Goal: Task Accomplishment & Management: Complete application form

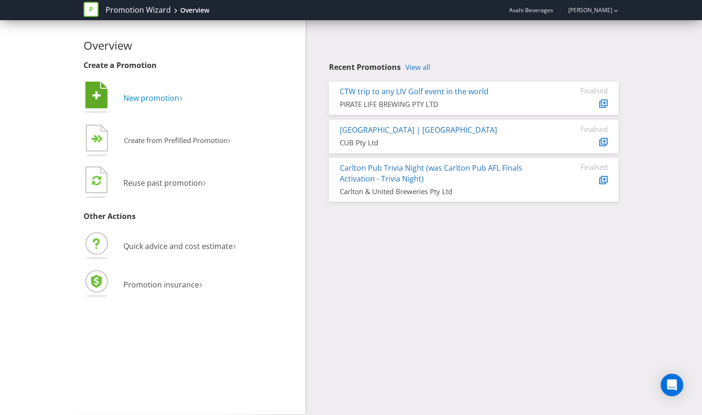
click at [136, 102] on span "New promotion" at bounding box center [151, 98] width 56 height 10
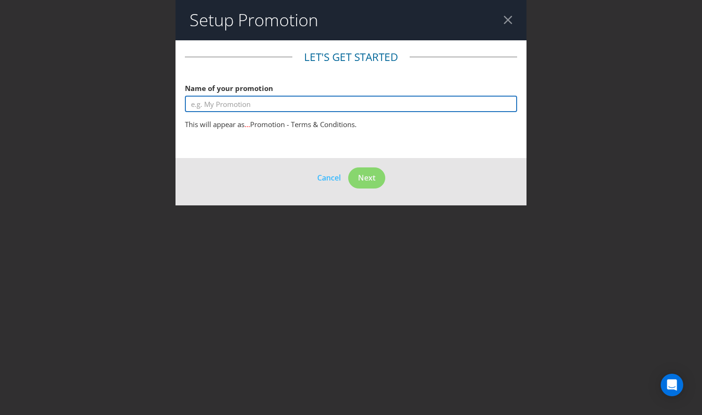
click at [259, 102] on input "text" at bounding box center [351, 104] width 332 height 16
click at [257, 107] on input "text" at bounding box center [351, 104] width 332 height 16
type input "S"
click at [216, 97] on input "AFL" at bounding box center [351, 104] width 332 height 16
click at [214, 99] on input "AFL" at bounding box center [351, 104] width 332 height 16
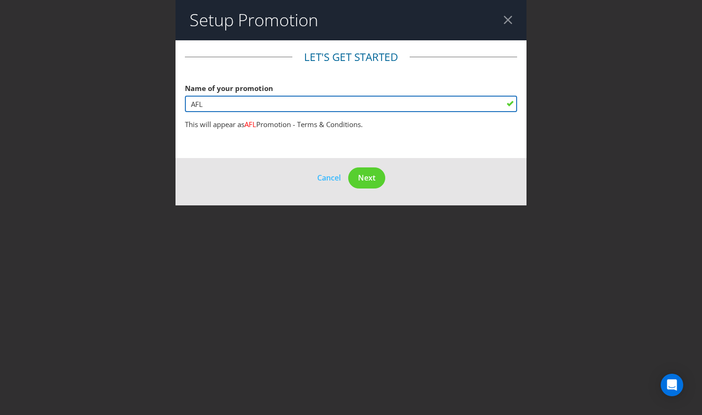
click at [214, 99] on input "AFL" at bounding box center [351, 104] width 332 height 16
paste input "win 2 tickets to the AFL Grand Final"
click at [190, 108] on input "win 2 tickets to the AFL Grand Final" at bounding box center [351, 104] width 332 height 16
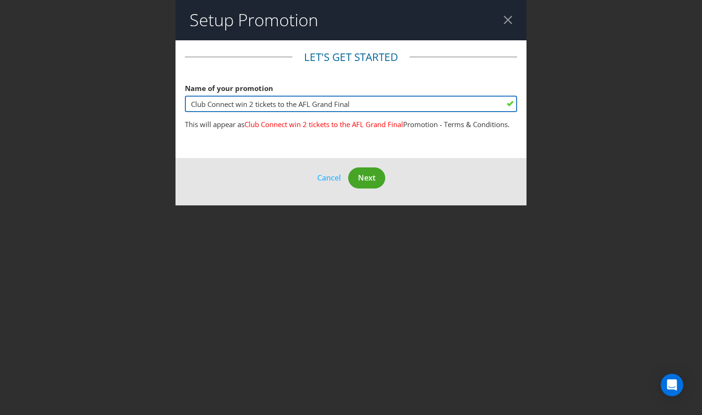
type input "Club Connect win 2 tickets to the AFL Grand Final"
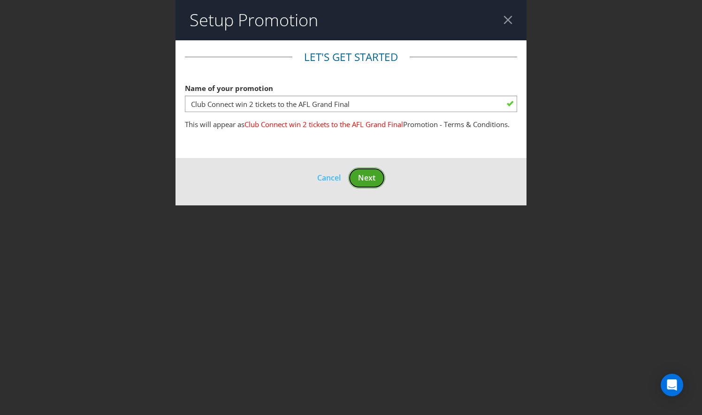
click at [351, 170] on button "Next" at bounding box center [366, 178] width 37 height 21
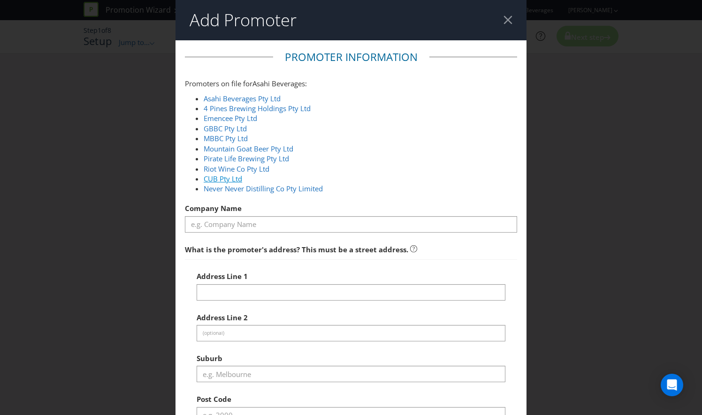
click at [206, 175] on link "CUB Pty Ltd" at bounding box center [223, 178] width 38 height 9
type input "CUB Pty Ltd"
type input "[STREET_ADDRESS]"
type input "Southbank"
type input "3006"
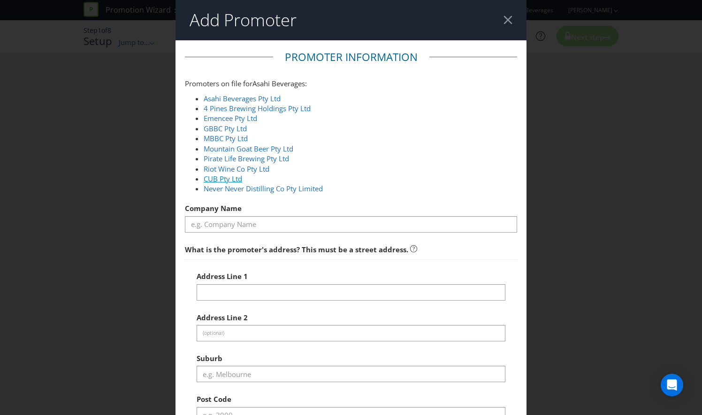
select select "AU"
type input "1800 244 054"
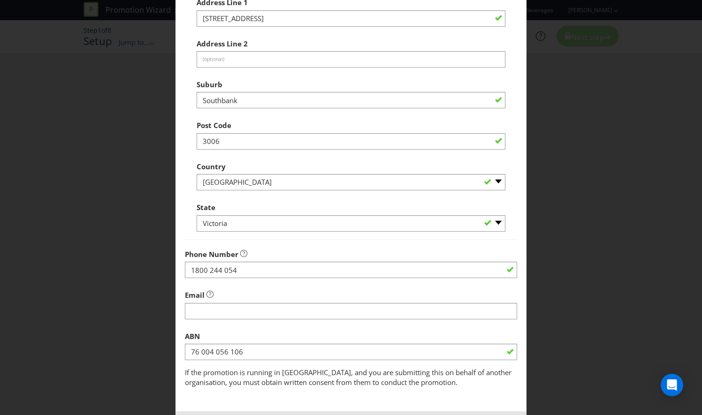
scroll to position [317, 0]
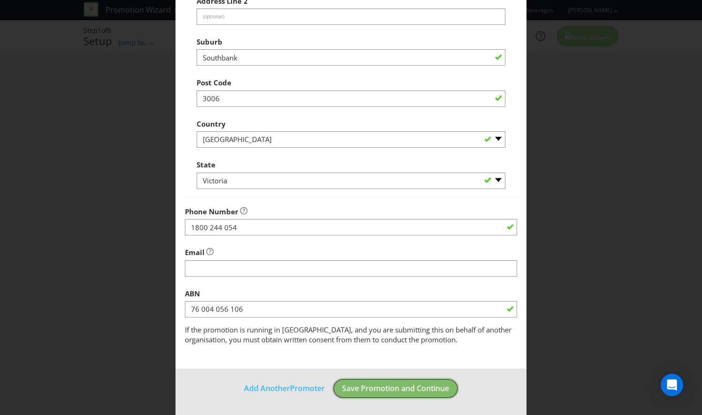
click at [393, 390] on span "Save Promotion and Continue" at bounding box center [395, 388] width 107 height 10
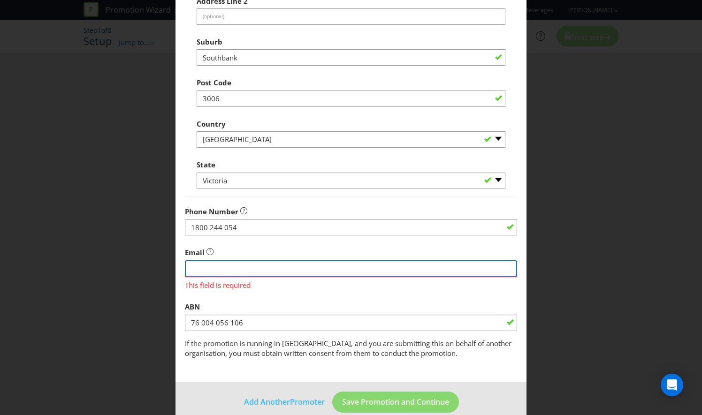
click at [320, 264] on input "string" at bounding box center [351, 268] width 332 height 16
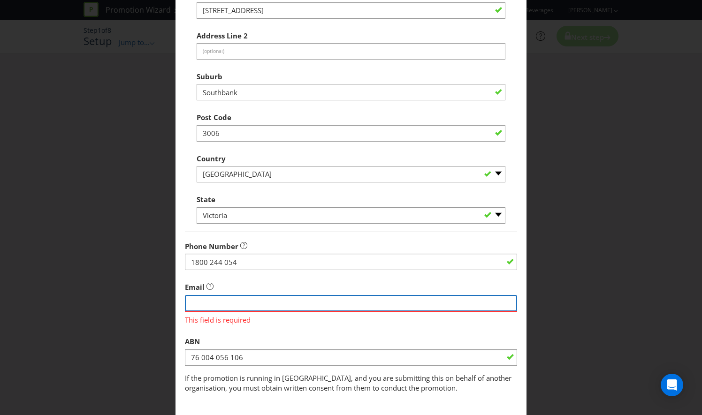
scroll to position [270, 0]
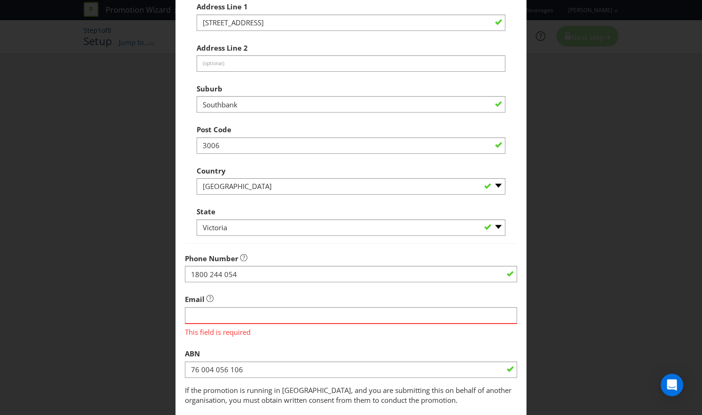
click at [270, 344] on div "ABN 76 004 056 106" at bounding box center [351, 361] width 332 height 34
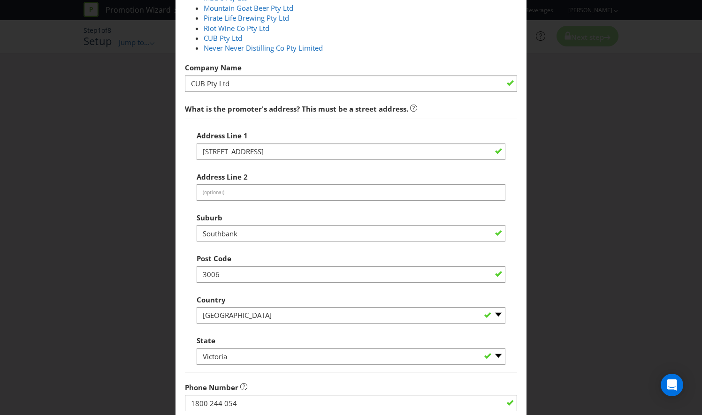
scroll to position [235, 0]
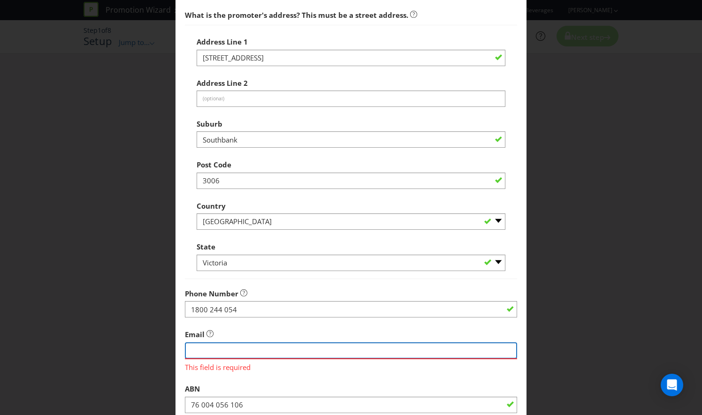
paste input "Club Connect <[EMAIL_ADDRESS][DOMAIN_NAME]>"
drag, startPoint x: 238, startPoint y: 349, endPoint x: 99, endPoint y: 351, distance: 139.4
click at [103, 351] on div "Add Promoter Promoter Information Promoters on file for Asahi Beverages : Asahi…" at bounding box center [351, 207] width 702 height 415
click at [346, 347] on input "string" at bounding box center [351, 351] width 332 height 16
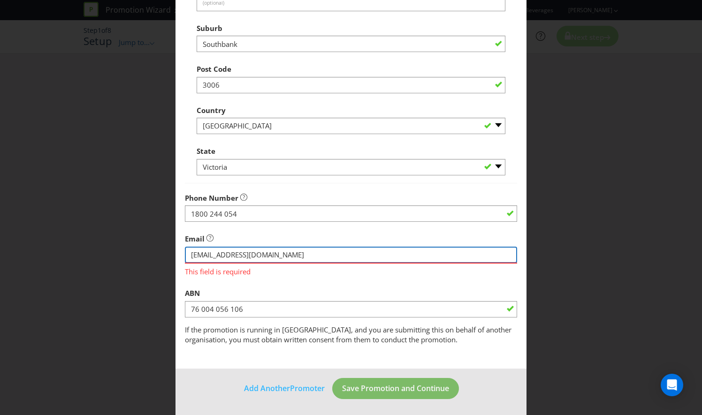
type input "[EMAIL_ADDRESS][DOMAIN_NAME]"
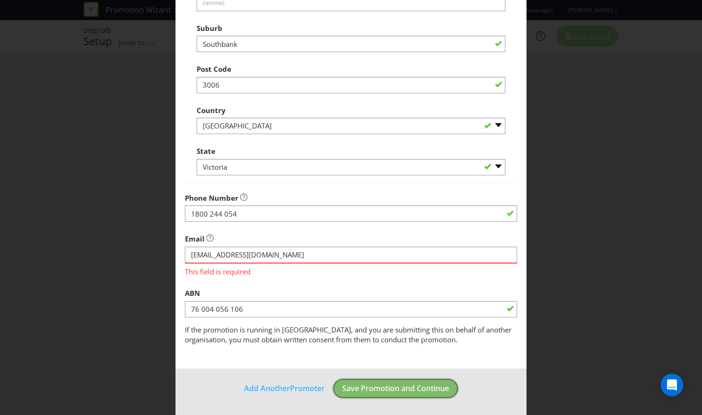
click at [372, 388] on span "Save Promotion and Continue" at bounding box center [395, 388] width 107 height 10
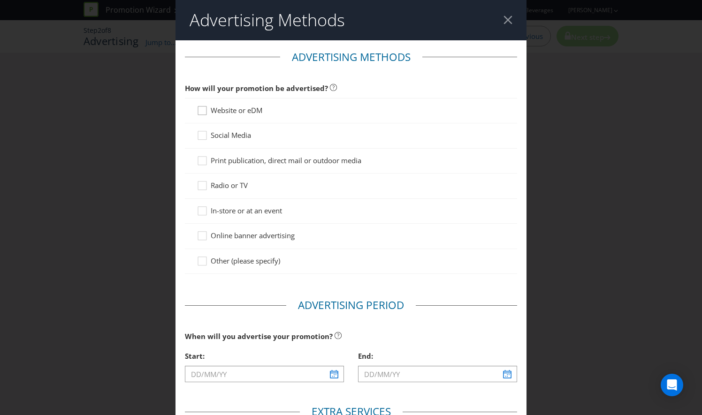
click at [198, 113] on icon at bounding box center [204, 113] width 14 height 14
click at [0, 0] on input "Website or eDM" at bounding box center [0, 0] width 0 height 0
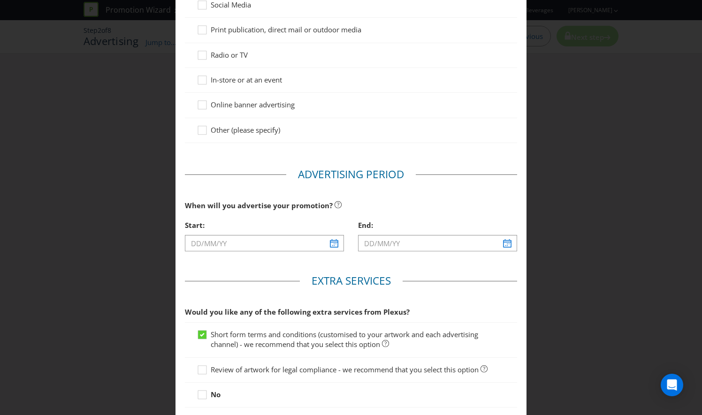
scroll to position [188, 0]
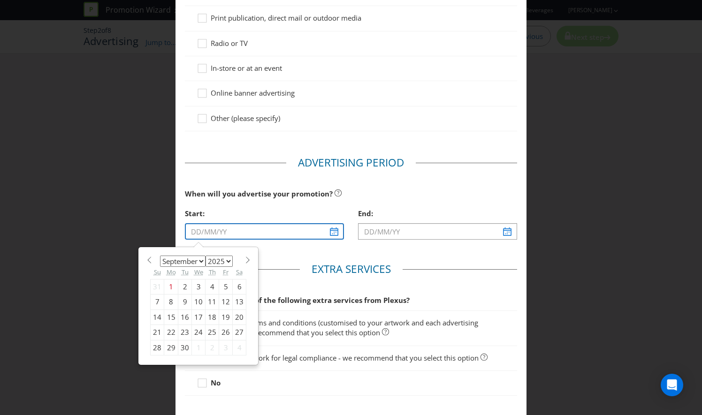
click at [332, 230] on input "text" at bounding box center [264, 231] width 159 height 16
click at [154, 316] on div "14" at bounding box center [158, 317] width 14 height 15
type input "[DATE]"
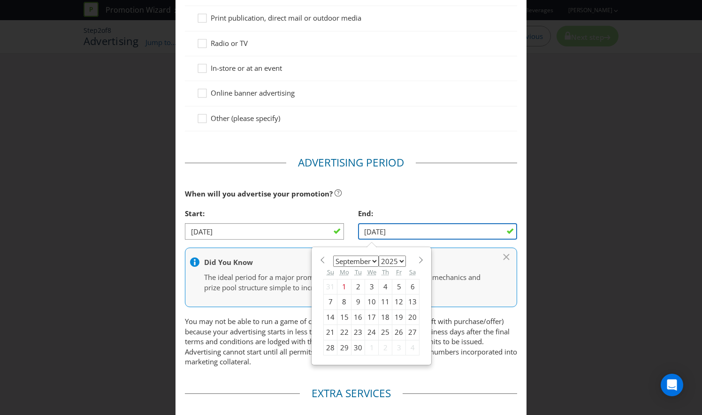
click at [477, 227] on input "[DATE]" at bounding box center [437, 231] width 159 height 16
click at [352, 329] on div "23" at bounding box center [359, 332] width 14 height 15
type input "[DATE]"
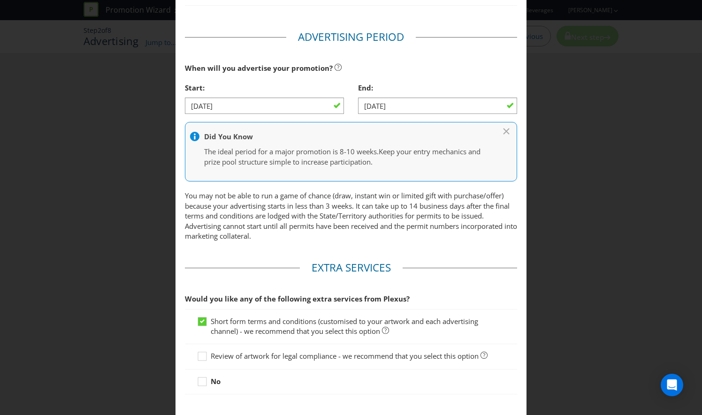
scroll to position [329, 0]
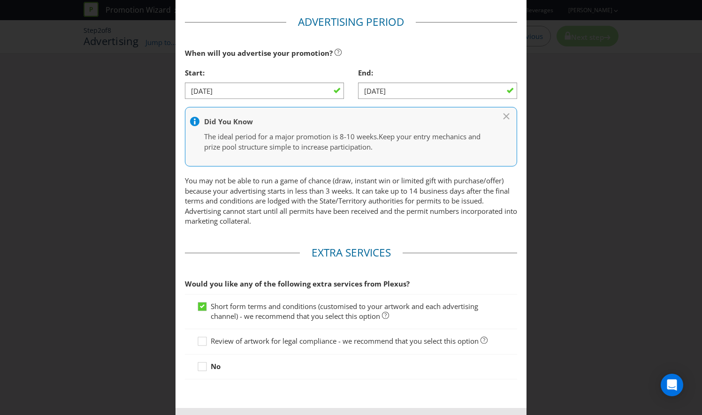
click at [211, 338] on span "Review of artwork for legal compliance - we recommend that you select this opti…" at bounding box center [345, 340] width 268 height 9
click at [0, 0] on input "Review of artwork for legal compliance - we recommend that you select this opti…" at bounding box center [0, 0] width 0 height 0
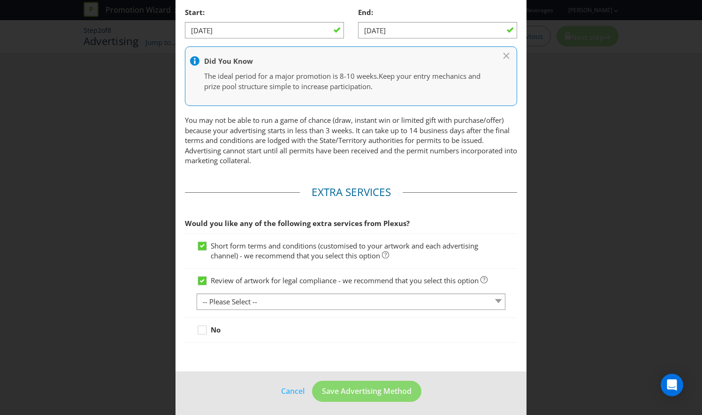
scroll to position [390, 0]
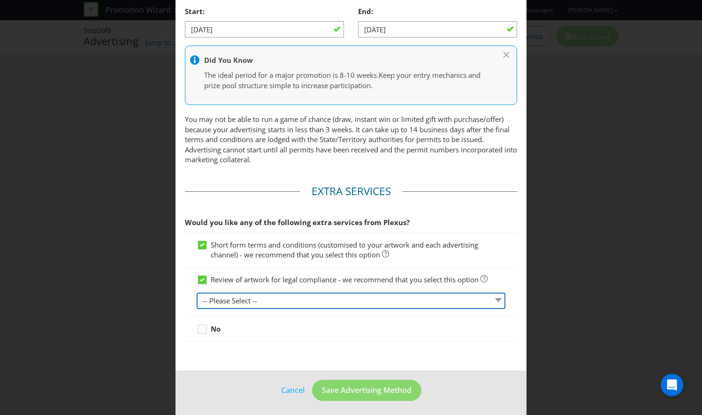
click at [282, 295] on select "-- Please Select -- 1 piece 2-4 pieces (provided at same time) 5-7 pieces (prov…" at bounding box center [351, 301] width 309 height 16
select select "MARKETING_REVIEW_1"
click at [197, 293] on select "-- Please Select -- 1 piece 2-4 pieces (provided at same time) 5-7 pieces (prov…" at bounding box center [351, 301] width 309 height 16
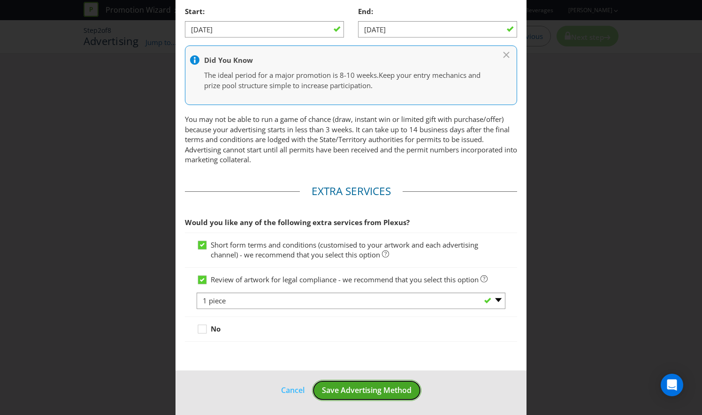
click at [376, 385] on span "Save Advertising Method" at bounding box center [367, 390] width 90 height 10
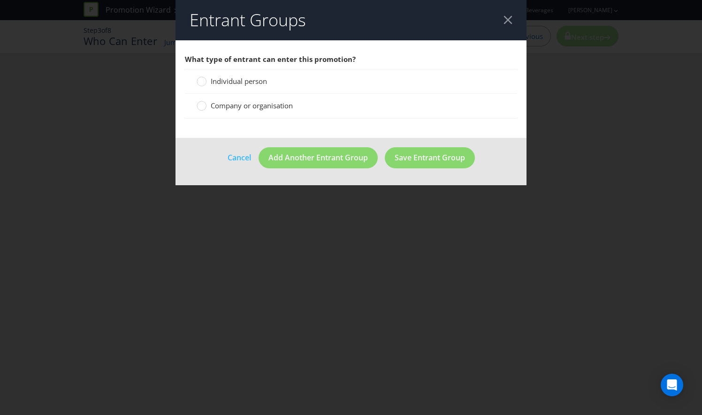
click at [228, 110] on span "Company or organisation" at bounding box center [252, 105] width 82 height 9
click at [0, 0] on input "Company or organisation" at bounding box center [0, 0] width 0 height 0
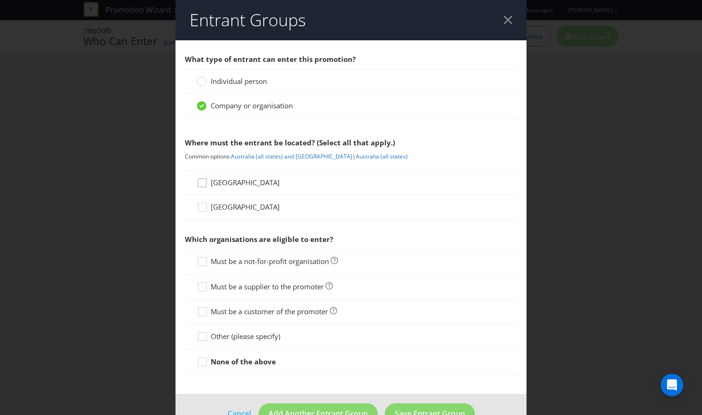
click at [203, 183] on icon at bounding box center [204, 185] width 14 height 14
click at [0, 0] on input "[GEOGRAPHIC_DATA]" at bounding box center [0, 0] width 0 height 0
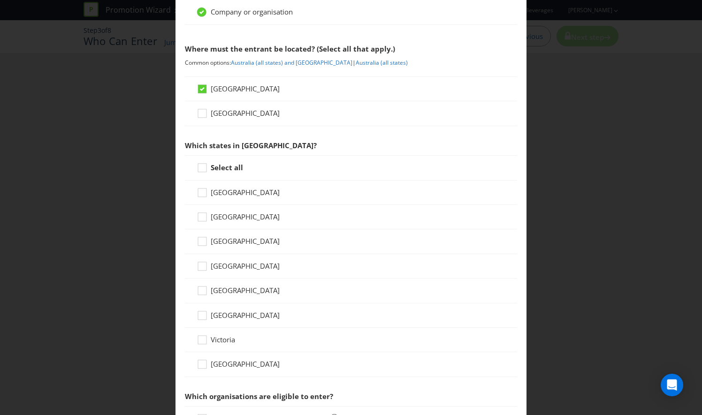
scroll to position [141, 0]
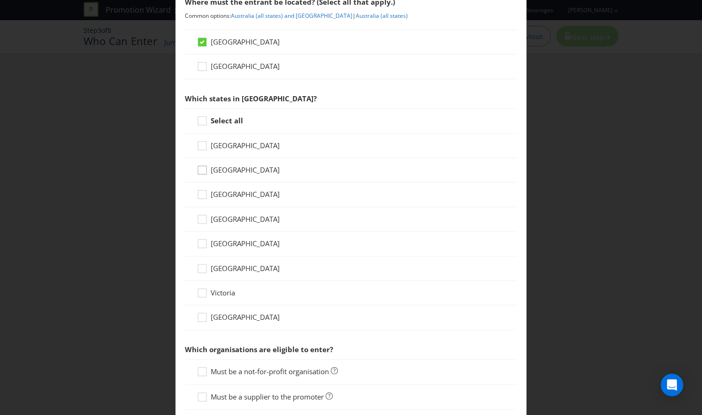
click at [201, 165] on div at bounding box center [202, 167] width 5 height 5
click at [0, 0] on input "[GEOGRAPHIC_DATA]" at bounding box center [0, 0] width 0 height 0
click at [198, 219] on icon at bounding box center [204, 221] width 14 height 14
click at [0, 0] on input "[GEOGRAPHIC_DATA]" at bounding box center [0, 0] width 0 height 0
click at [204, 243] on icon at bounding box center [204, 246] width 14 height 14
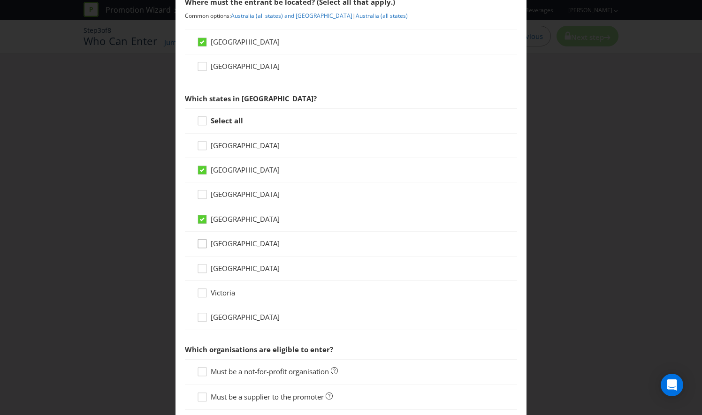
click at [0, 0] on input "[GEOGRAPHIC_DATA]" at bounding box center [0, 0] width 0 height 0
click at [204, 291] on icon at bounding box center [204, 295] width 14 height 14
click at [0, 0] on input "Victoria" at bounding box center [0, 0] width 0 height 0
click at [200, 319] on icon at bounding box center [204, 320] width 14 height 14
click at [0, 0] on input "[GEOGRAPHIC_DATA]" at bounding box center [0, 0] width 0 height 0
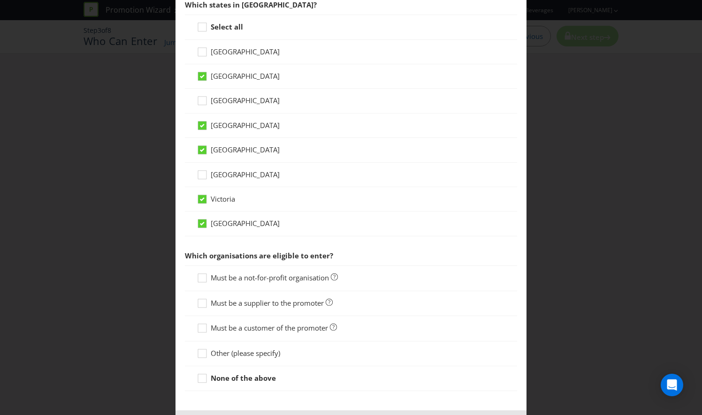
scroll to position [274, 0]
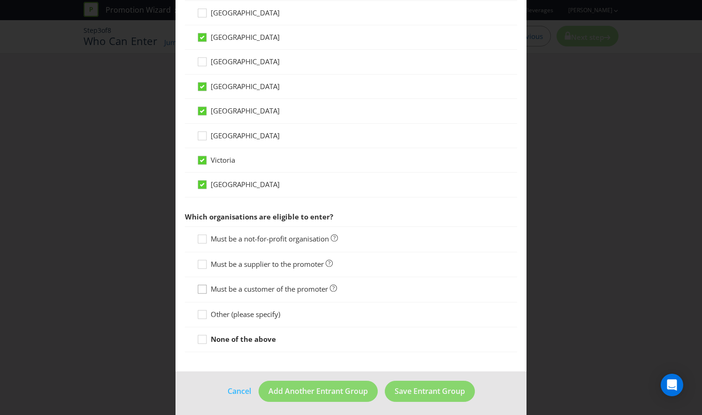
click at [201, 288] on icon at bounding box center [204, 291] width 14 height 14
click at [0, 0] on input "Must be a customer of the promoter" at bounding box center [0, 0] width 0 height 0
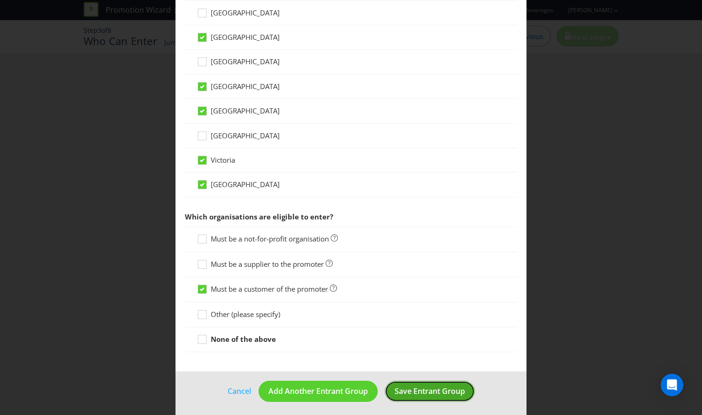
click at [414, 389] on span "Save Entrant Group" at bounding box center [430, 391] width 70 height 10
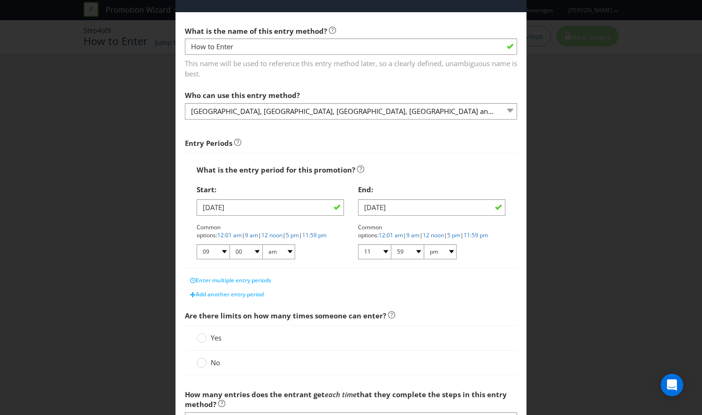
scroll to position [47, 0]
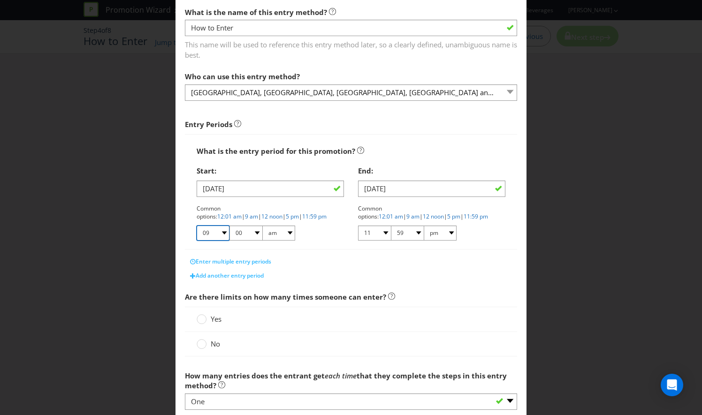
click at [218, 230] on select "01 02 03 04 05 06 07 08 09 10 11 12" at bounding box center [213, 233] width 33 height 15
click at [242, 213] on link "12:01 am" at bounding box center [229, 217] width 24 height 8
select select "12"
select select "01"
click at [464, 217] on link "11:59 pm" at bounding box center [476, 217] width 24 height 8
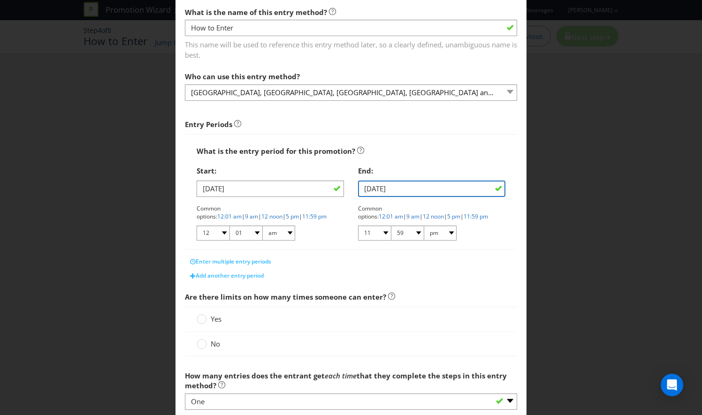
click at [387, 191] on input "[DATE]" at bounding box center [431, 189] width 147 height 16
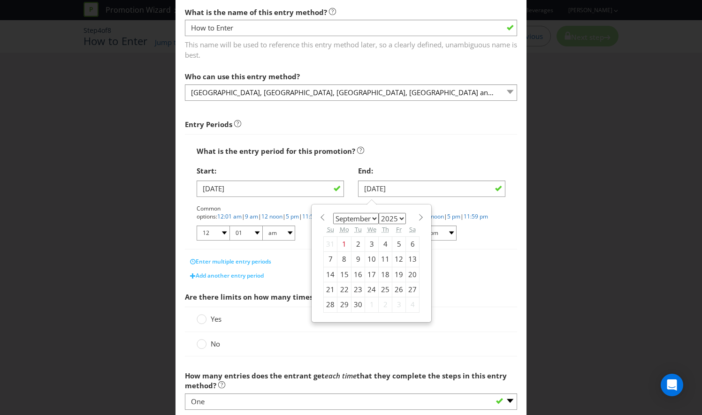
click at [341, 286] on div "22" at bounding box center [344, 289] width 14 height 15
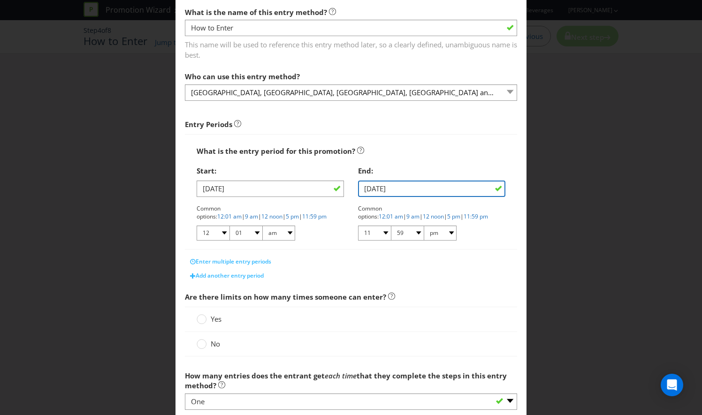
click at [411, 191] on input "[DATE]" at bounding box center [431, 189] width 147 height 16
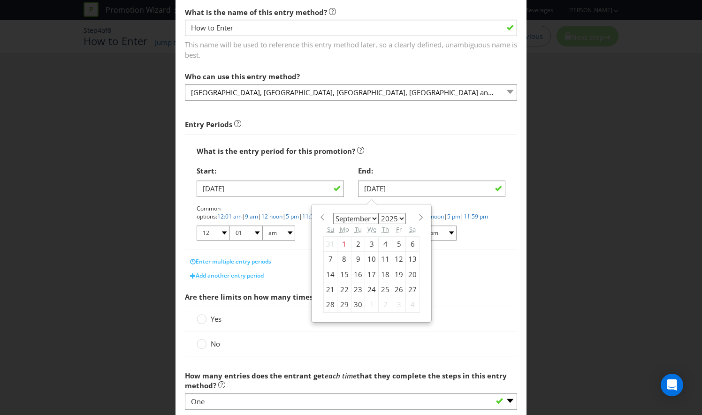
click at [356, 291] on div "23" at bounding box center [359, 289] width 14 height 15
type input "[DATE]"
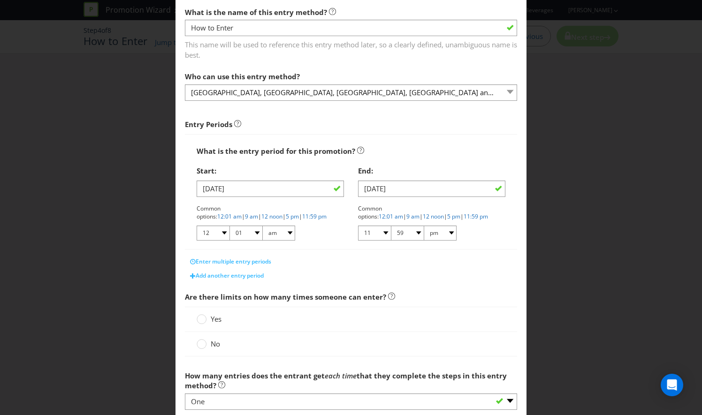
click at [409, 304] on span "Are there limits on how many times someone can enter?" at bounding box center [351, 297] width 332 height 19
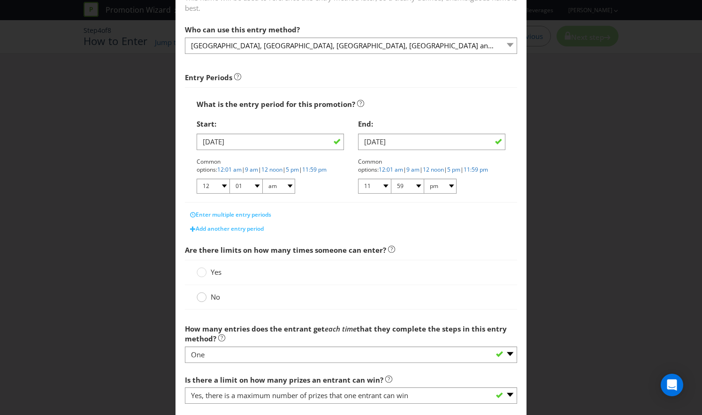
click at [197, 295] on circle at bounding box center [201, 297] width 9 height 9
click at [0, 0] on input "No" at bounding box center [0, 0] width 0 height 0
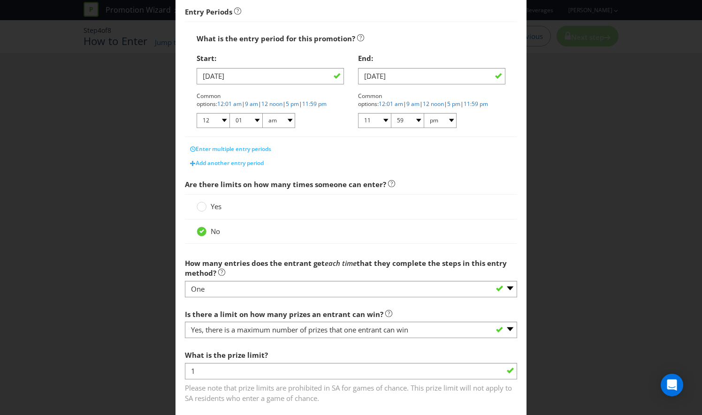
scroll to position [188, 0]
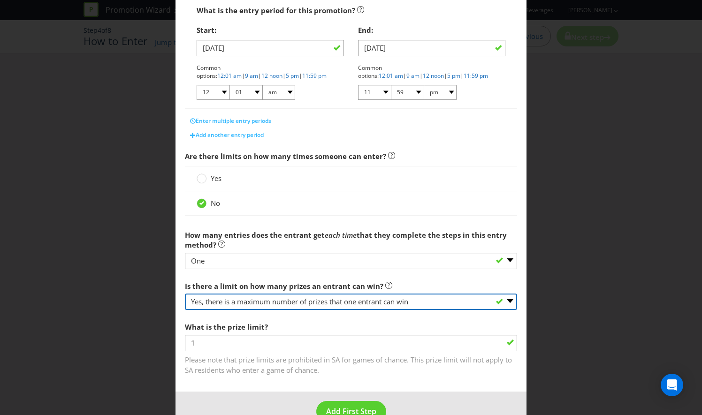
click at [327, 302] on select "-- Please select -- Yes, there is a maximum number of prizes that one entrant c…" at bounding box center [351, 302] width 332 height 16
click at [185, 294] on select "-- Please select -- Yes, there is a maximum number of prizes that one entrant c…" at bounding box center [351, 302] width 332 height 16
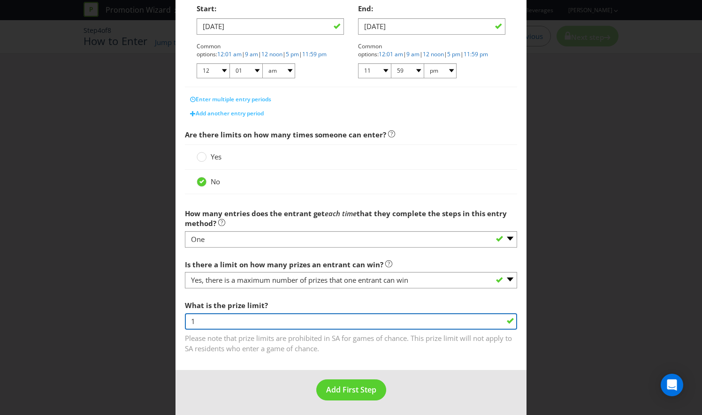
click at [294, 323] on input "1" at bounding box center [351, 322] width 332 height 16
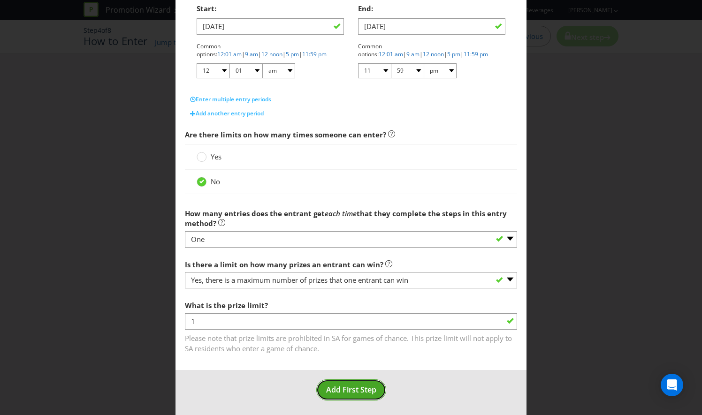
click at [359, 385] on span "Add First Step" at bounding box center [351, 390] width 50 height 10
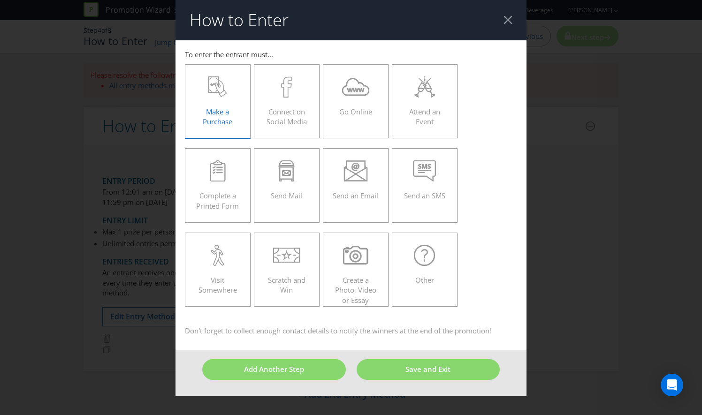
click at [225, 97] on icon at bounding box center [217, 86] width 19 height 21
click at [0, 0] on input "Make a Purchase" at bounding box center [0, 0] width 0 height 0
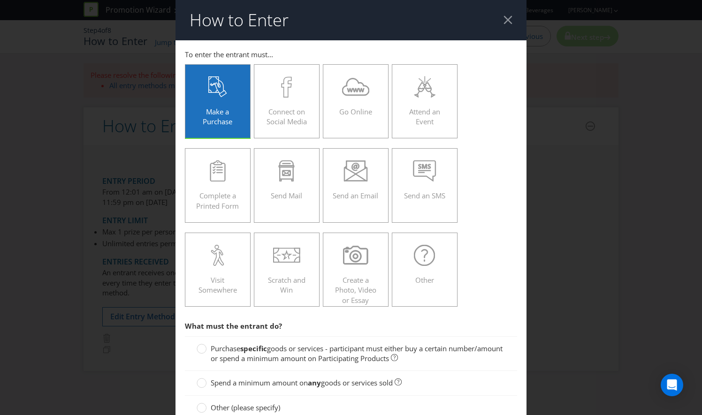
scroll to position [47, 0]
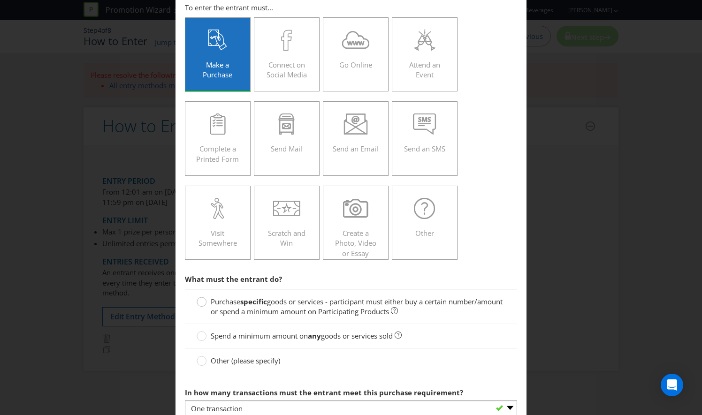
click at [202, 298] on div at bounding box center [201, 299] width 5 height 5
click at [0, 0] on input "Purchase specific goods or services - participant must either buy a certain num…" at bounding box center [0, 0] width 0 height 0
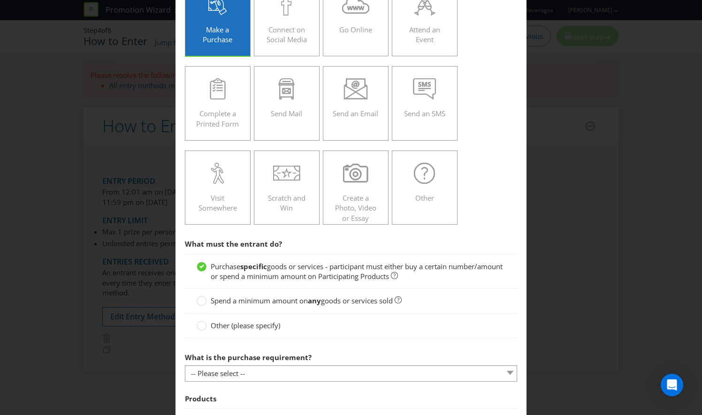
scroll to position [141, 0]
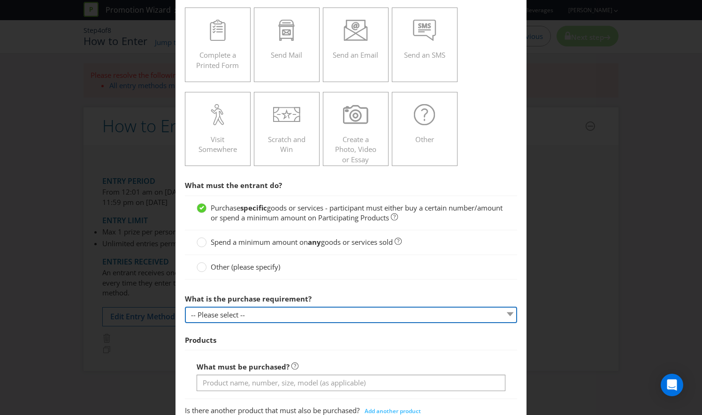
click at [272, 314] on select "-- Please select -- Buy a certain number of these products or services Spend a …" at bounding box center [351, 315] width 332 height 16
select select "MINIMUM_QUANTITY"
click at [185, 307] on select "-- Please select -- Buy a certain number of these products or services Spend a …" at bounding box center [351, 315] width 332 height 16
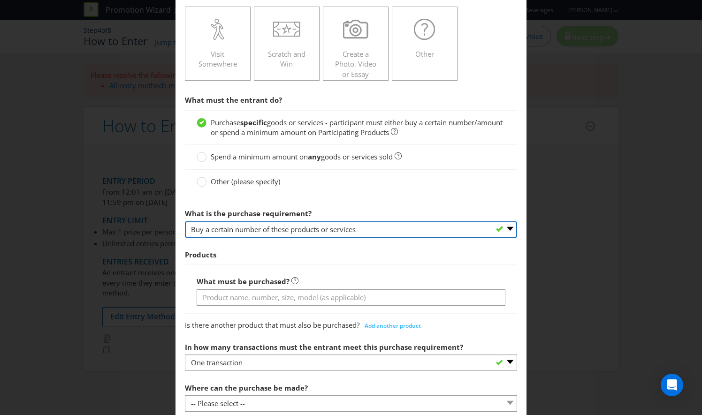
scroll to position [235, 0]
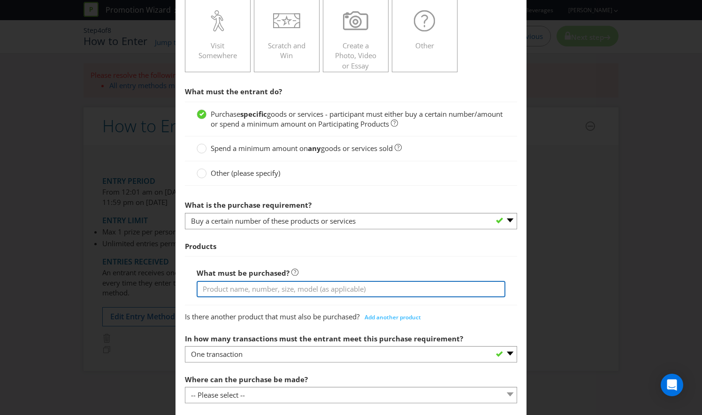
click at [255, 289] on input "text" at bounding box center [351, 289] width 309 height 16
type input "C"
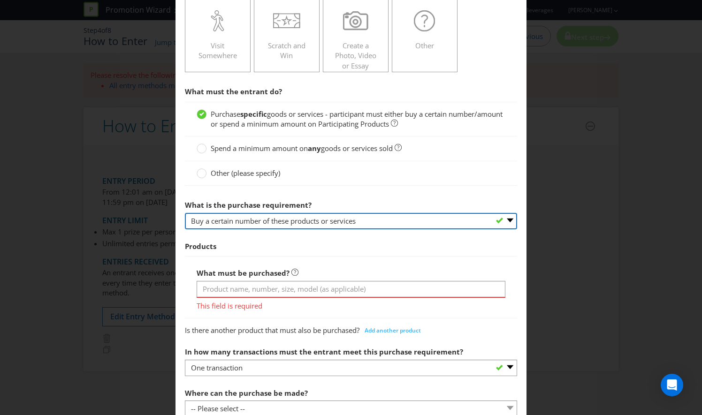
click at [405, 220] on select "-- Please select -- Buy a certain number of these products or services Spend a …" at bounding box center [351, 221] width 332 height 16
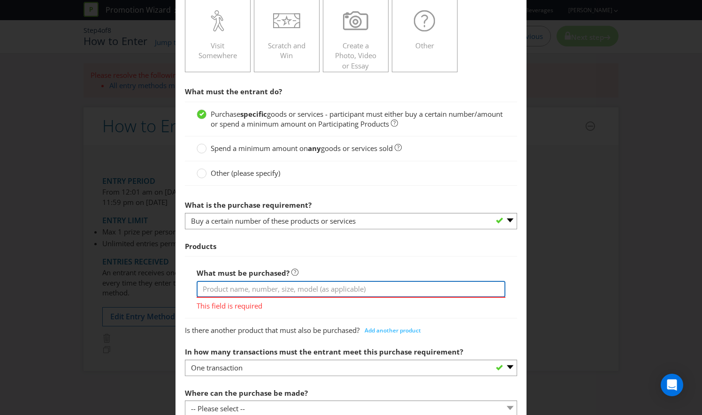
click at [283, 289] on input "text" at bounding box center [351, 289] width 309 height 16
type input "2 Cases of Carlton Dry or Carlton Draught or a combination of the two to enter"
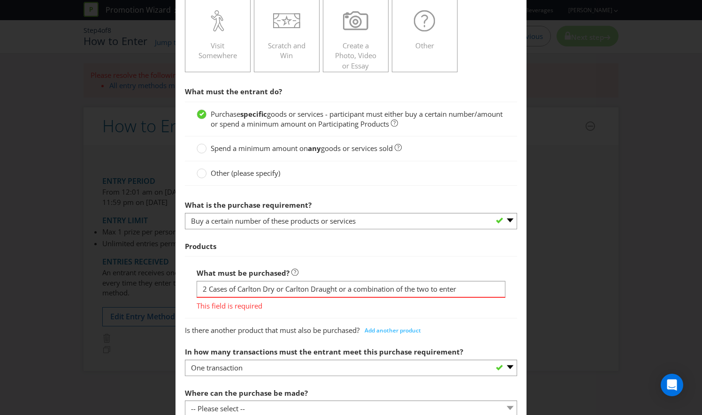
click at [295, 316] on div "Products What must be purchased? 2 Cases of Carlton Dry or Carlton Draught or a…" at bounding box center [351, 287] width 332 height 101
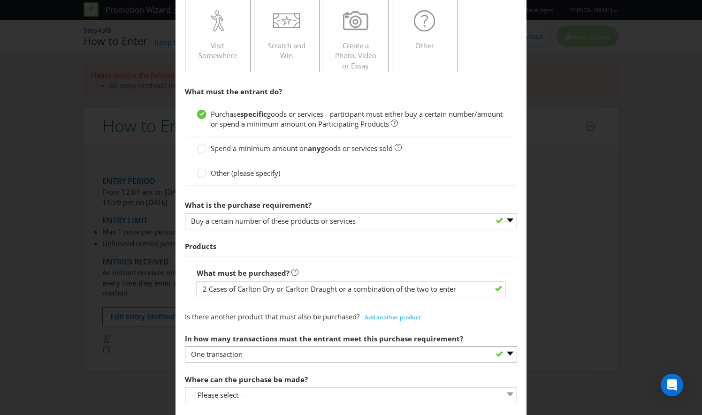
scroll to position [282, 0]
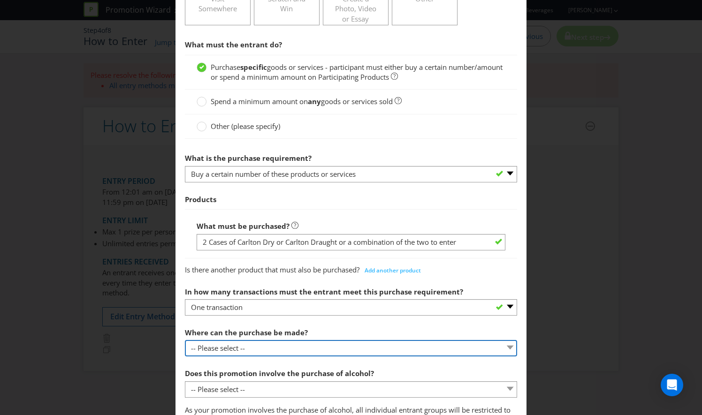
click at [230, 347] on select "-- Please select -- Any stores displaying promotional material (including onlin…" at bounding box center [351, 348] width 332 height 16
select select "SPECIFIC"
click at [185, 340] on select "-- Please select -- Any stores displaying promotional material (including onlin…" at bounding box center [351, 348] width 332 height 16
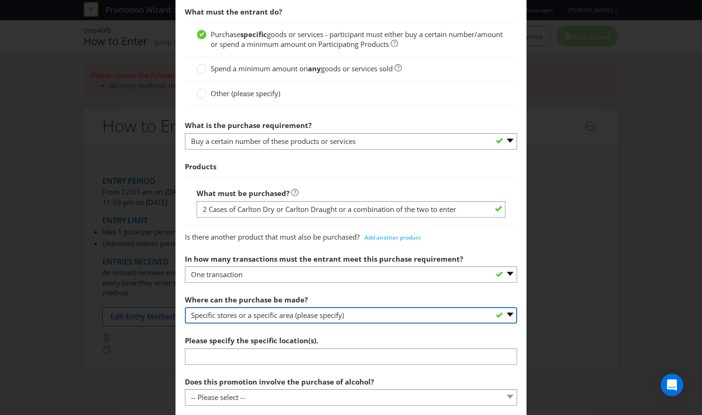
scroll to position [329, 0]
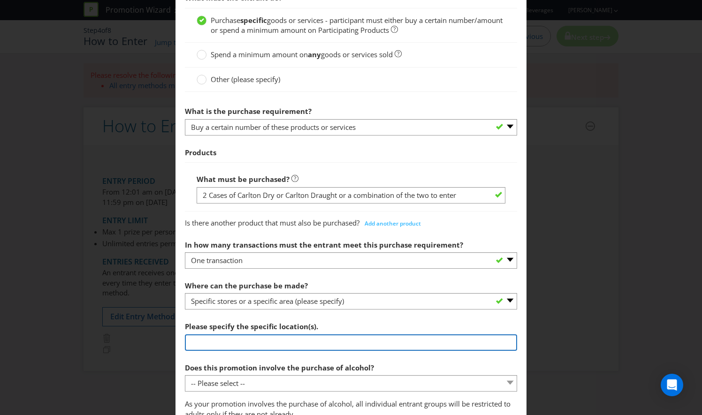
click at [211, 343] on input "text" at bounding box center [351, 343] width 332 height 16
type input "w"
type input "c"
type input "i"
type input "online at [DOMAIN_NAME]"
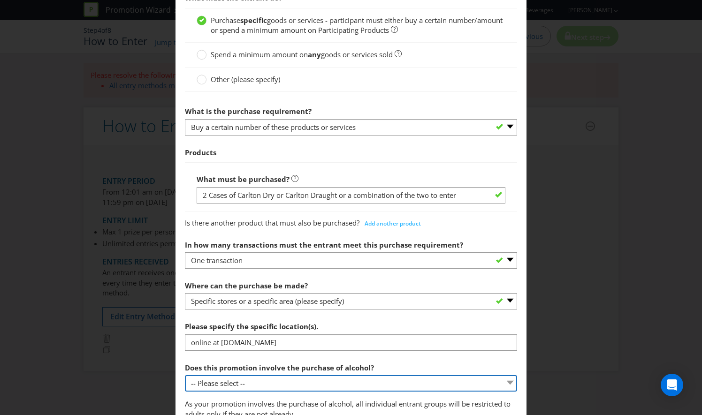
click at [241, 388] on select "-- Please select -- Yes, for on-premises consumption Yes, for off-premises cons…" at bounding box center [351, 383] width 332 height 16
select select "YES_ON_PREMISES"
click at [185, 375] on select "-- Please select -- Yes, for on-premises consumption Yes, for off-premises cons…" at bounding box center [351, 383] width 332 height 16
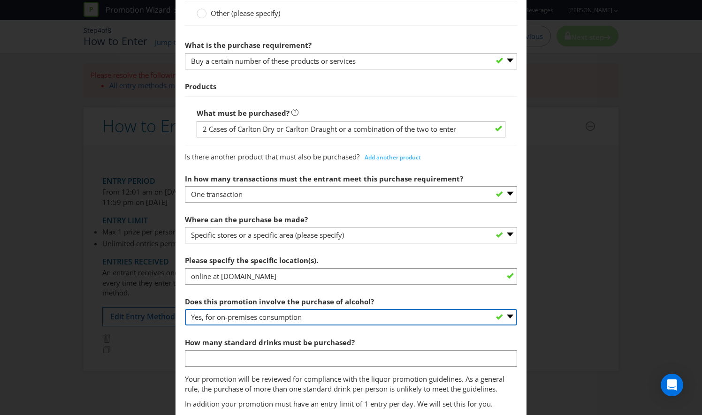
scroll to position [422, 0]
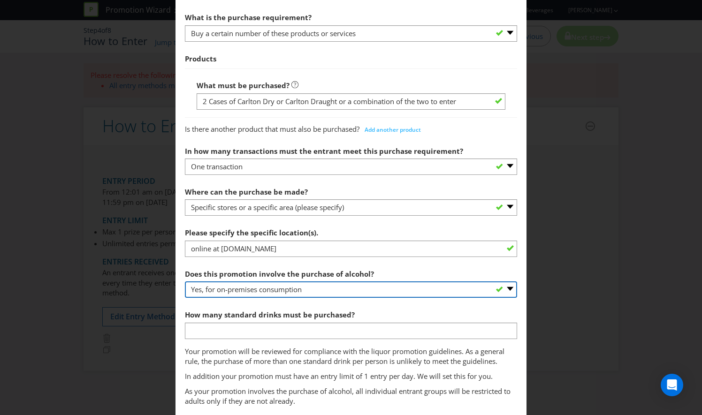
click at [323, 289] on select "-- Please select -- Yes, for on-premises consumption Yes, for off-premises cons…" at bounding box center [351, 290] width 332 height 16
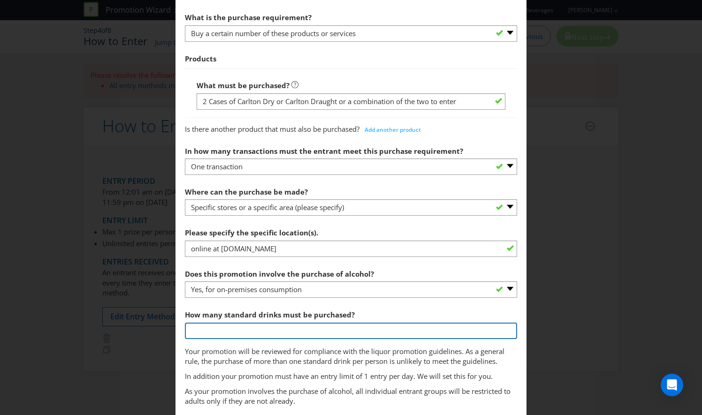
click at [321, 330] on input "number" at bounding box center [351, 331] width 332 height 16
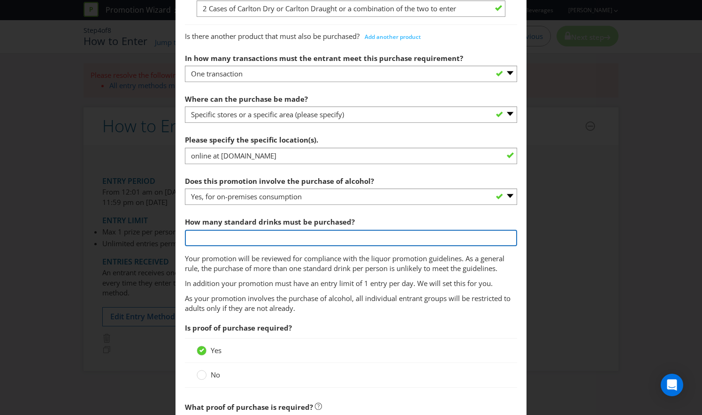
scroll to position [516, 0]
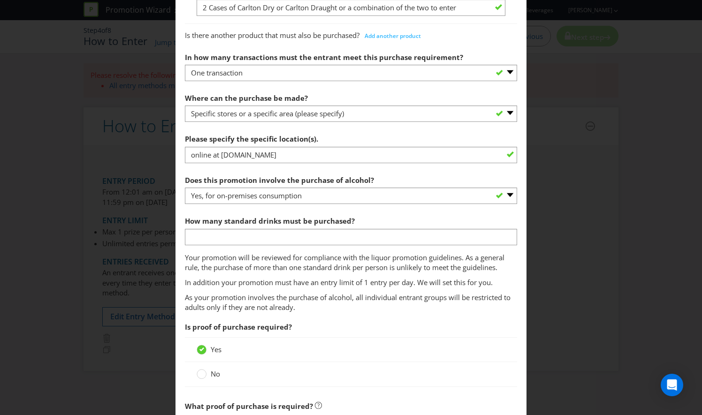
drag, startPoint x: 190, startPoint y: 372, endPoint x: 197, endPoint y: 374, distance: 6.8
click at [191, 372] on div "Yes No" at bounding box center [351, 362] width 332 height 50
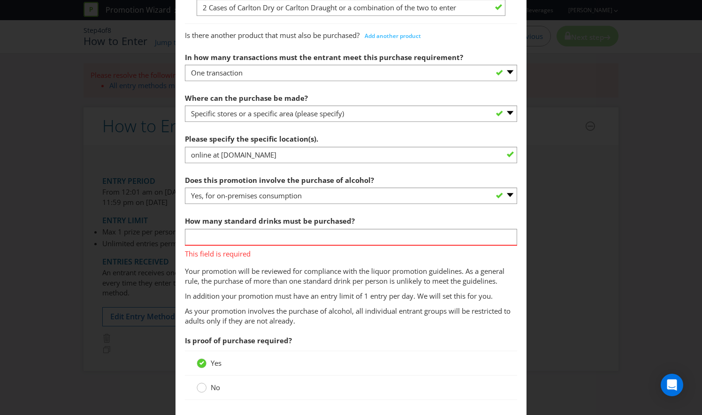
click at [199, 384] on div at bounding box center [201, 384] width 5 height 5
click at [0, 0] on input "No" at bounding box center [0, 0] width 0 height 0
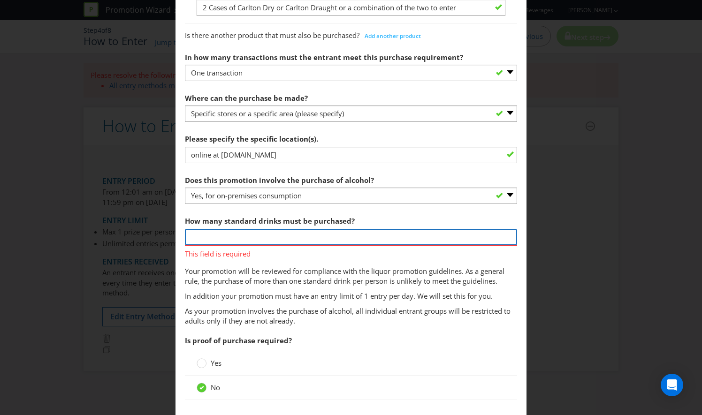
drag, startPoint x: 195, startPoint y: 229, endPoint x: 197, endPoint y: 234, distance: 6.1
click at [197, 234] on input "number" at bounding box center [351, 237] width 332 height 16
type input "3"
type input "67"
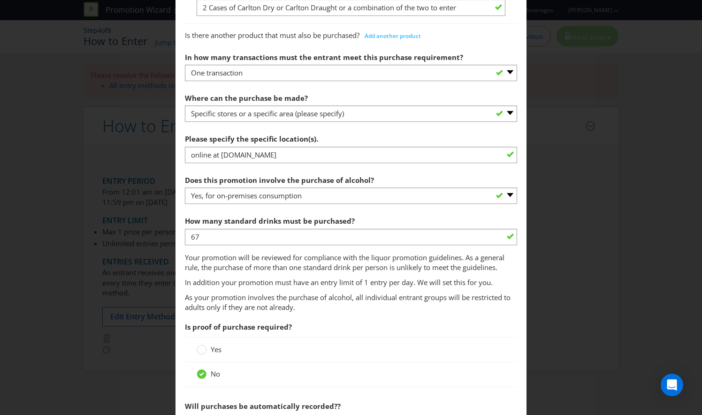
click at [288, 291] on span "Does this promotion involve the purchase of alcohol? -- Please select -- Yes, f…" at bounding box center [351, 242] width 332 height 142
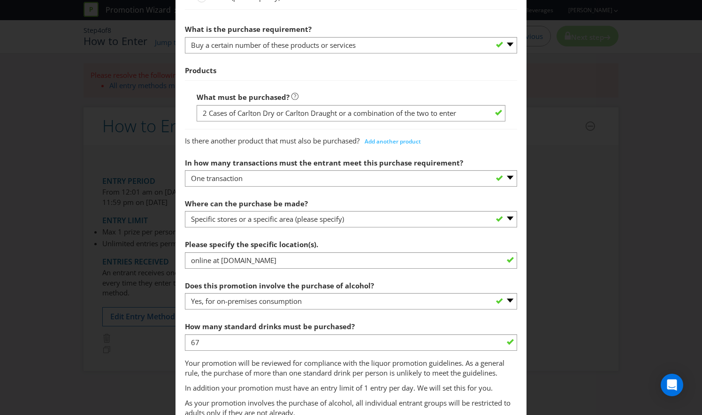
scroll to position [422, 0]
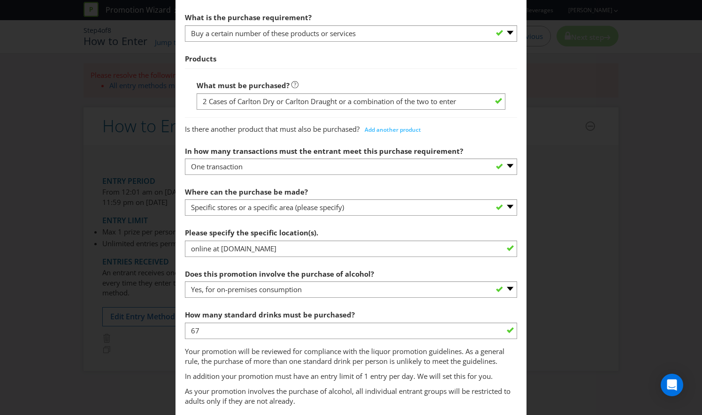
click at [313, 279] on div "Does this promotion involve the purchase of alcohol? -- Please select -- Yes, f…" at bounding box center [351, 282] width 332 height 34
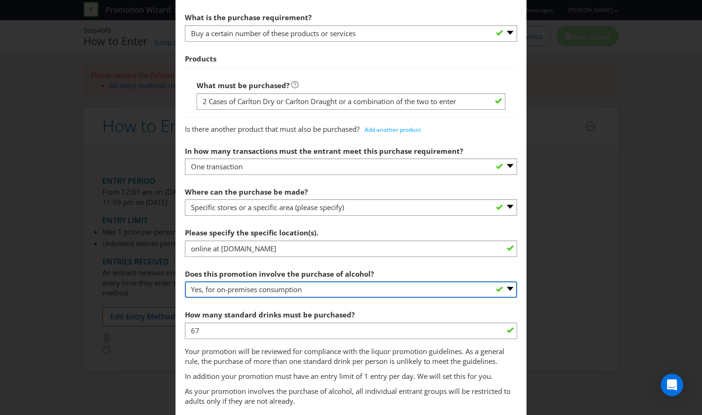
click at [315, 290] on select "-- Please select -- Yes, for on-premises consumption Yes, for off-premises cons…" at bounding box center [351, 290] width 332 height 16
select select "YES_OFF_PREMISES"
click at [185, 282] on select "-- Please select -- Yes, for on-premises consumption Yes, for off-premises cons…" at bounding box center [351, 290] width 332 height 16
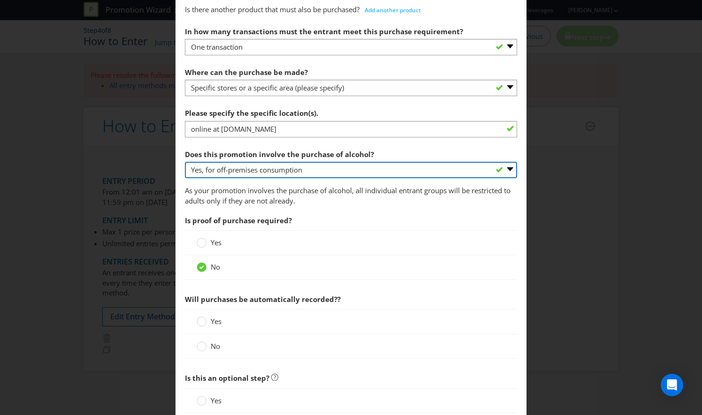
scroll to position [563, 0]
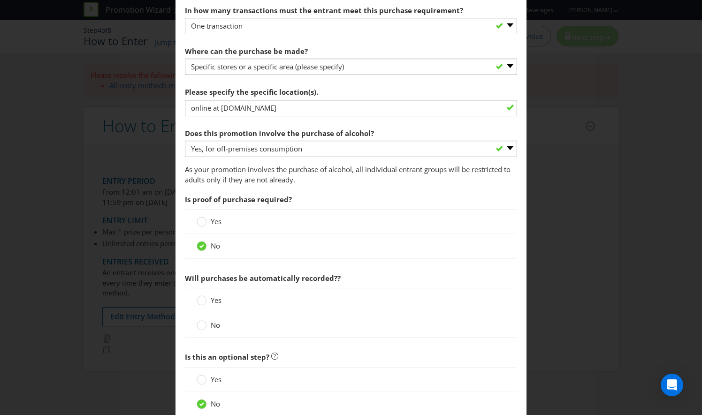
click at [215, 301] on span "Yes" at bounding box center [216, 300] width 11 height 9
click at [0, 0] on input "Yes" at bounding box center [0, 0] width 0 height 0
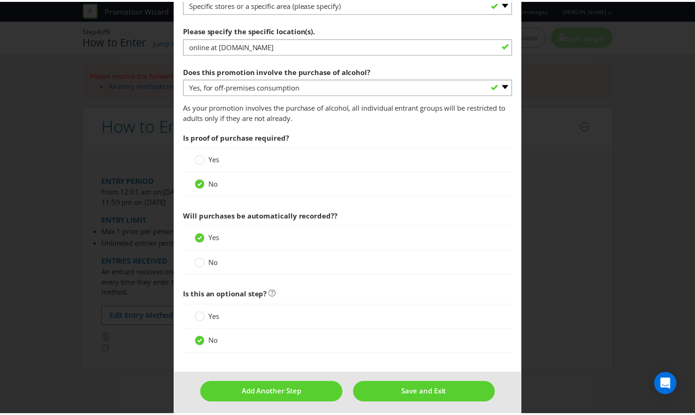
scroll to position [626, 0]
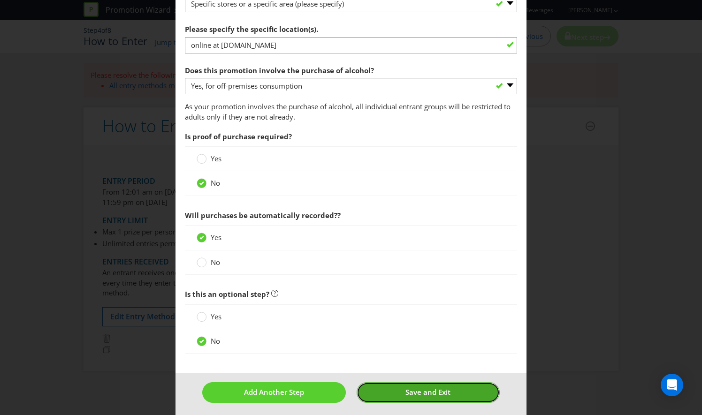
click at [407, 383] on button "Save and Exit" at bounding box center [428, 392] width 143 height 20
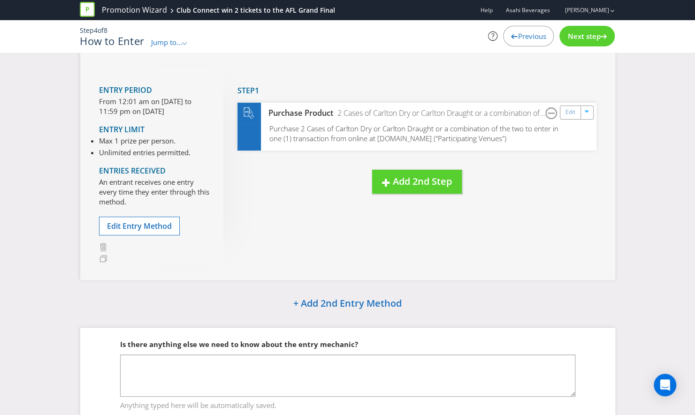
scroll to position [87, 0]
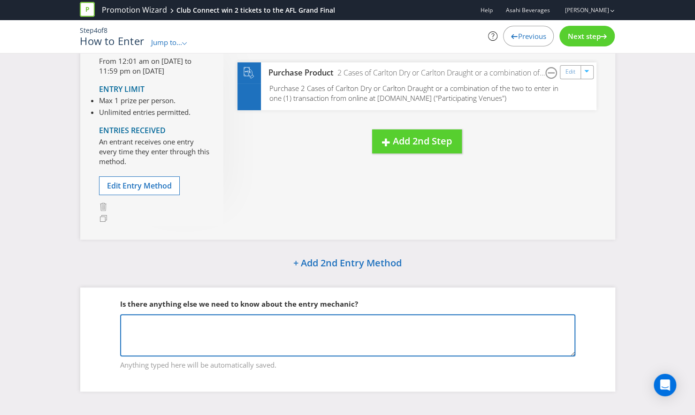
click at [291, 331] on textarea at bounding box center [347, 335] width 455 height 42
click at [197, 326] on textarea "Club Connect only sells to approved member clubs with" at bounding box center [347, 335] width 455 height 42
drag, startPoint x: 374, startPoint y: 320, endPoint x: 319, endPoint y: 316, distance: 55.0
click at [319, 316] on textarea "Club Connect only sells alcohol to approved member clubs with" at bounding box center [347, 335] width 455 height 42
type textarea "Club Connect only sells alcohol to approved member clubs after ABN and Liquor l…"
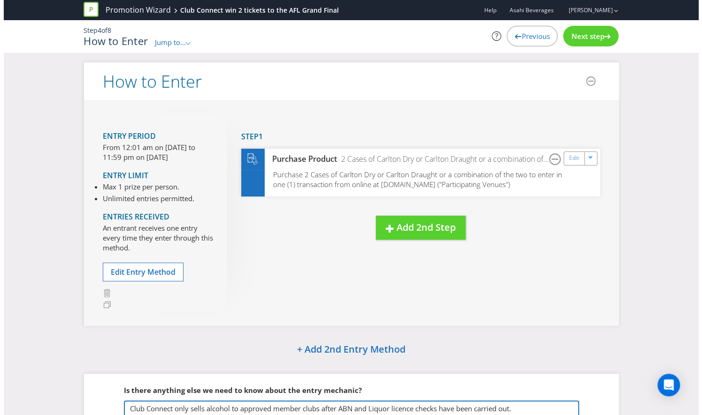
scroll to position [0, 0]
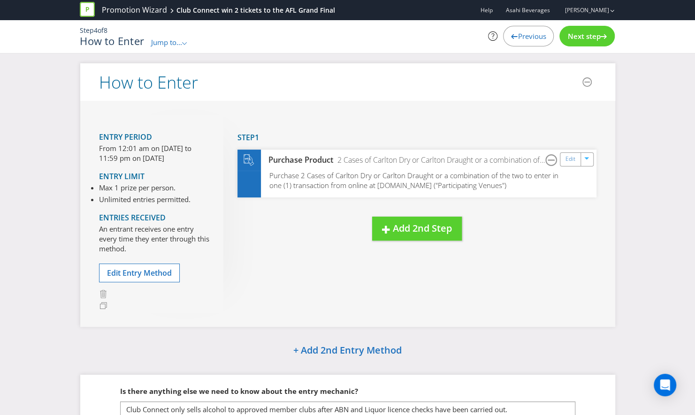
click at [590, 34] on span "Next step" at bounding box center [583, 35] width 33 height 9
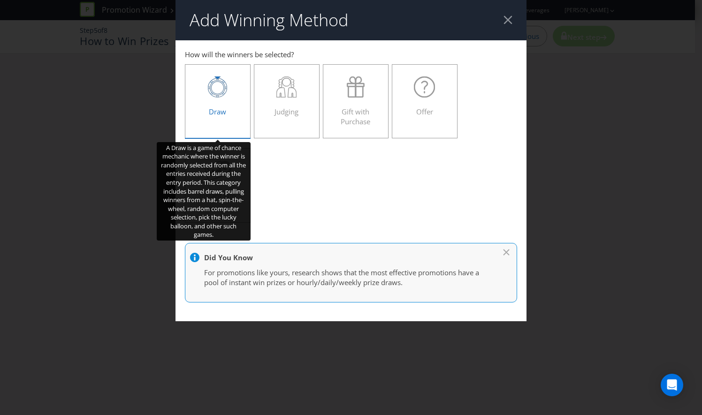
click at [205, 99] on div "Draw" at bounding box center [218, 97] width 46 height 42
click at [0, 0] on input "Draw" at bounding box center [0, 0] width 0 height 0
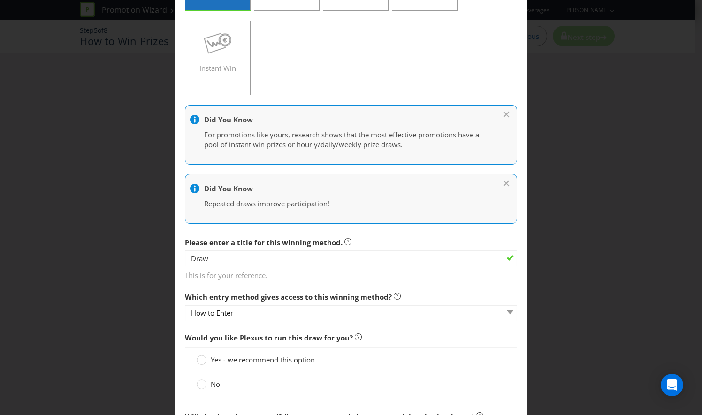
scroll to position [141, 0]
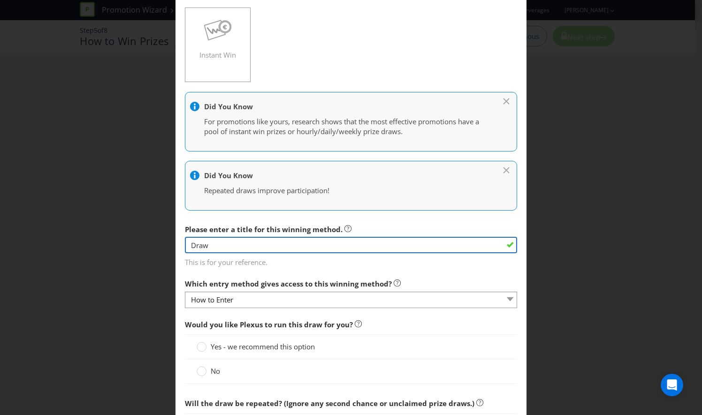
click at [313, 245] on input "Draw" at bounding box center [351, 245] width 332 height 16
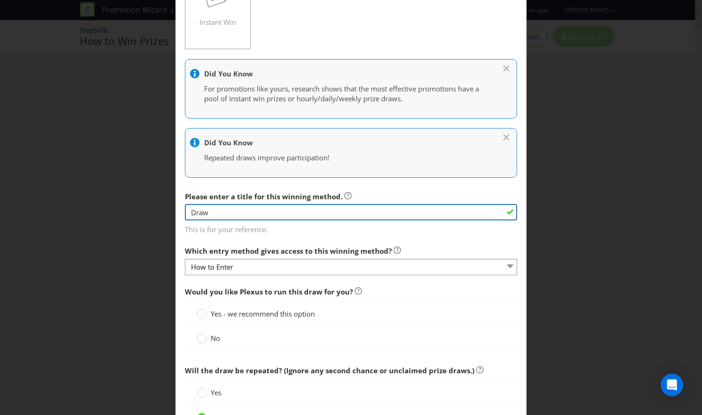
scroll to position [188, 0]
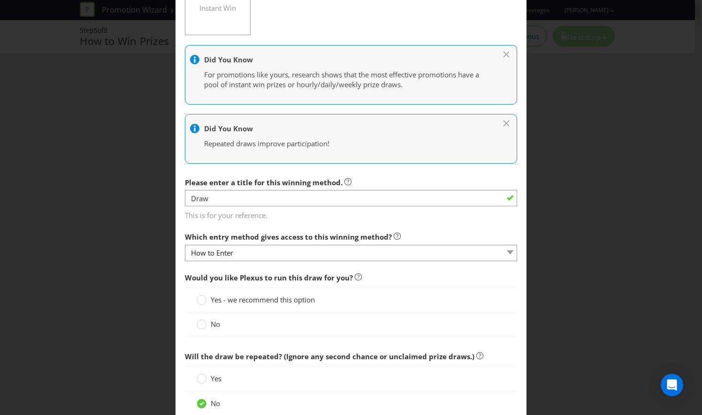
click at [284, 300] on span "Yes - we recommend this option" at bounding box center [263, 299] width 104 height 9
click at [0, 0] on input "Yes - we recommend this option" at bounding box center [0, 0] width 0 height 0
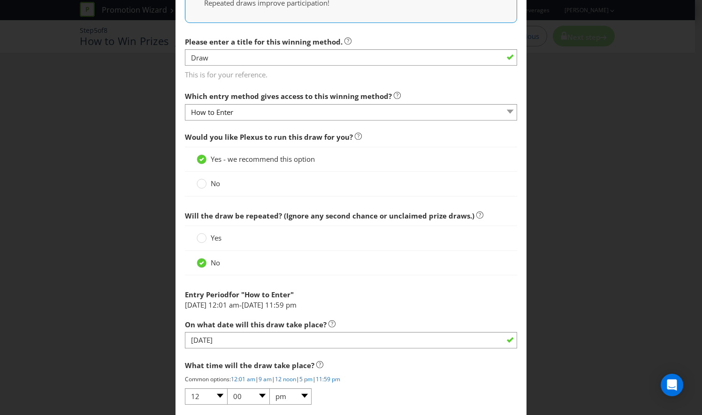
scroll to position [375, 0]
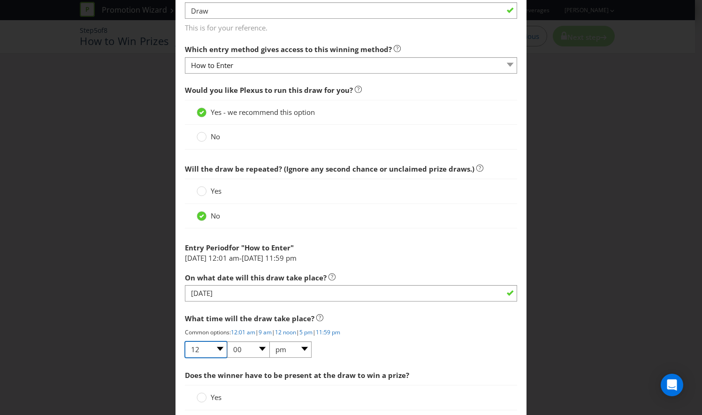
click at [219, 348] on select "01 02 03 04 05 06 07 08 09 10 11 12" at bounding box center [206, 350] width 42 height 16
select select "09"
click at [185, 342] on select "01 02 03 04 05 06 07 08 09 10 11 12" at bounding box center [206, 350] width 42 height 16
click at [298, 344] on select "am pm" at bounding box center [290, 350] width 42 height 16
select select "am"
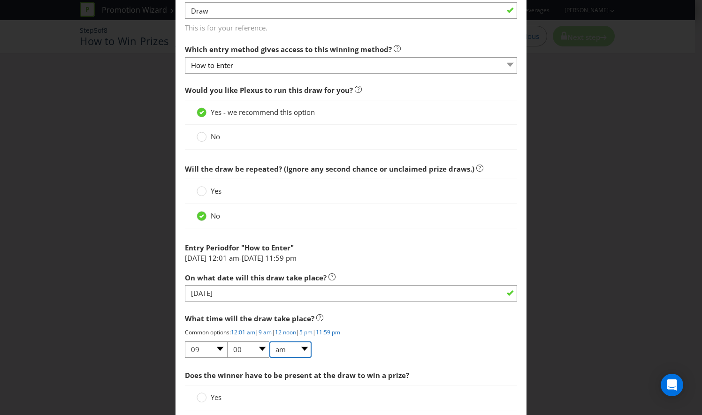
click at [269, 342] on select "am pm" at bounding box center [290, 350] width 42 height 16
click at [390, 345] on div "What time will the draw take place? Common options: 12:01 am | 9 am | 12 noon |…" at bounding box center [351, 334] width 332 height 50
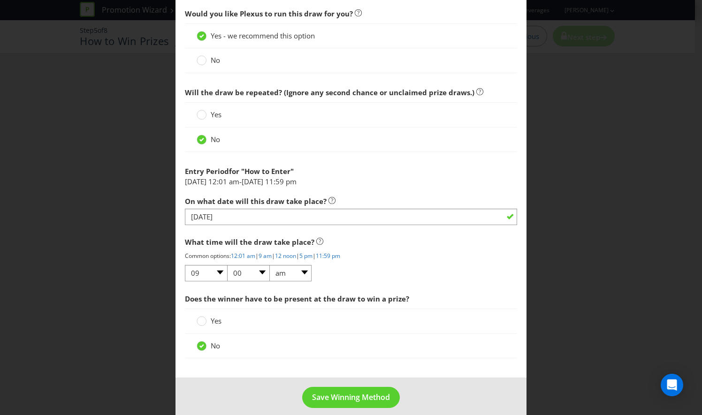
scroll to position [459, 0]
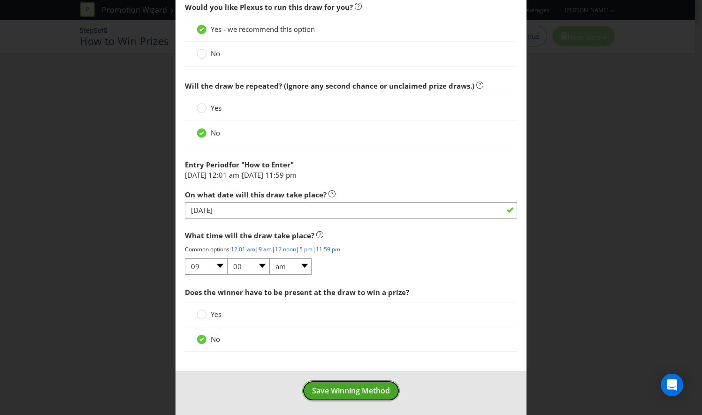
click at [357, 393] on span "Save Winning Method" at bounding box center [351, 391] width 78 height 10
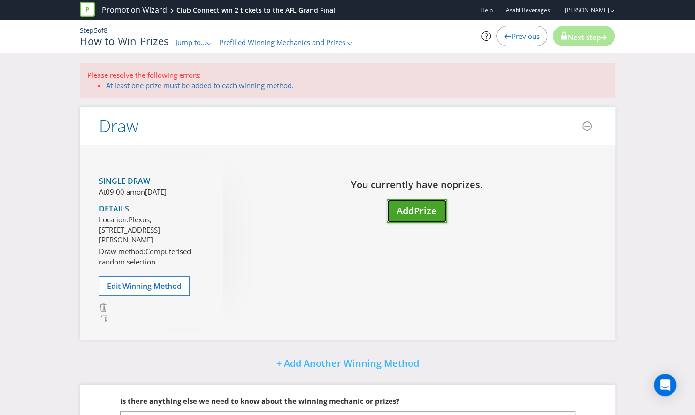
click at [408, 214] on span "Add" at bounding box center [405, 211] width 17 height 13
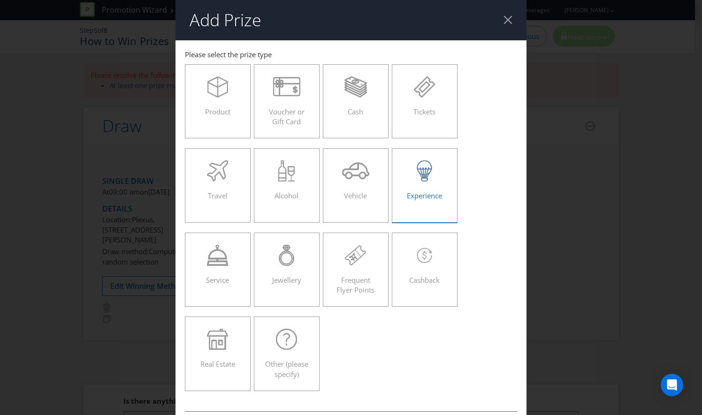
click at [402, 197] on div "Experience" at bounding box center [425, 182] width 46 height 42
click at [0, 0] on input "Experience" at bounding box center [0, 0] width 0 height 0
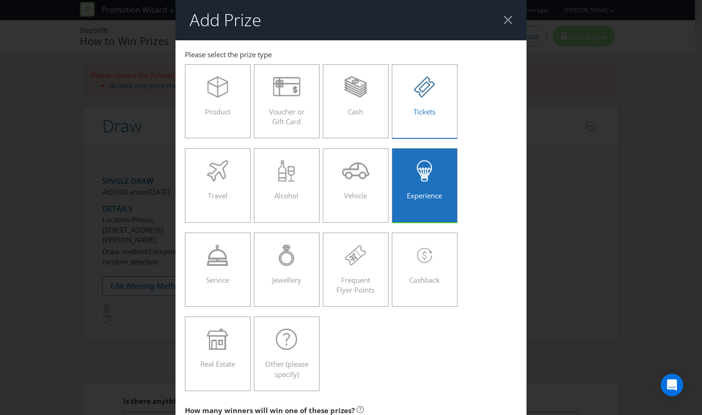
click at [421, 107] on span "Tickets" at bounding box center [424, 111] width 22 height 9
click at [0, 0] on input "Tickets" at bounding box center [0, 0] width 0 height 0
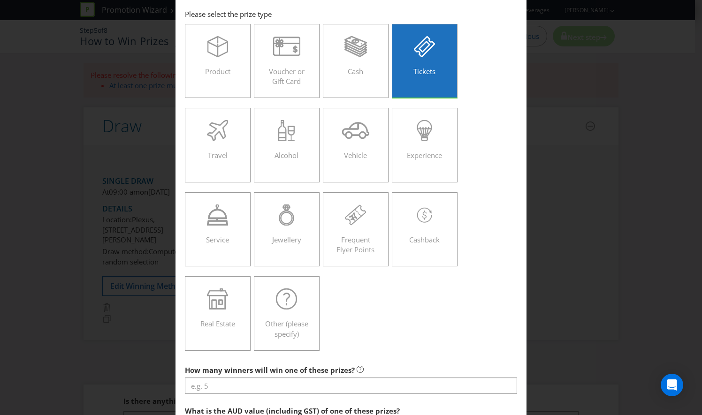
scroll to position [94, 0]
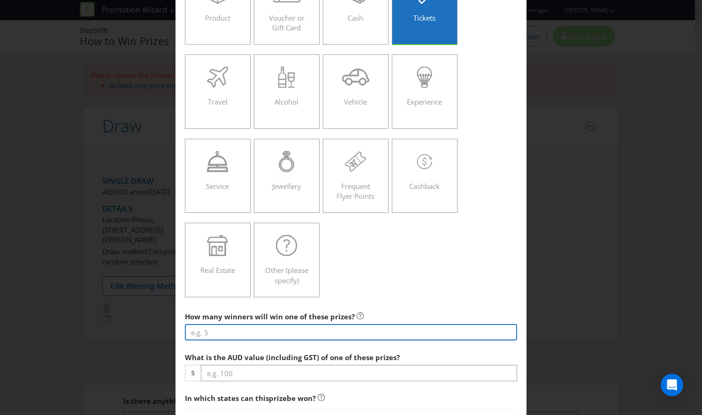
click at [288, 329] on input "number" at bounding box center [351, 332] width 332 height 16
type input "2"
type input "1"
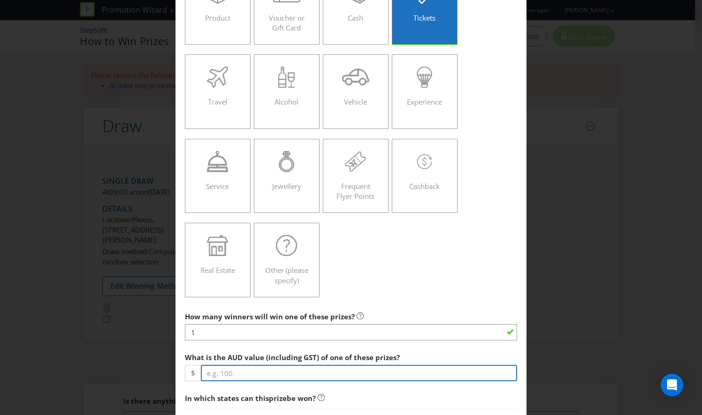
click at [279, 374] on input "number" at bounding box center [359, 373] width 316 height 16
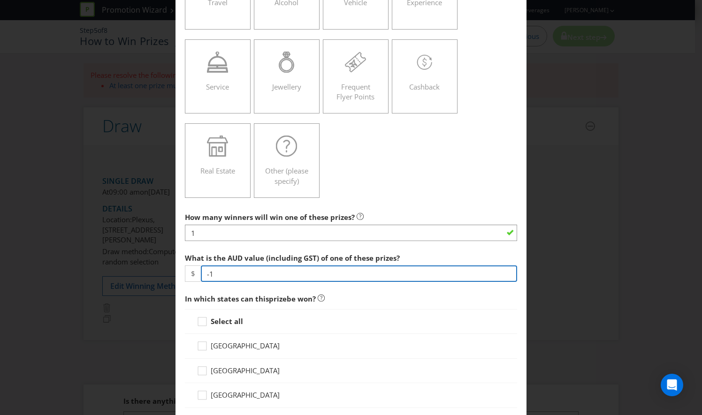
scroll to position [282, 0]
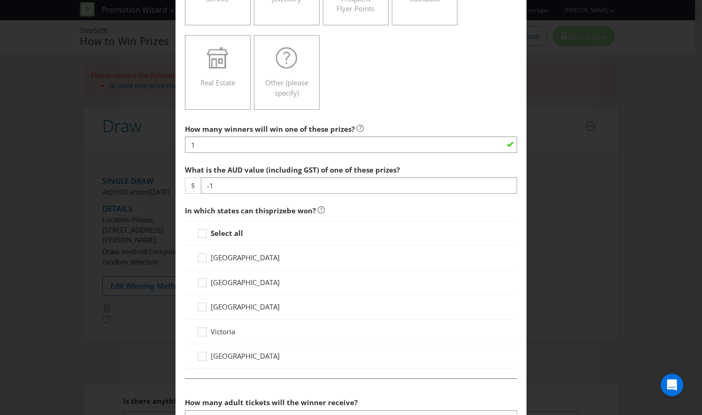
click at [207, 229] on div "In which states can this prize be won? Select all [GEOGRAPHIC_DATA] [GEOGRAPHIC…" at bounding box center [351, 287] width 332 height 173
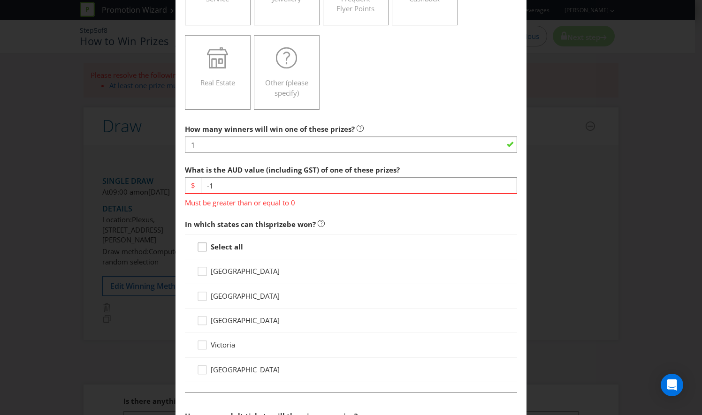
click at [202, 247] on icon at bounding box center [204, 249] width 14 height 14
click at [0, 0] on input "Select all" at bounding box center [0, 0] width 0 height 0
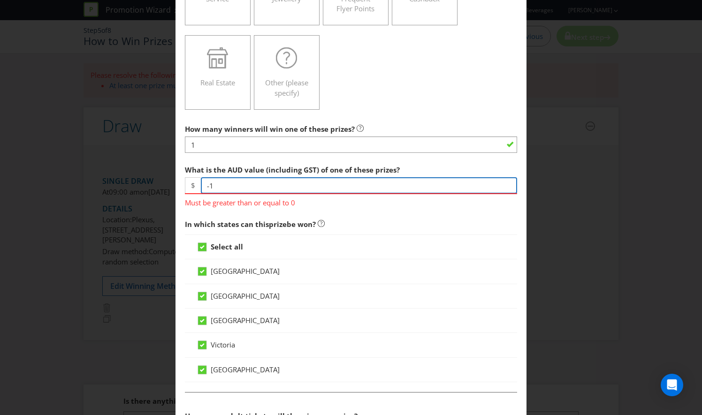
drag, startPoint x: 214, startPoint y: 184, endPoint x: 176, endPoint y: 180, distance: 37.8
click at [176, 180] on main "Must be greater than or equal to 0 [GEOGRAPHIC_DATA] [GEOGRAPHIC_DATA] [GEOGRAP…" at bounding box center [351, 308] width 351 height 1099
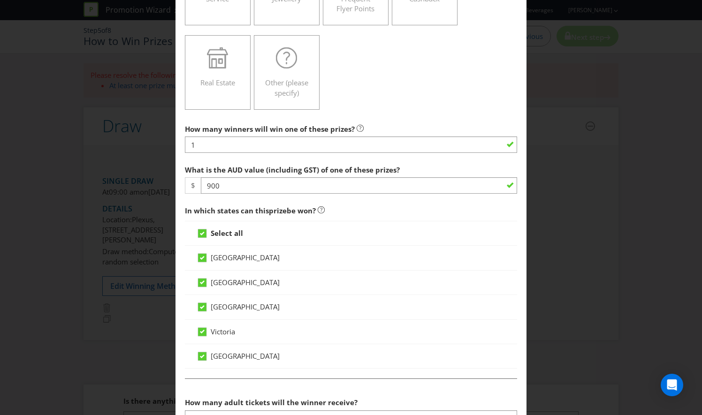
click at [397, 279] on div "Select all [GEOGRAPHIC_DATA] [GEOGRAPHIC_DATA] [GEOGRAPHIC_DATA] [GEOGRAPHIC_DA…" at bounding box center [351, 295] width 332 height 148
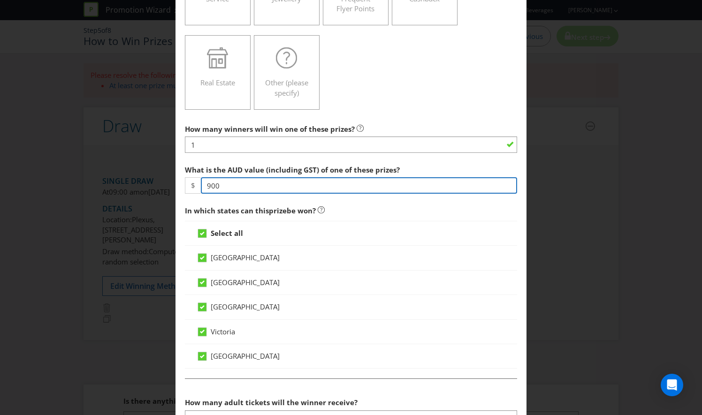
click at [237, 183] on input "900" at bounding box center [359, 185] width 316 height 16
type input "900.00"
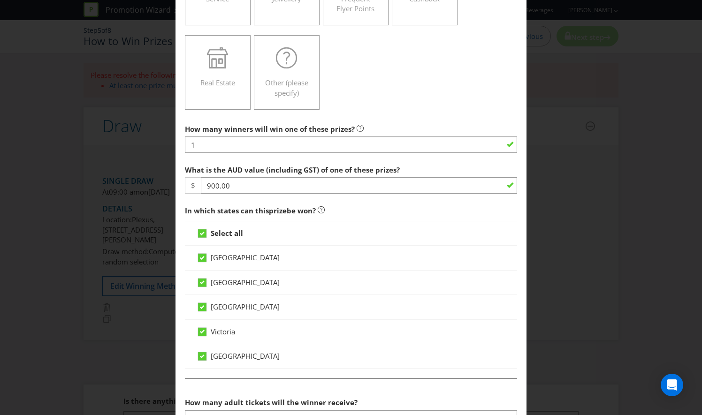
click at [375, 323] on div "Victoria" at bounding box center [351, 332] width 332 height 24
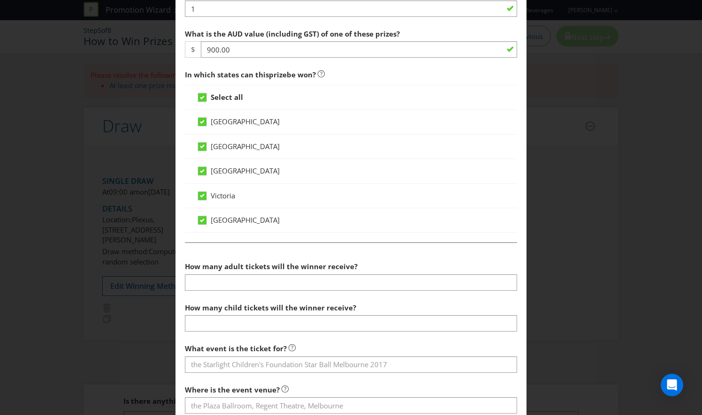
scroll to position [422, 0]
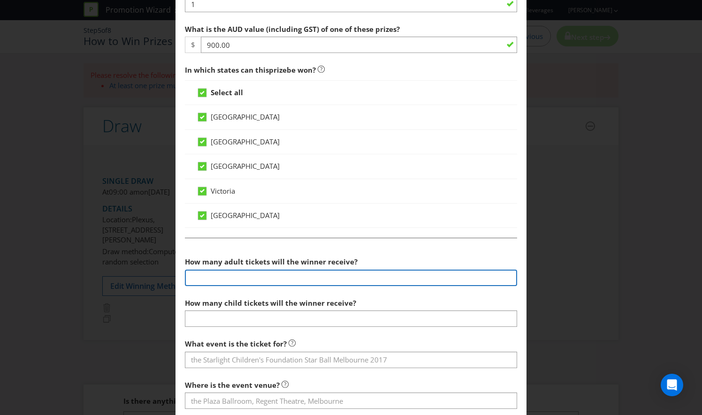
click at [300, 270] on input "number" at bounding box center [351, 278] width 332 height 16
type input "2"
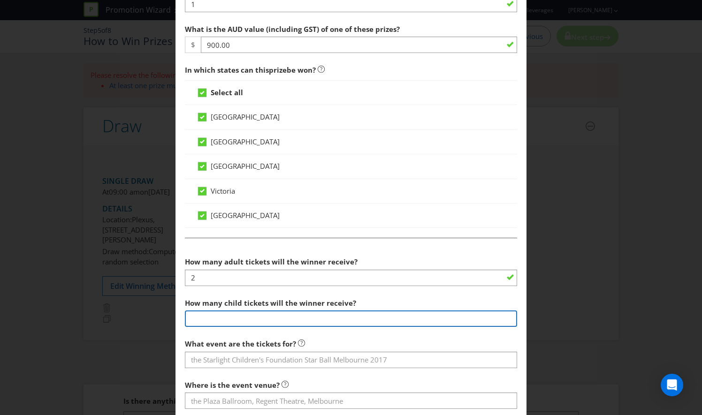
click at [300, 320] on input "number" at bounding box center [351, 319] width 332 height 16
type input "0"
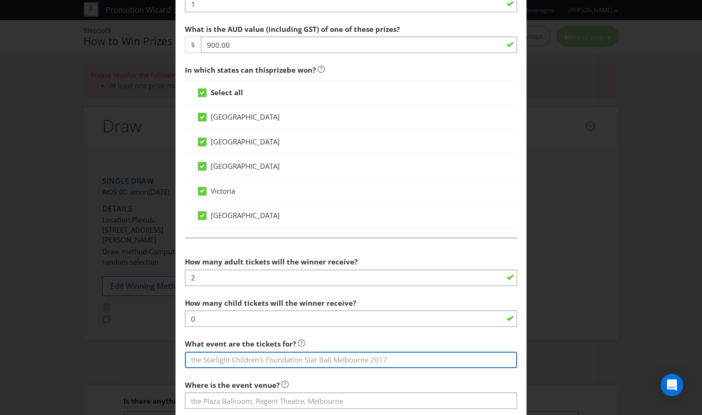
click at [279, 357] on input "text" at bounding box center [351, 360] width 332 height 16
type input "A"
type input "2025 AFL Grand Final"
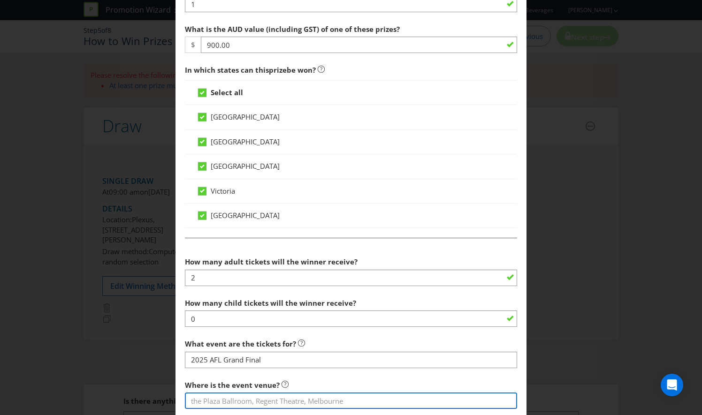
click at [214, 402] on input "text" at bounding box center [351, 401] width 332 height 16
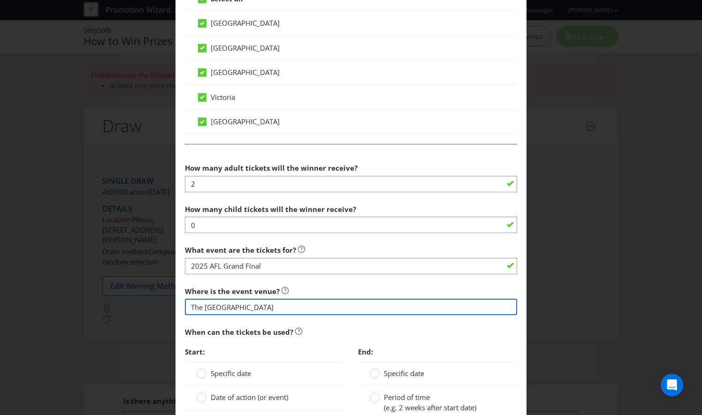
scroll to position [610, 0]
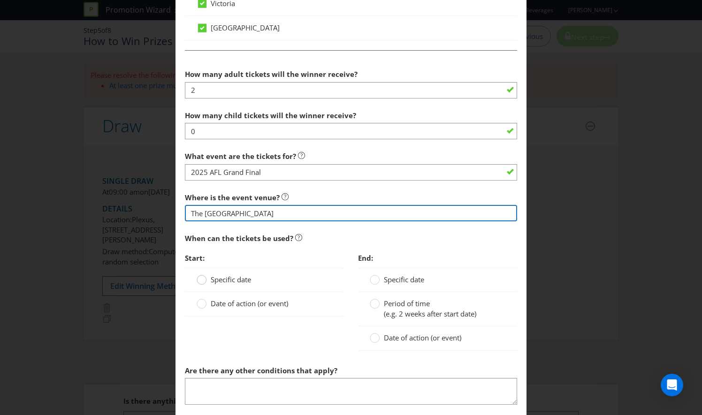
type input "The [GEOGRAPHIC_DATA]"
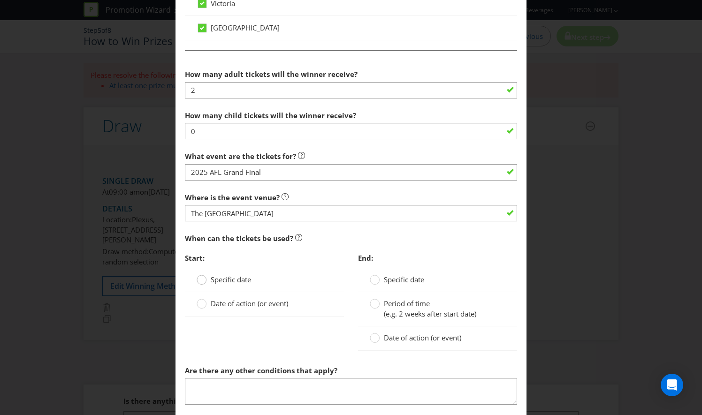
click at [200, 275] on div at bounding box center [201, 277] width 5 height 5
click at [0, 0] on input "Specific date" at bounding box center [0, 0] width 0 height 0
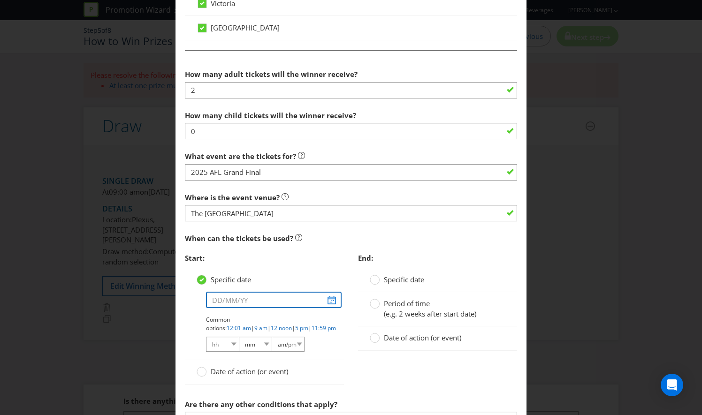
click at [329, 297] on input "text" at bounding box center [274, 300] width 136 height 16
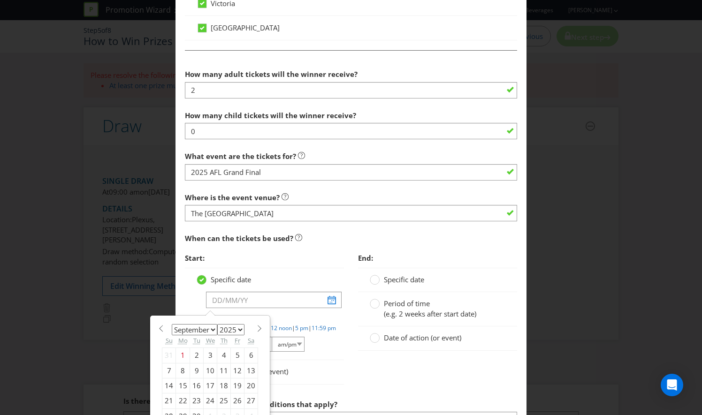
click at [250, 394] on div "27" at bounding box center [252, 401] width 14 height 15
type input "[DATE]"
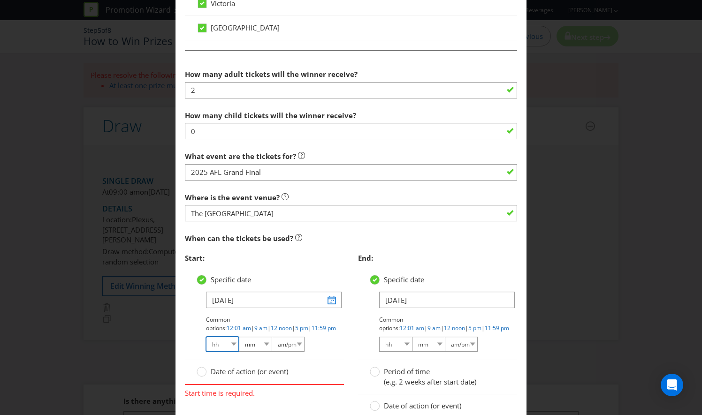
click at [231, 342] on select "hh 01 02 03 04 05 06 07 08 09 10 11 12" at bounding box center [222, 344] width 33 height 15
select select "02"
click at [206, 337] on select "hh 01 02 03 04 05 06 07 08 09 10 11 12" at bounding box center [222, 344] width 33 height 15
click at [264, 340] on select "mm 00 01 05 10 15 20 25 29 30 35 40 45 50 55 59" at bounding box center [255, 344] width 33 height 15
select select "30"
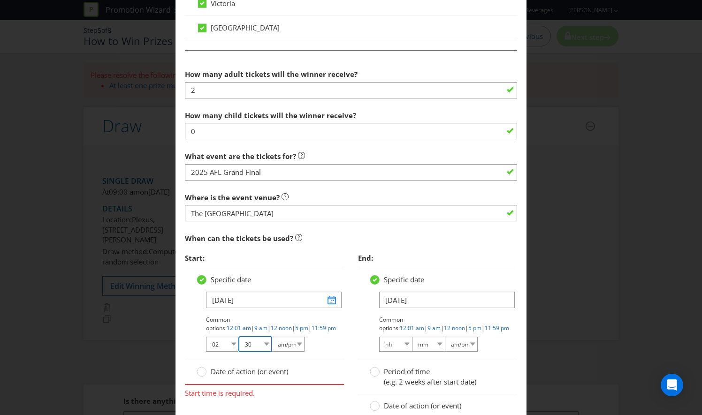
click at [239, 337] on select "mm 00 01 05 10 15 20 25 29 30 35 40 45 50 55 59" at bounding box center [255, 344] width 33 height 15
click at [292, 340] on select "am/pm am pm" at bounding box center [288, 344] width 33 height 15
select select "pm"
click at [272, 337] on select "am/pm am pm" at bounding box center [288, 344] width 33 height 15
click at [361, 307] on div "Specific date [DATE] Common options: 12:01 am | 9 am | 12 noon | 5 pm | 11:59 p…" at bounding box center [437, 314] width 159 height 92
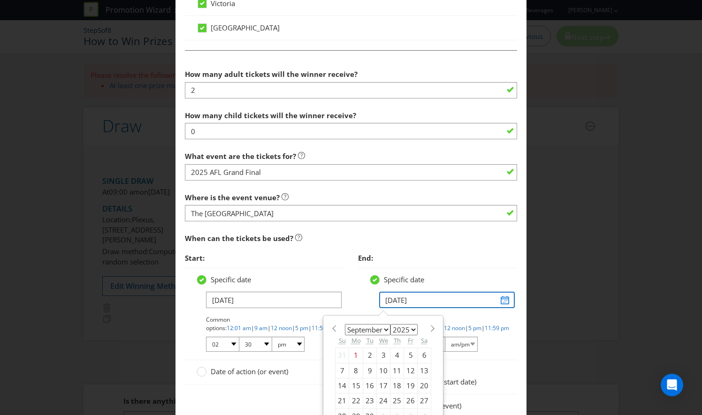
click at [503, 296] on input "[DATE]" at bounding box center [447, 300] width 136 height 16
click at [418, 396] on div "27" at bounding box center [425, 401] width 14 height 15
type input "[DATE]"
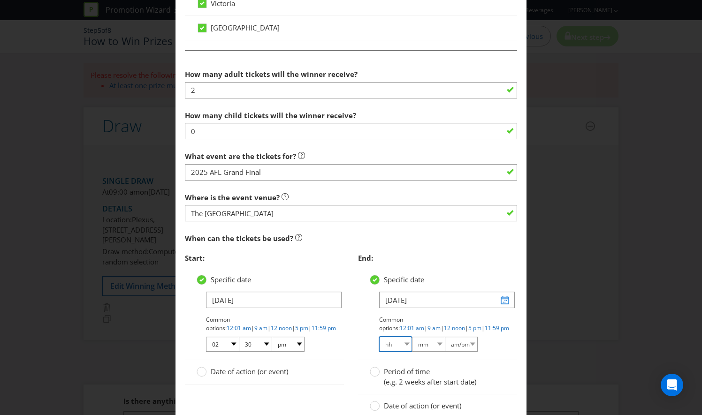
click at [401, 340] on select "hh 01 02 03 04 05 06 07 08 09 10 11 12" at bounding box center [395, 344] width 33 height 15
click at [402, 344] on select "hh 01 02 03 04 05 06 07 08 09 10 11 12" at bounding box center [395, 344] width 33 height 15
select select "05"
click at [379, 337] on select "hh 01 02 03 04 05 06 07 08 09 10 11 12" at bounding box center [395, 344] width 33 height 15
click at [431, 339] on select "mm 00 01 05 10 15 20 25 29 30 35 40 45 50 55 59" at bounding box center [428, 344] width 33 height 15
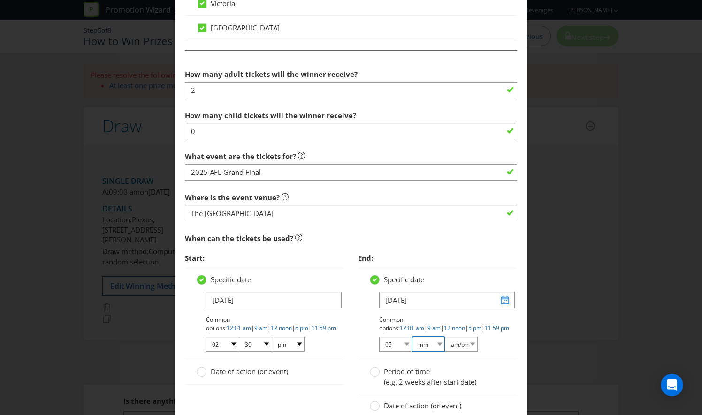
select select "00"
click at [412, 337] on select "mm 00 01 05 10 15 20 25 29 30 35 40 45 50 55 59" at bounding box center [428, 344] width 33 height 15
click at [467, 343] on select "am/pm am pm" at bounding box center [461, 344] width 33 height 15
select select "pm"
click at [445, 337] on select "am/pm am pm" at bounding box center [461, 344] width 33 height 15
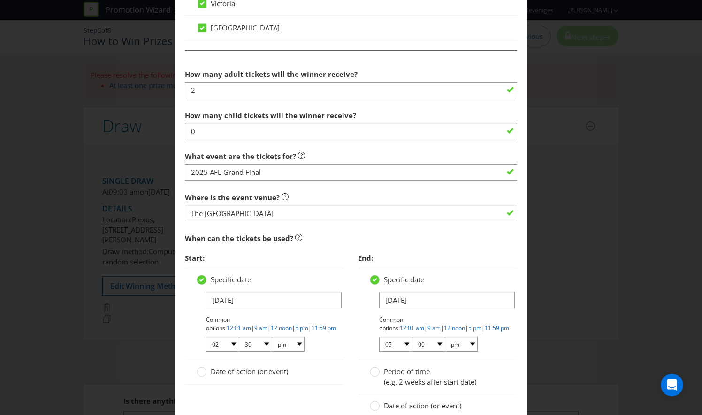
click at [295, 399] on div "Start: Specific date [DATE] Common options: 12:01 am | 9 am | 12 noon | 5 pm | …" at bounding box center [351, 339] width 346 height 180
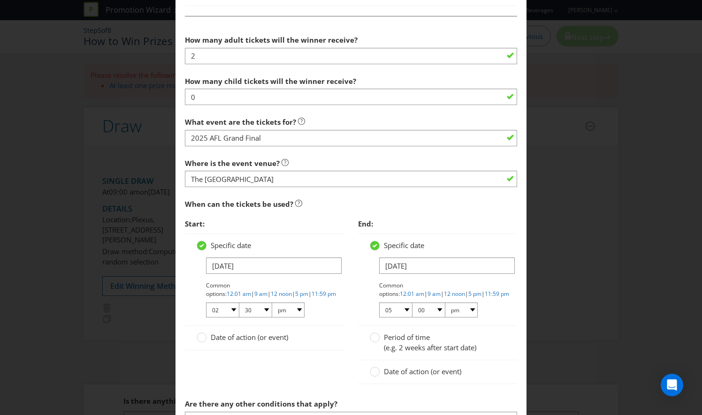
scroll to position [657, 0]
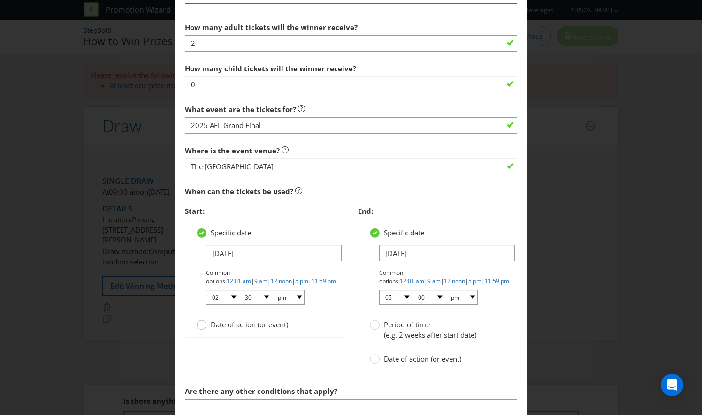
click at [200, 320] on div at bounding box center [201, 322] width 5 height 5
click at [0, 0] on input "Date of action (or event)" at bounding box center [0, 0] width 0 height 0
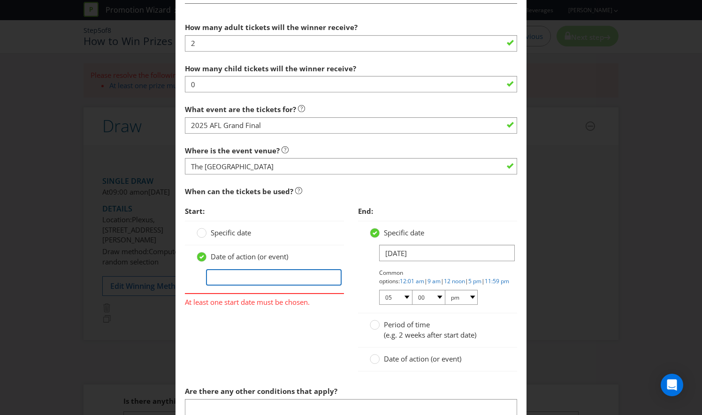
click at [211, 276] on input "text" at bounding box center [274, 277] width 136 height 16
drag, startPoint x: 258, startPoint y: 340, endPoint x: 254, endPoint y: 329, distance: 10.8
click at [258, 340] on div "Start: Specific date Date of action (or event) 27 At least one start date must …" at bounding box center [351, 292] width 346 height 180
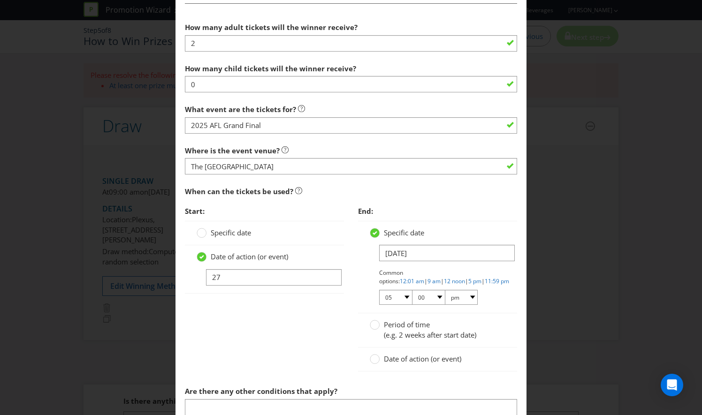
click at [245, 285] on div at bounding box center [265, 285] width 136 height 1
click at [236, 279] on input "27" at bounding box center [274, 277] width 136 height 16
type input "[DATE]"
click at [269, 352] on div "Start: Specific date Date of action (or event) [DATE] End: Specific date [DATE]…" at bounding box center [351, 292] width 346 height 180
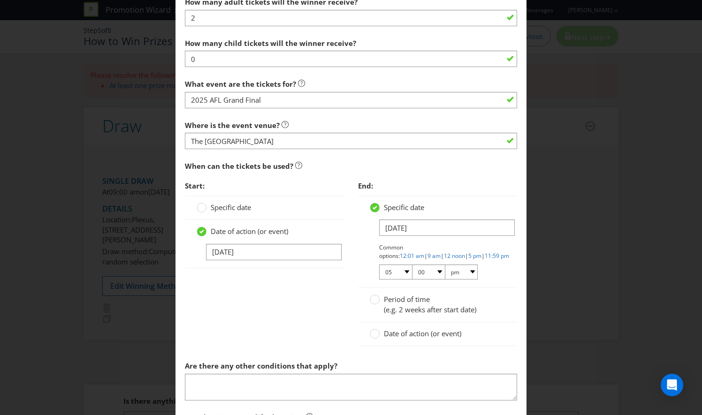
scroll to position [704, 0]
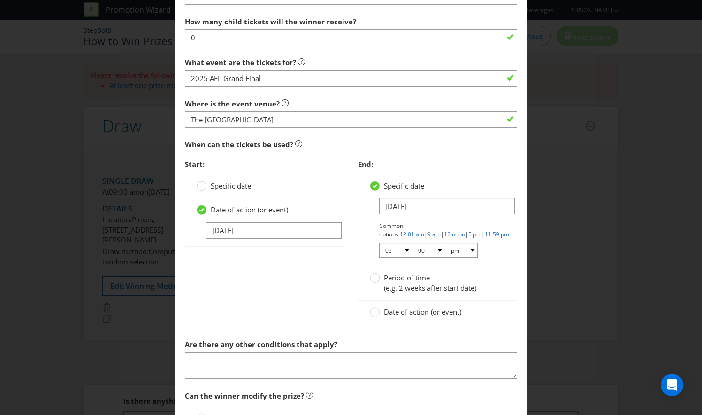
click at [373, 307] on div at bounding box center [375, 309] width 5 height 5
click at [0, 0] on input "Date of action (or event)" at bounding box center [0, 0] width 0 height 0
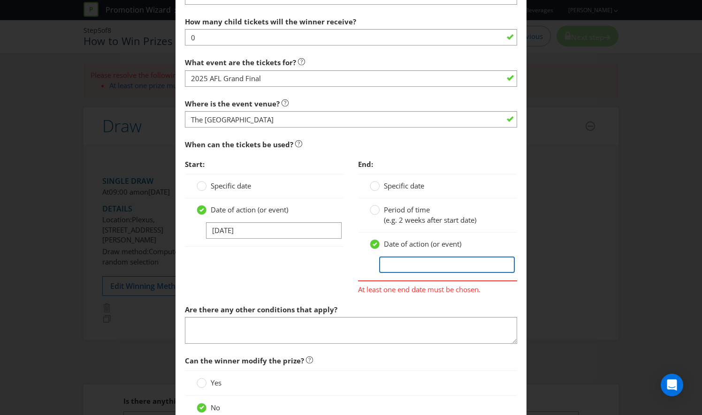
click at [404, 258] on input "text" at bounding box center [447, 265] width 136 height 16
type input "[DATE]"
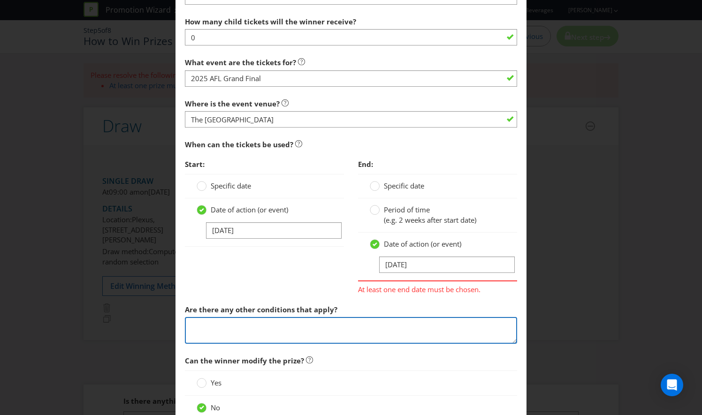
click at [293, 317] on textarea at bounding box center [351, 330] width 332 height 27
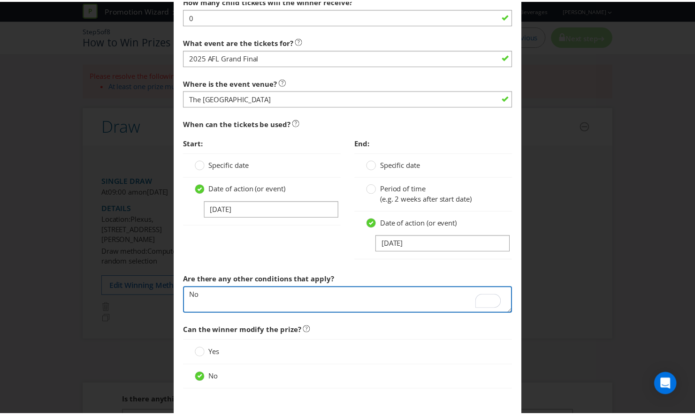
scroll to position [775, 0]
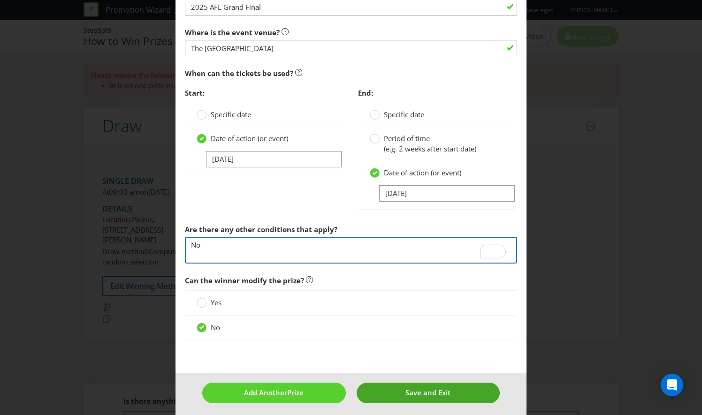
type textarea "No"
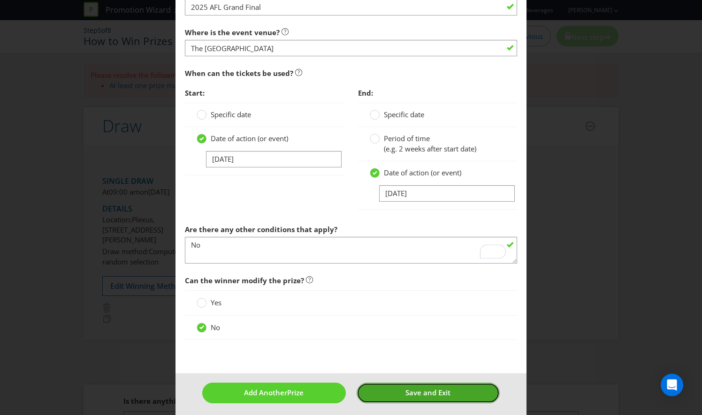
click at [440, 390] on span "Save and Exit" at bounding box center [427, 392] width 45 height 9
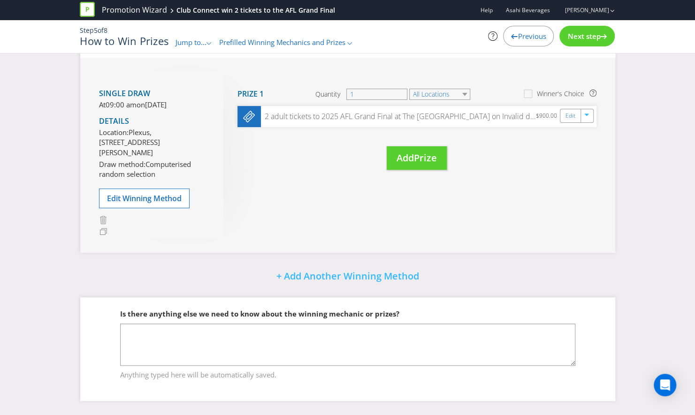
scroll to position [121, 0]
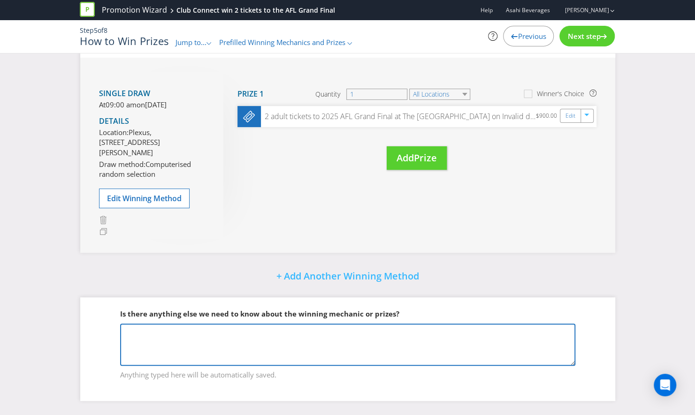
click at [336, 334] on textarea at bounding box center [347, 345] width 455 height 42
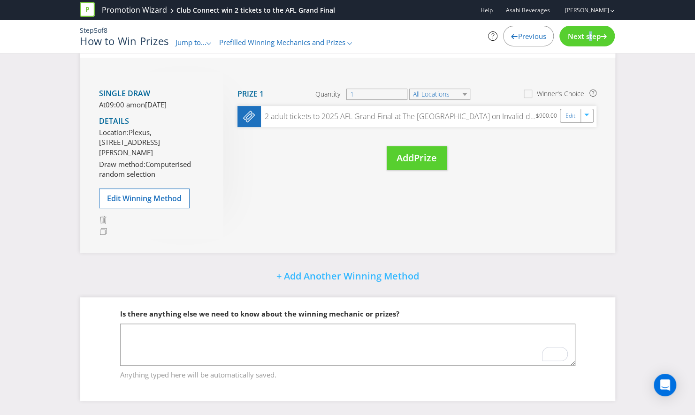
click at [585, 31] on span "Next step" at bounding box center [583, 35] width 33 height 9
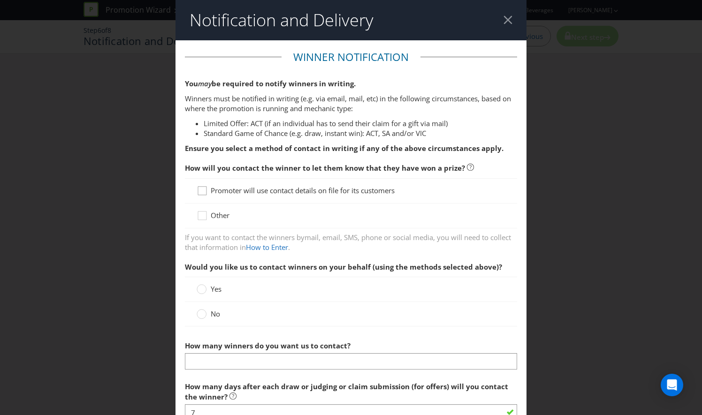
click at [202, 188] on div at bounding box center [202, 187] width 5 height 5
click at [0, 0] on input "Promoter will use contact details on file for its customers" at bounding box center [0, 0] width 0 height 0
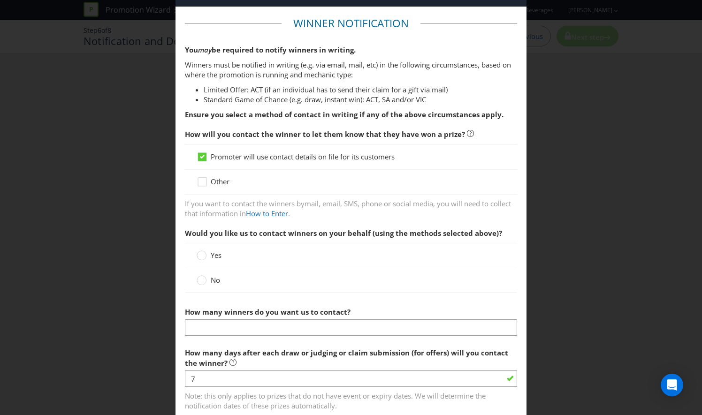
scroll to position [47, 0]
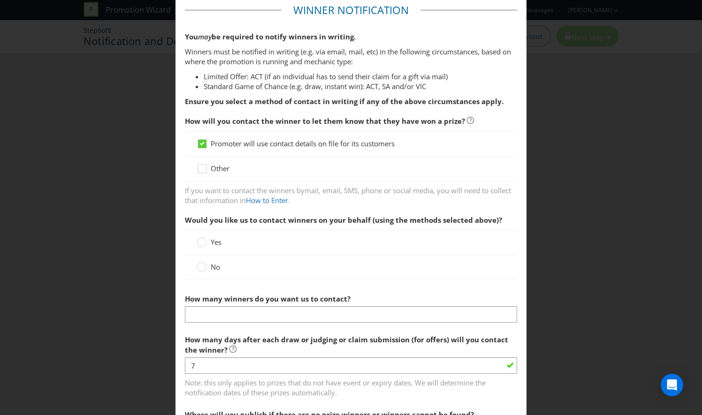
click at [202, 274] on div "No" at bounding box center [351, 267] width 332 height 24
click at [199, 264] on div at bounding box center [201, 264] width 5 height 5
click at [0, 0] on input "No" at bounding box center [0, 0] width 0 height 0
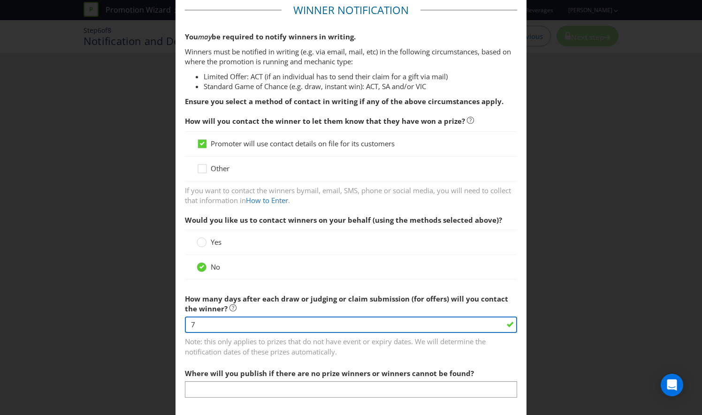
click at [327, 326] on input "7" at bounding box center [351, 325] width 332 height 16
drag, startPoint x: 327, startPoint y: 326, endPoint x: 161, endPoint y: 329, distance: 165.2
click at [161, 329] on div "Notification and Delivery Winner Notification You may be required to notify win…" at bounding box center [351, 207] width 702 height 415
type input "1"
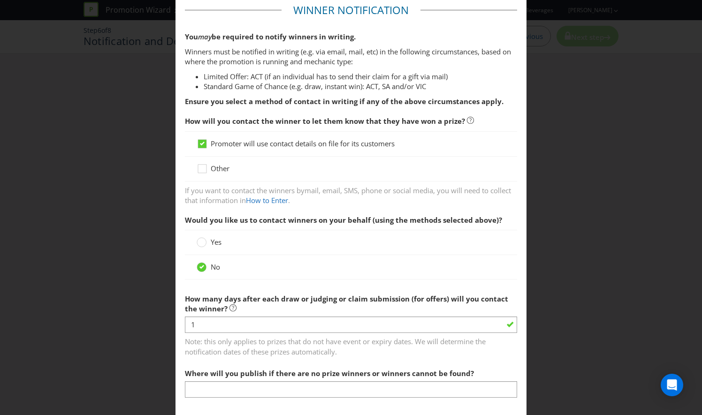
click at [343, 348] on span "Note: this only applies to prizes that do not have event or expiry dates. We wi…" at bounding box center [351, 345] width 332 height 23
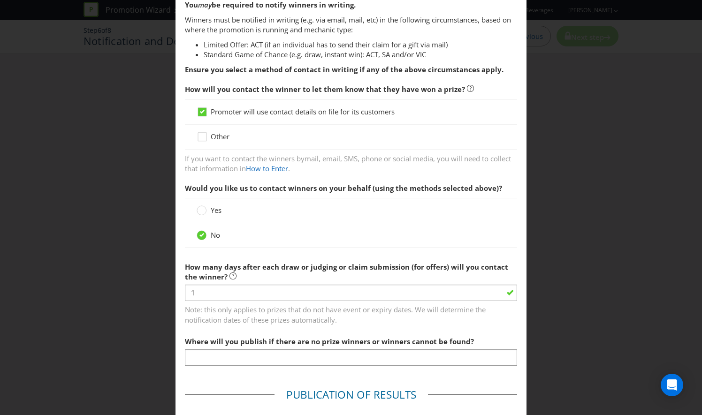
scroll to position [141, 0]
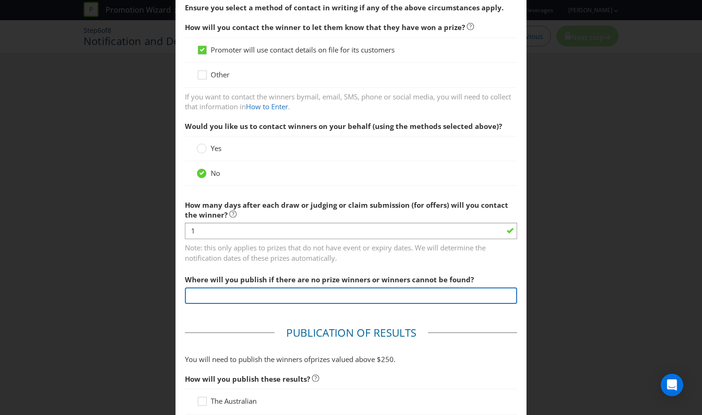
click at [348, 294] on input "text" at bounding box center [351, 296] width 332 height 16
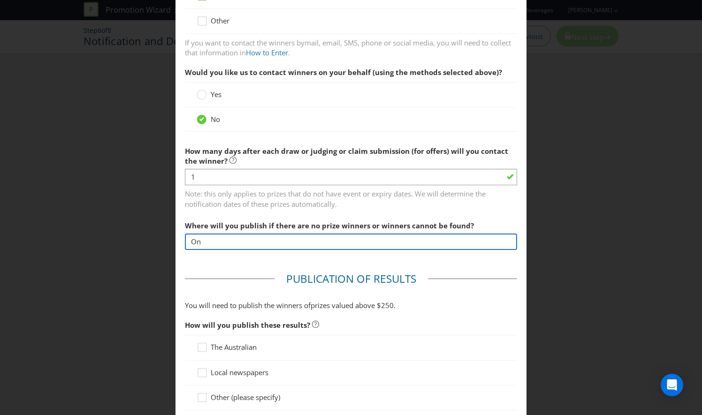
scroll to position [282, 0]
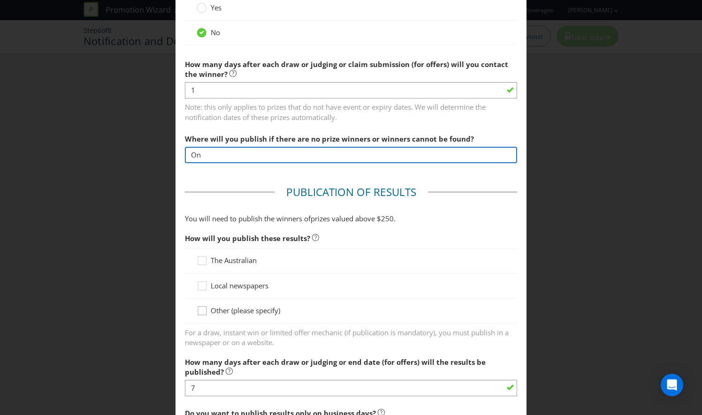
type input "On"
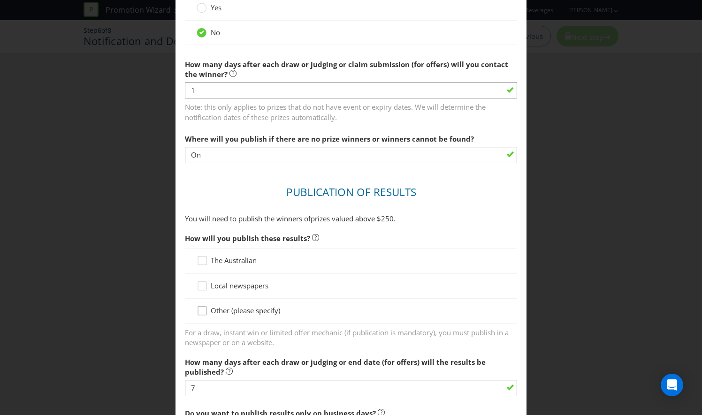
click at [206, 308] on icon at bounding box center [204, 313] width 14 height 14
click at [0, 0] on input "Other (please specify)" at bounding box center [0, 0] width 0 height 0
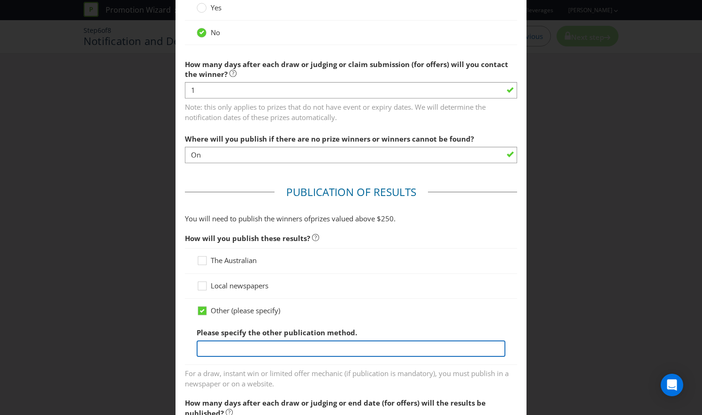
click at [226, 346] on input "text" at bounding box center [351, 349] width 309 height 16
type input "Club Connect Website"
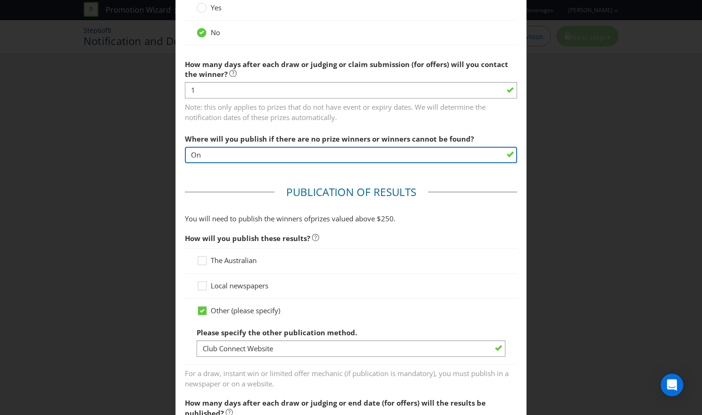
click at [218, 153] on input "On" at bounding box center [351, 155] width 332 height 16
type input "c"
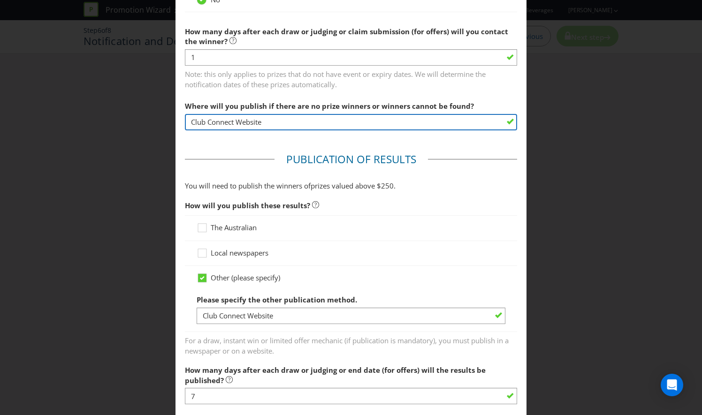
scroll to position [329, 0]
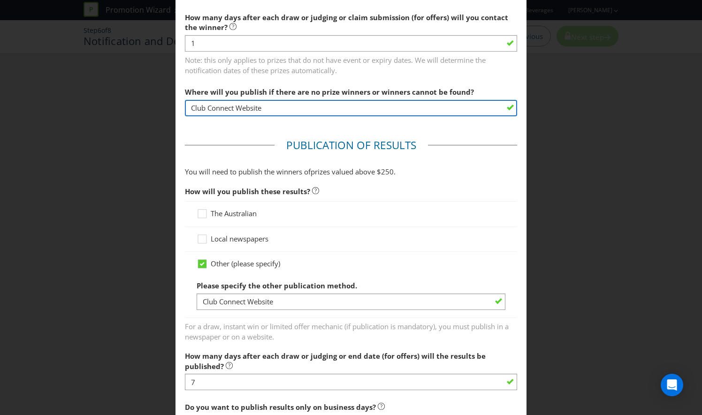
type input "Club Connect Website"
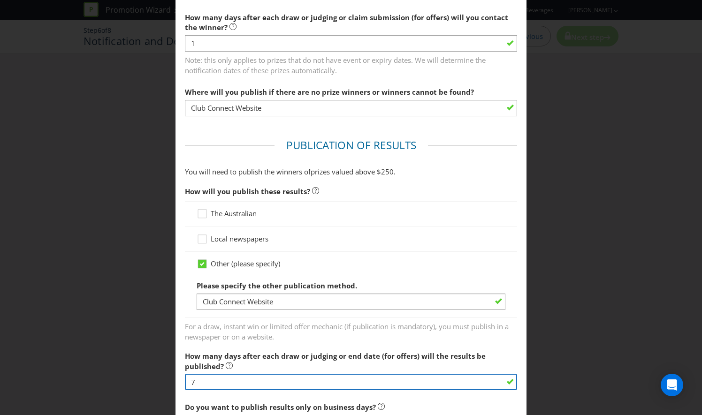
click at [220, 381] on input "7" at bounding box center [351, 382] width 332 height 16
click at [220, 380] on input "7" at bounding box center [351, 382] width 332 height 16
type input "1"
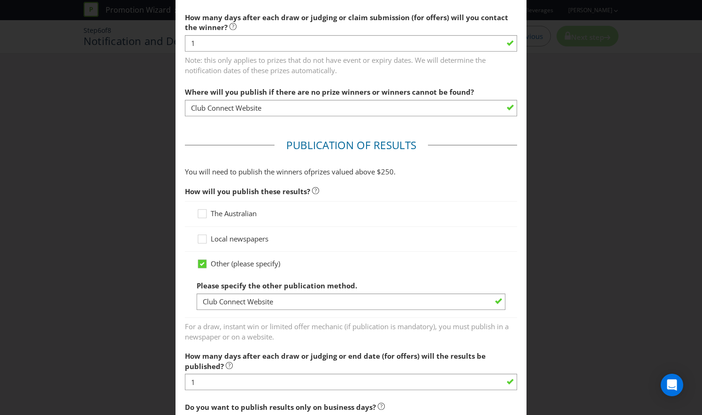
click at [324, 273] on div "Other (please specify) Please specify the other publication method. Club Connec…" at bounding box center [351, 285] width 309 height 52
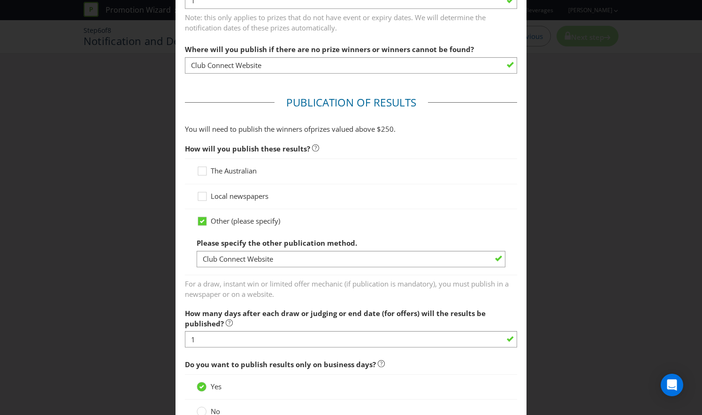
scroll to position [422, 0]
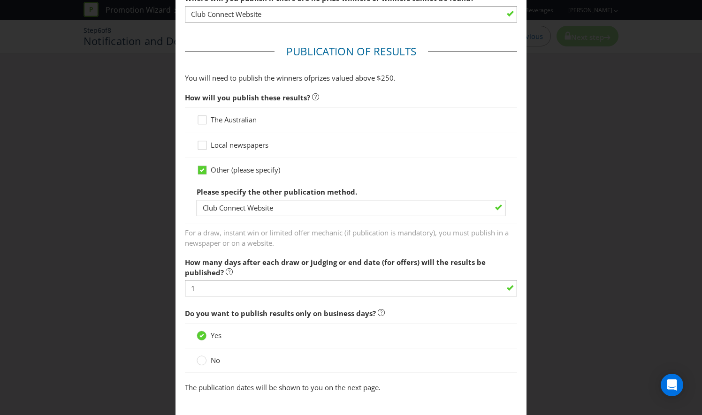
click at [181, 366] on main "Winner Notification You may be required to notify winners in writing. Winners m…" at bounding box center [351, 120] width 351 height 1004
click at [197, 362] on icon at bounding box center [202, 361] width 10 height 10
click at [0, 0] on input "No" at bounding box center [0, 0] width 0 height 0
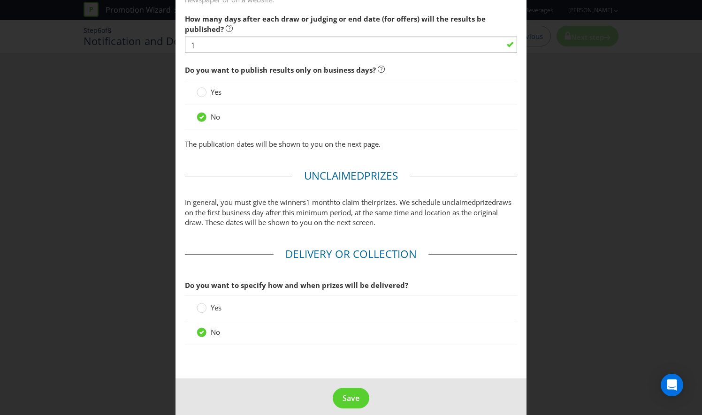
scroll to position [673, 0]
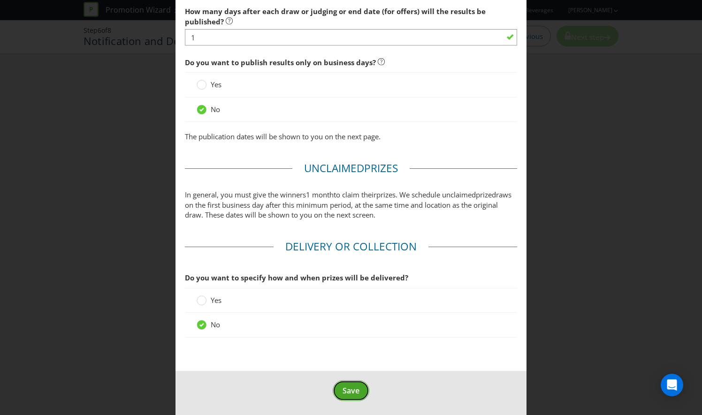
click at [355, 390] on button "Save" at bounding box center [351, 391] width 37 height 21
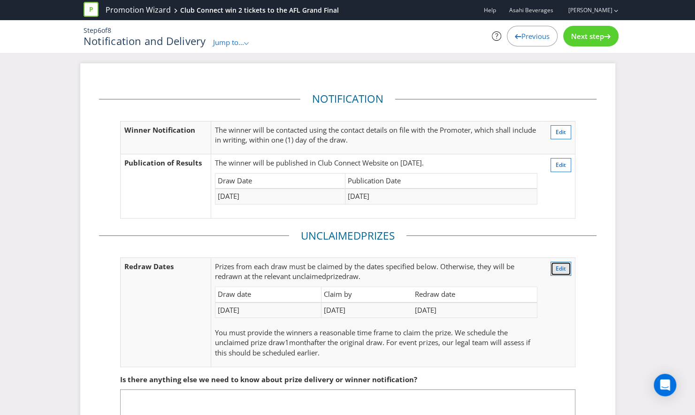
click at [558, 270] on span "Edit" at bounding box center [561, 269] width 10 height 8
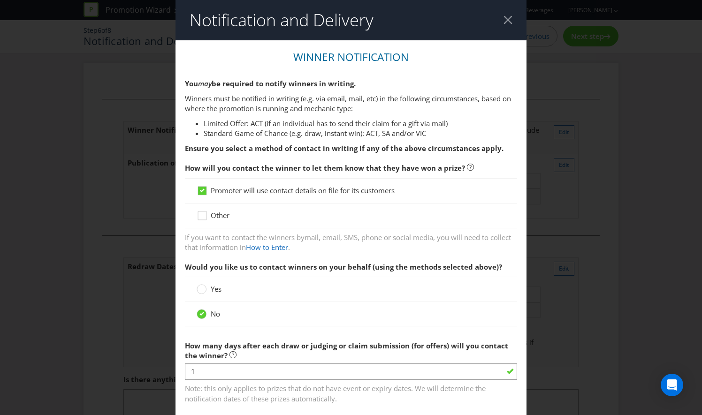
click at [504, 20] on div at bounding box center [508, 19] width 9 height 9
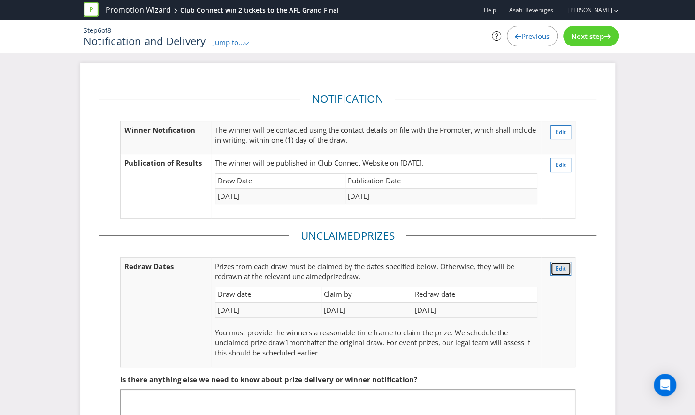
click at [557, 268] on span "Edit" at bounding box center [561, 269] width 10 height 8
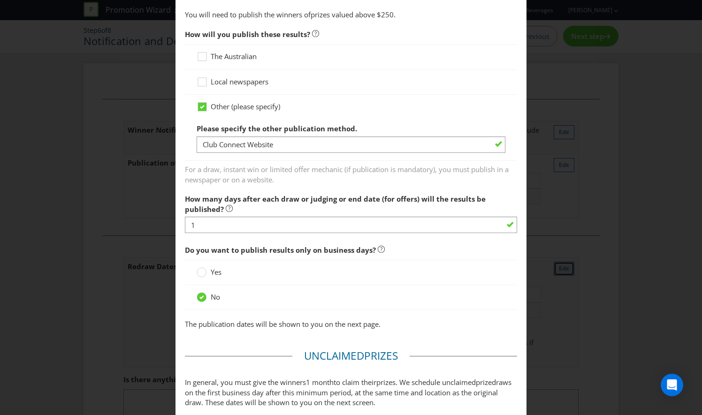
scroll to position [439, 0]
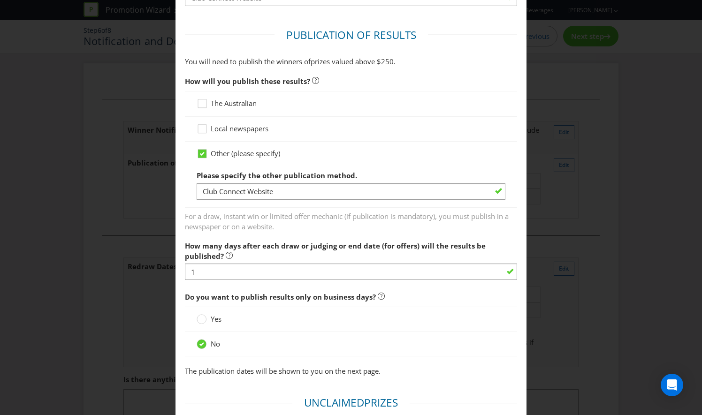
click at [234, 259] on label "How many days after each draw or judging or end date (for offers) will the resu…" at bounding box center [351, 249] width 332 height 25
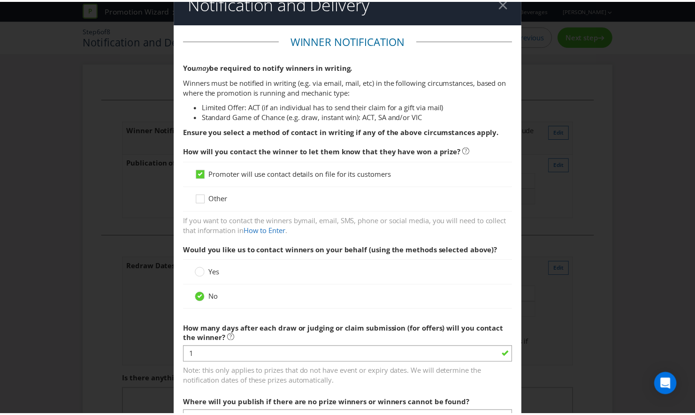
scroll to position [0, 0]
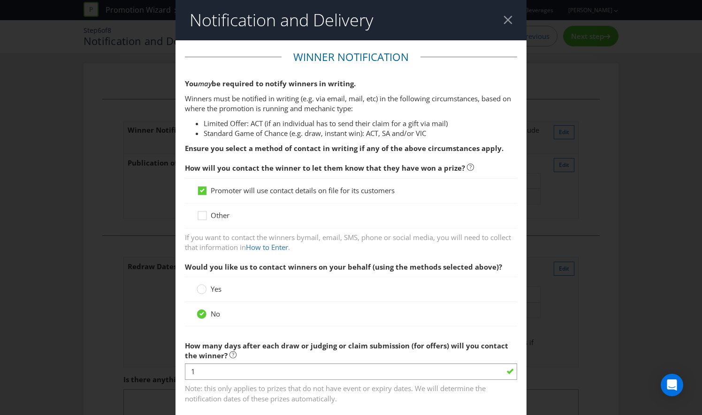
click at [509, 17] on header "Notification and Delivery" at bounding box center [351, 20] width 351 height 40
click at [504, 15] on div at bounding box center [508, 19] width 9 height 9
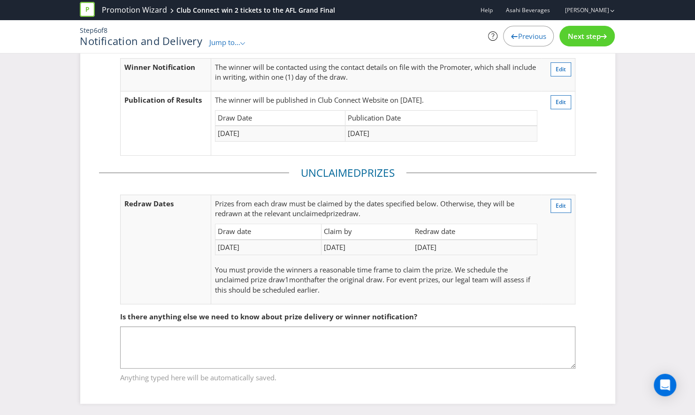
scroll to position [63, 0]
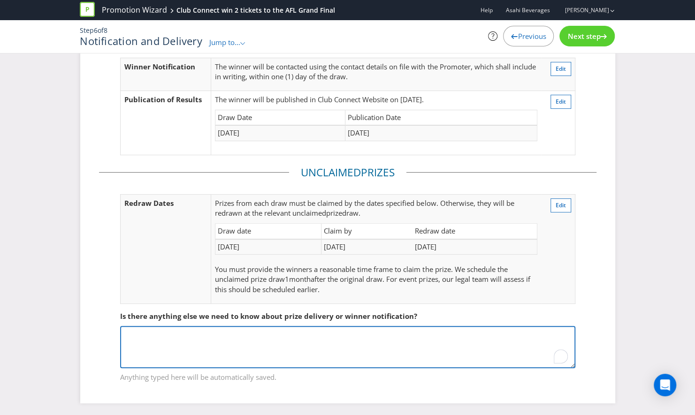
click at [272, 341] on textarea "To enrich screen reader interactions, please activate Accessibility in Grammarl…" at bounding box center [347, 347] width 455 height 42
type textarea "We want to redraw next day if prizes are unclaimed"
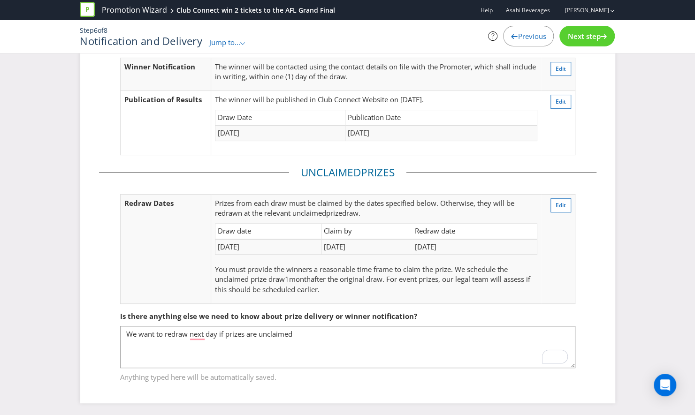
click at [582, 27] on div "Next step" at bounding box center [586, 36] width 55 height 21
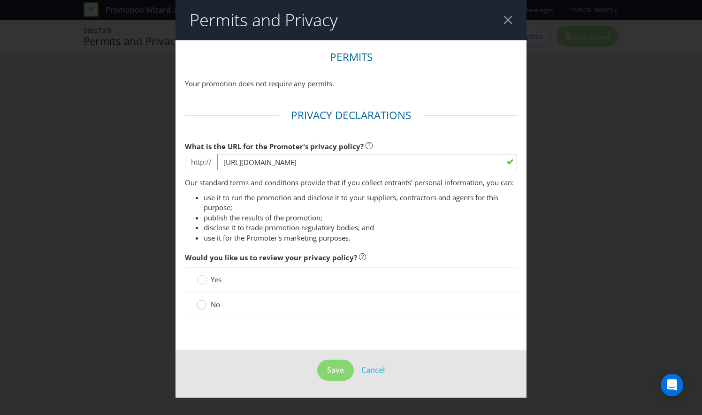
click at [203, 309] on circle at bounding box center [201, 304] width 9 height 9
click at [0, 0] on input "No" at bounding box center [0, 0] width 0 height 0
click at [336, 375] on span "Save" at bounding box center [335, 370] width 17 height 10
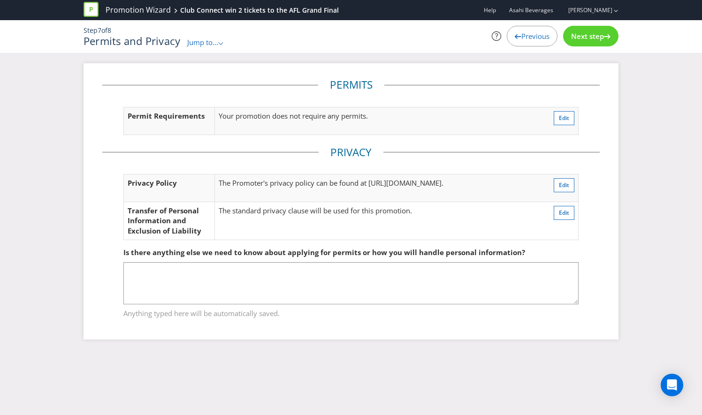
click at [594, 37] on span "Next step" at bounding box center [587, 35] width 33 height 9
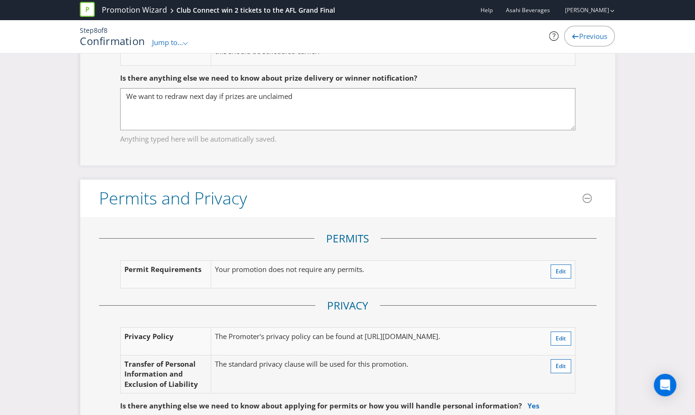
scroll to position [1736, 0]
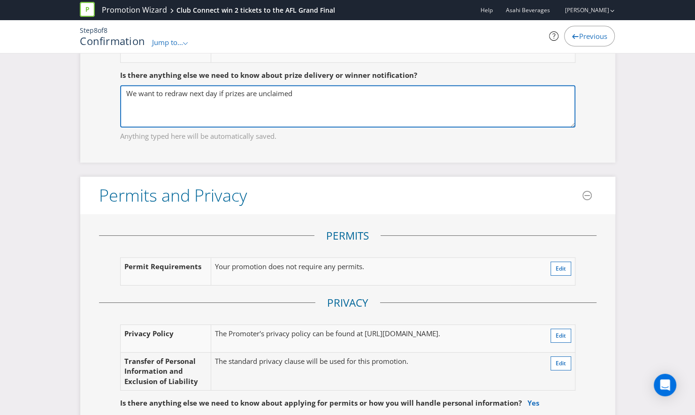
click at [327, 85] on textarea "We want to redraw next day if prizes are unclaimed" at bounding box center [347, 106] width 455 height 42
type textarea "We want to redraw next day if prizes are unclaimed I have adjusted the dates bu…"
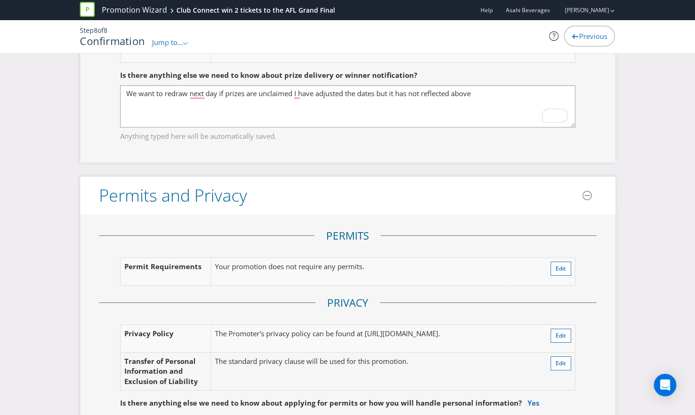
click at [393, 214] on div "Permits Permit Requirements Your promotion does not require any permits. Edit P…" at bounding box center [347, 320] width 535 height 213
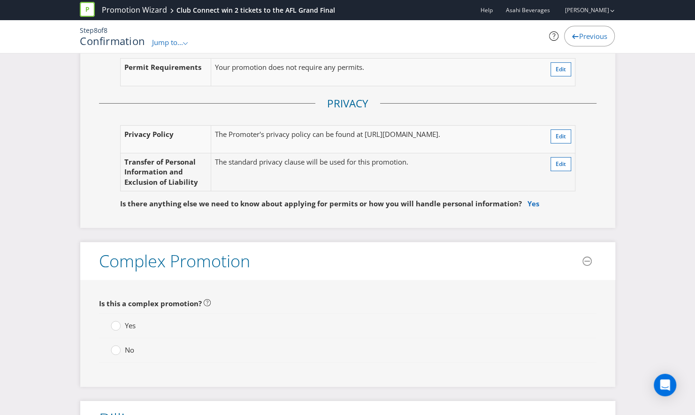
scroll to position [1971, 0]
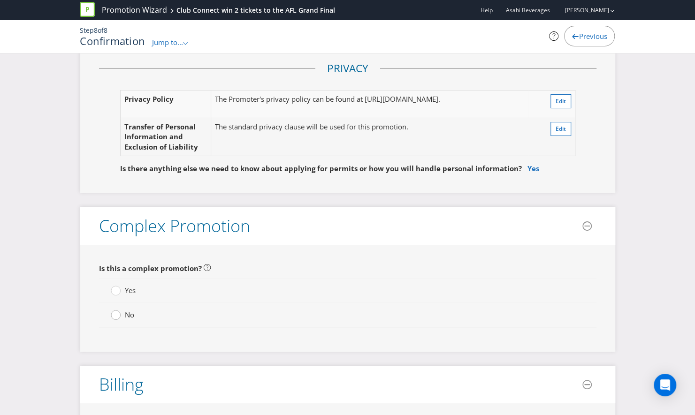
click at [119, 311] on circle at bounding box center [115, 315] width 9 height 9
click at [0, 0] on input "No" at bounding box center [0, 0] width 0 height 0
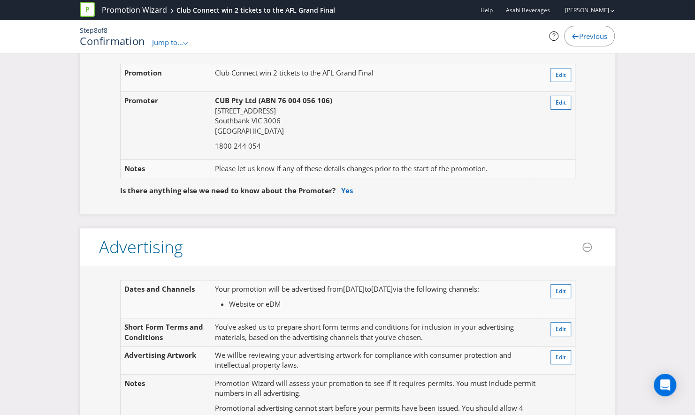
scroll to position [0, 0]
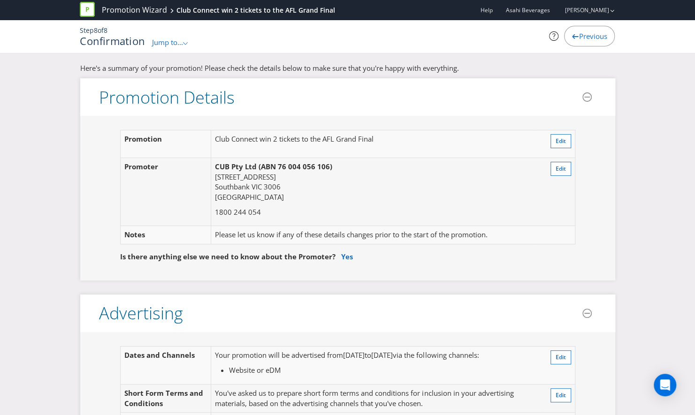
click at [571, 32] on div "Previous" at bounding box center [589, 36] width 51 height 21
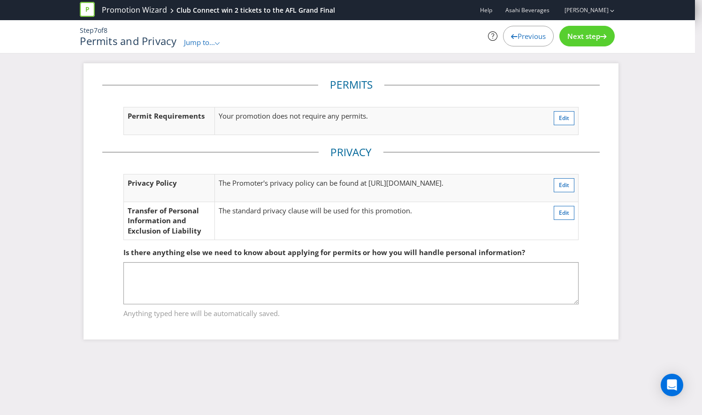
click at [530, 35] on span "Previous" at bounding box center [532, 35] width 28 height 9
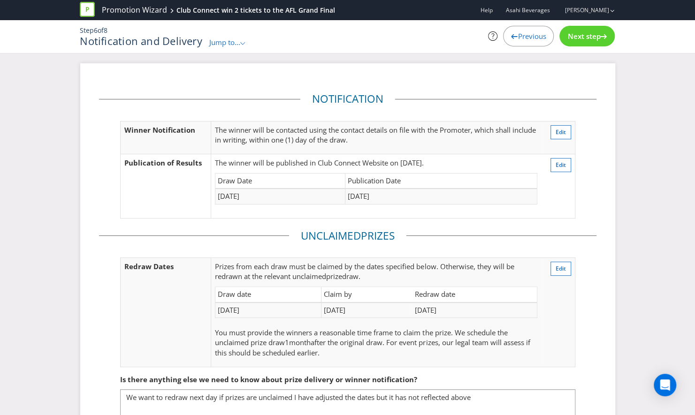
click at [590, 41] on div "Next step" at bounding box center [586, 36] width 55 height 21
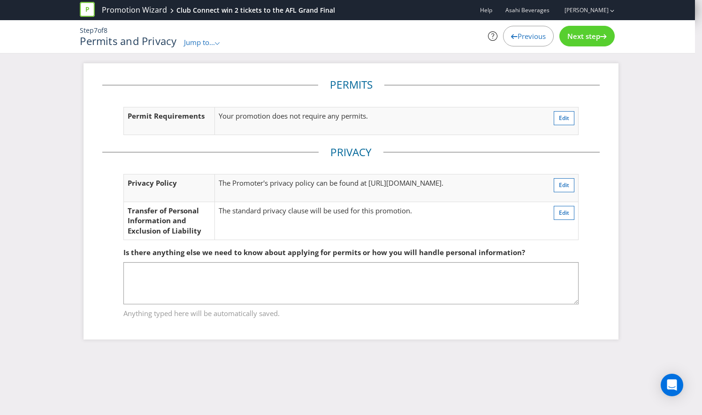
click at [590, 41] on div "Next step" at bounding box center [586, 36] width 55 height 21
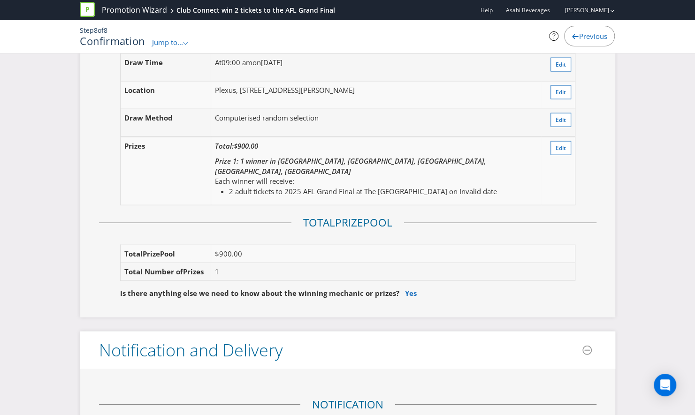
scroll to position [845, 0]
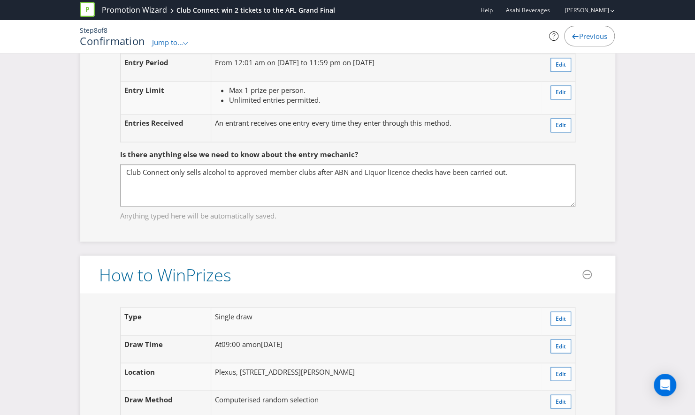
click at [587, 33] on span "Previous" at bounding box center [593, 35] width 28 height 9
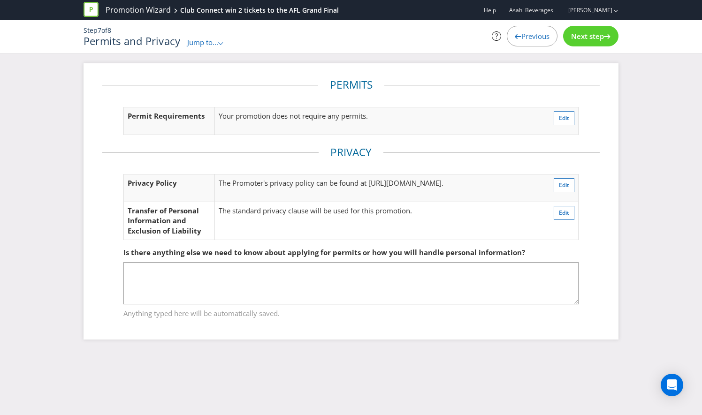
click at [533, 40] on span "Previous" at bounding box center [535, 35] width 28 height 9
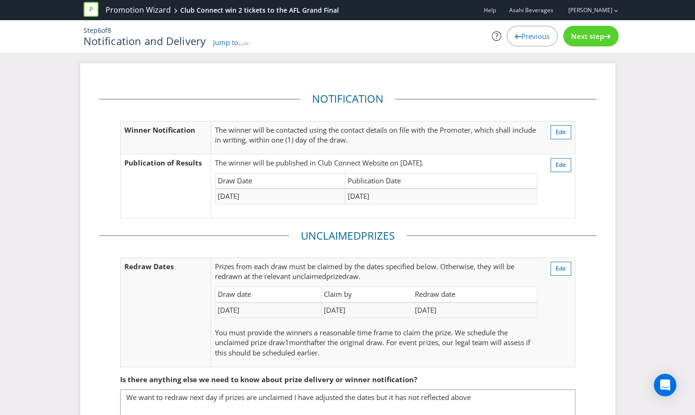
click at [533, 38] on span "Previous" at bounding box center [535, 35] width 28 height 9
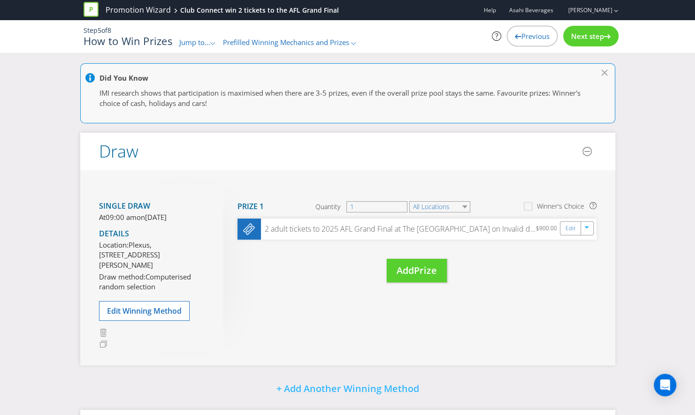
click at [611, 38] on div "Next step" at bounding box center [590, 36] width 55 height 21
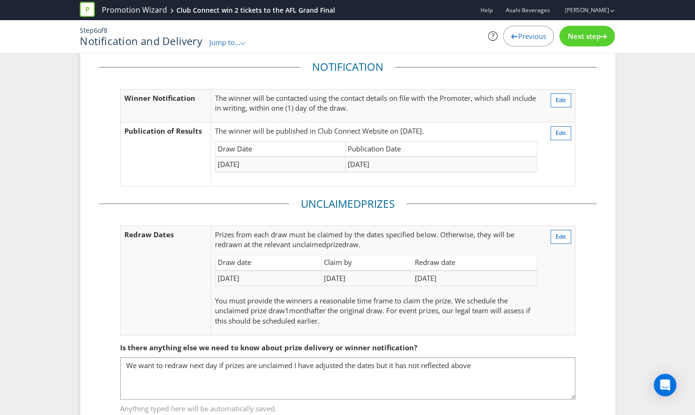
scroll to position [63, 0]
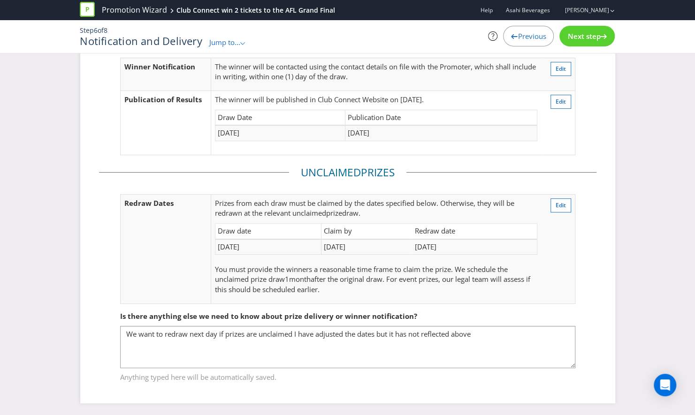
click at [540, 29] on div "Previous" at bounding box center [528, 36] width 51 height 21
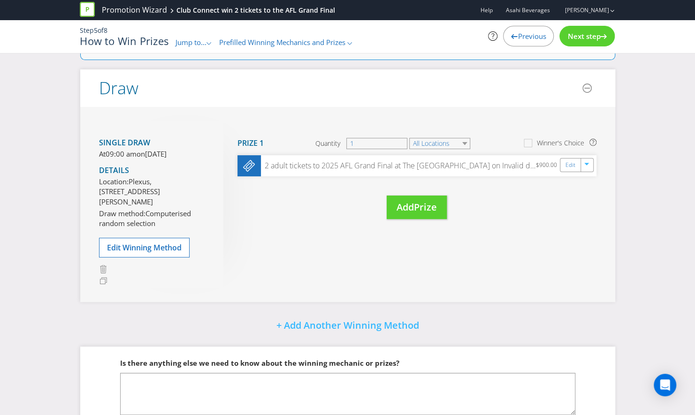
click at [542, 36] on span "Previous" at bounding box center [532, 35] width 28 height 9
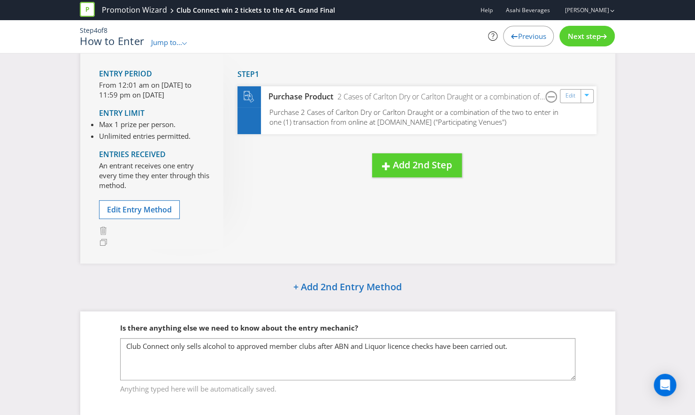
click at [542, 36] on span "Previous" at bounding box center [532, 35] width 28 height 9
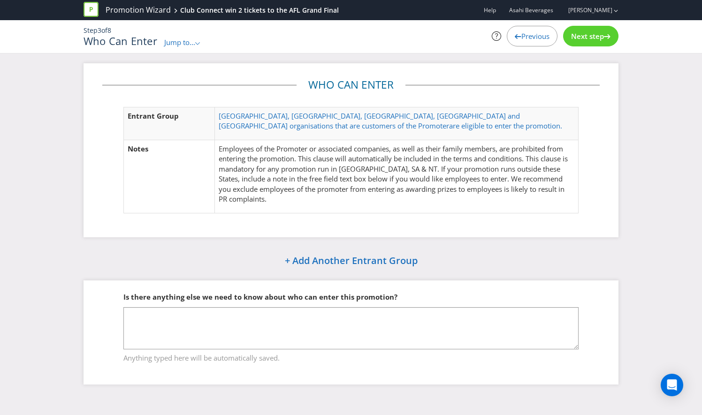
click at [542, 36] on span "Previous" at bounding box center [535, 35] width 28 height 9
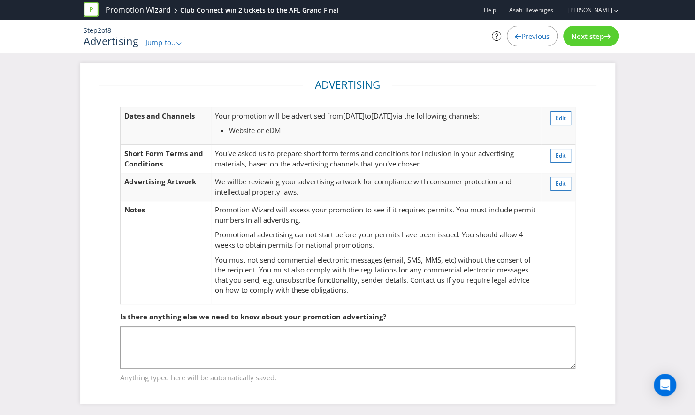
click at [542, 36] on span "Previous" at bounding box center [535, 35] width 28 height 9
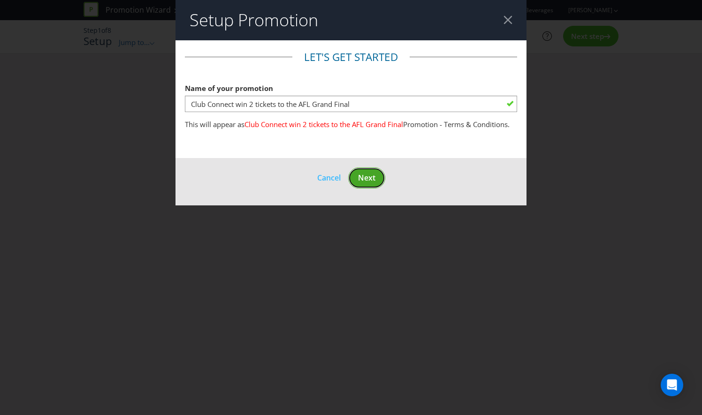
click at [377, 172] on button "Next" at bounding box center [366, 178] width 37 height 21
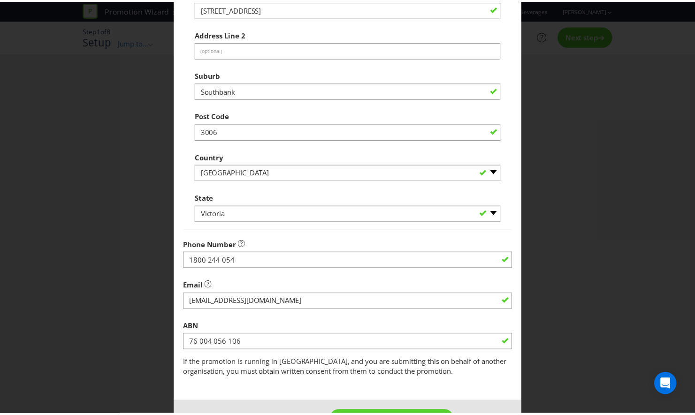
scroll to position [317, 0]
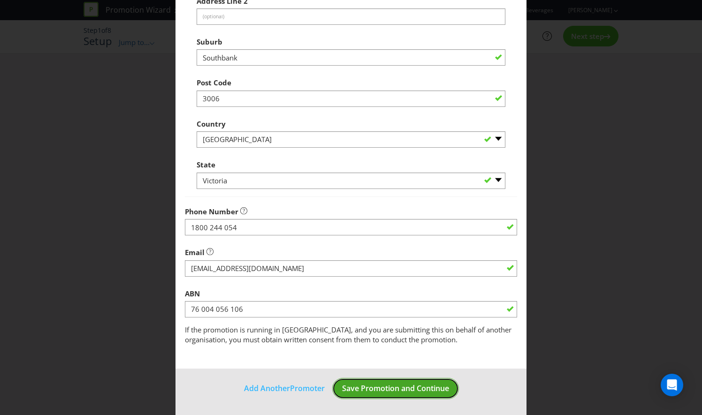
click at [433, 384] on span "Save Promotion and Continue" at bounding box center [395, 388] width 107 height 10
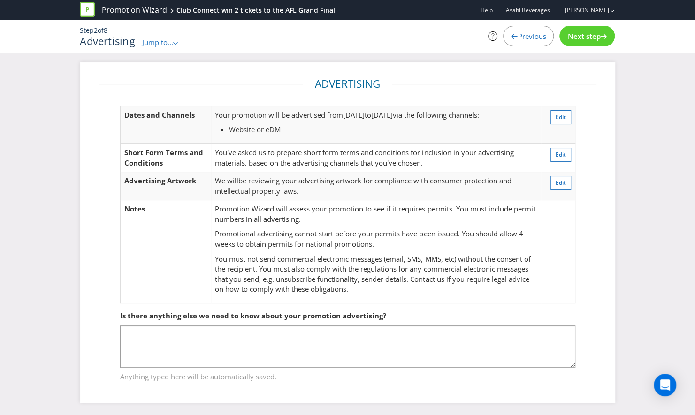
scroll to position [1, 0]
click at [606, 38] on div "Next step" at bounding box center [586, 36] width 55 height 21
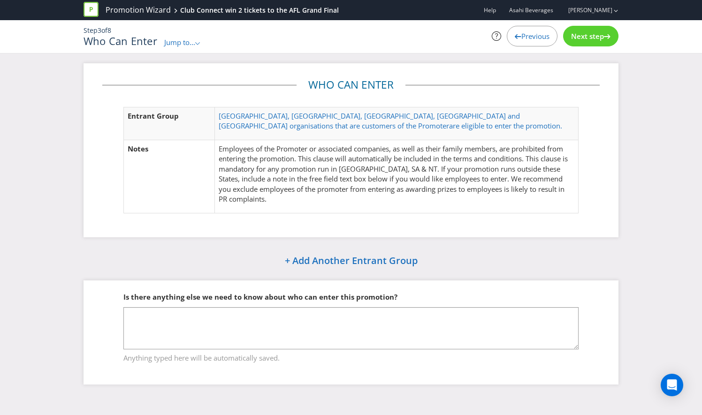
click at [601, 38] on span "Next step" at bounding box center [587, 35] width 33 height 9
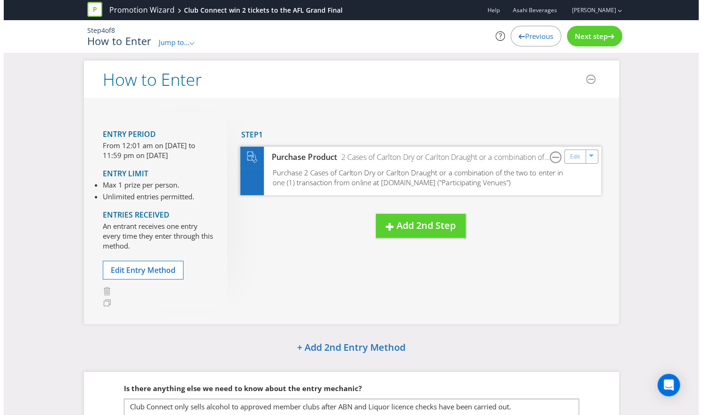
scroll to position [87, 0]
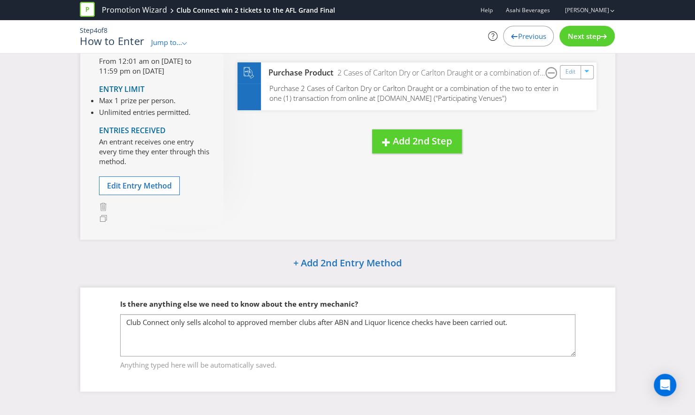
click at [579, 40] on div "Next step" at bounding box center [586, 36] width 55 height 21
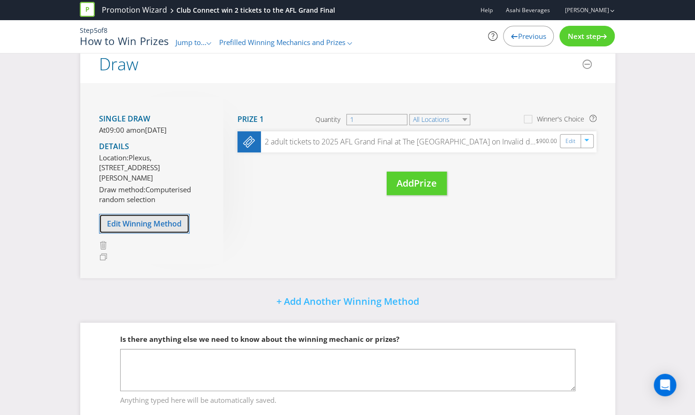
click at [172, 229] on span "Edit Winning Method" at bounding box center [144, 224] width 75 height 10
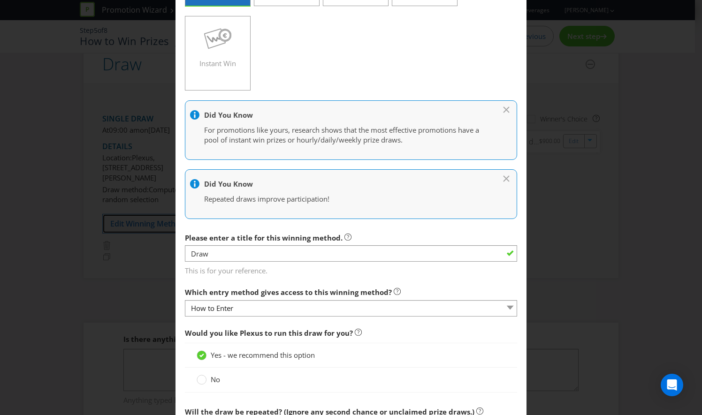
scroll to position [141, 0]
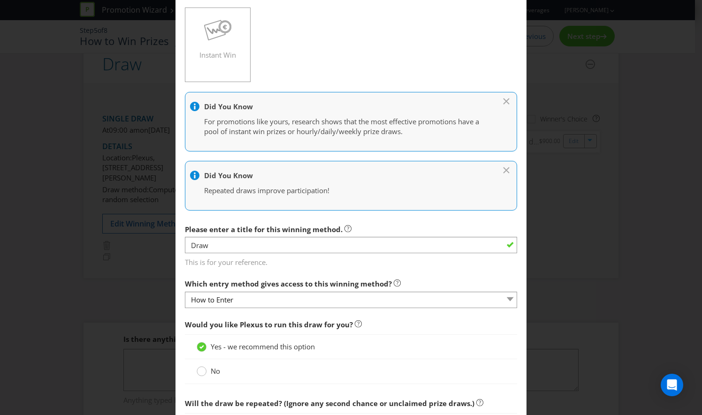
click at [204, 370] on circle at bounding box center [201, 371] width 9 height 9
click at [0, 0] on input "No" at bounding box center [0, 0] width 0 height 0
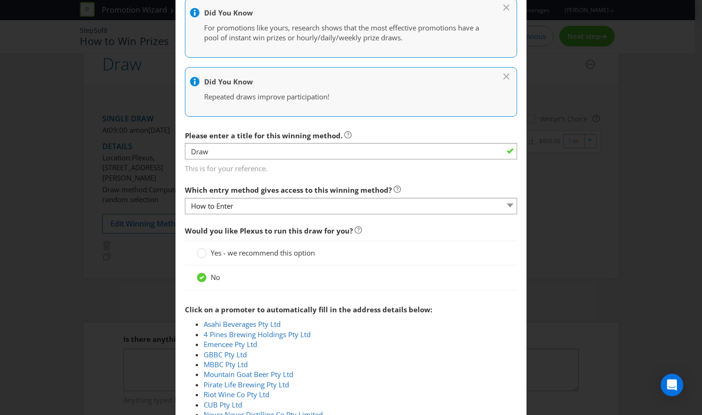
scroll to position [282, 0]
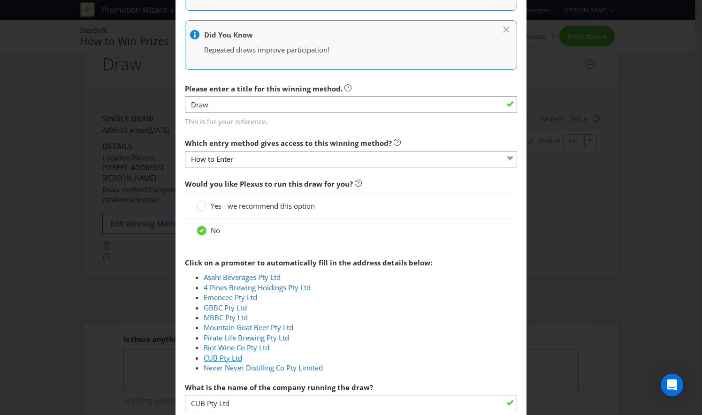
click at [229, 358] on link "CUB Pty Ltd" at bounding box center [223, 357] width 38 height 9
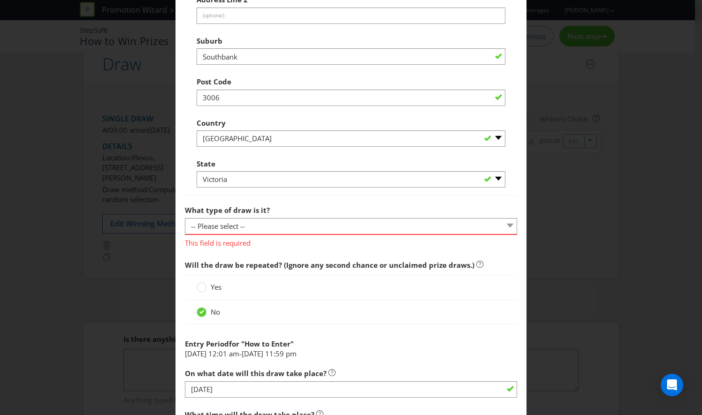
scroll to position [798, 0]
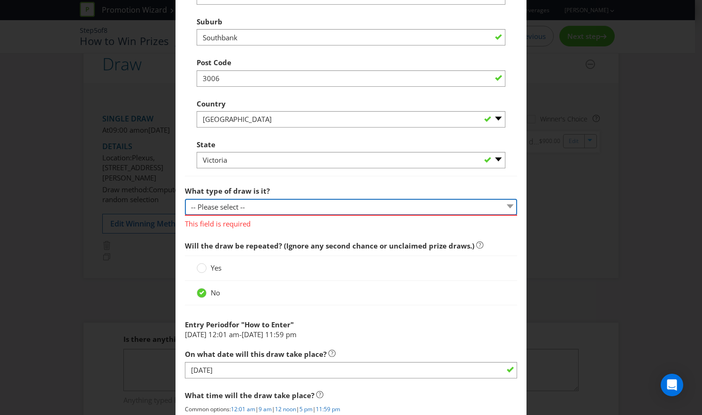
click at [339, 201] on select "-- Please select -- Computerised random selection Barrel draw Don't specify Oth…" at bounding box center [351, 207] width 332 height 16
select select "COMPUTERISED"
click at [185, 199] on select "-- Please select -- Computerised random selection Barrel draw Don't specify Oth…" at bounding box center [351, 207] width 332 height 16
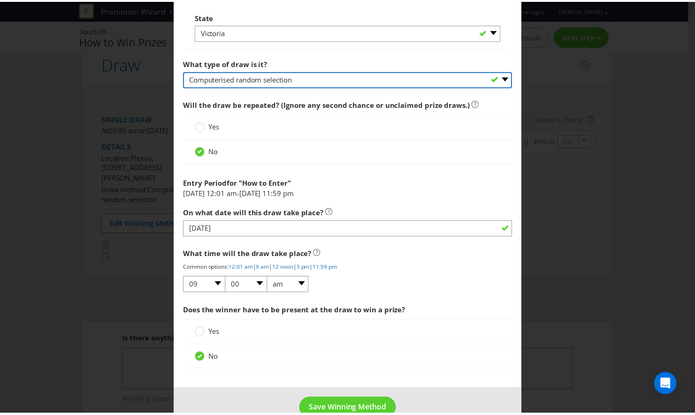
scroll to position [944, 0]
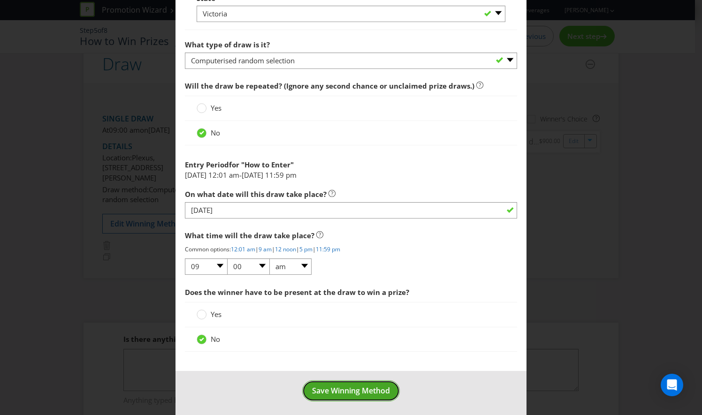
click at [342, 391] on span "Save Winning Method" at bounding box center [351, 391] width 78 height 10
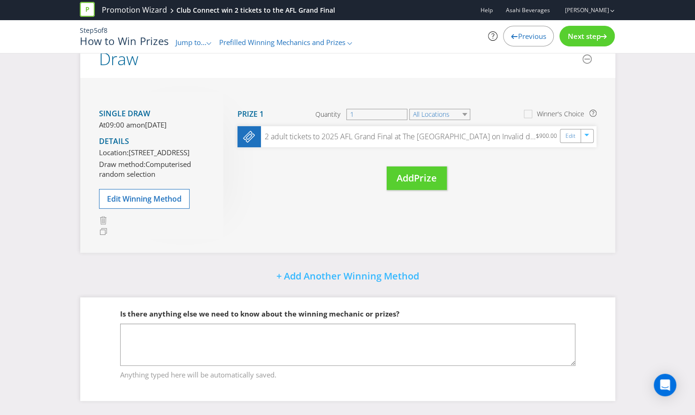
scroll to position [121, 0]
click at [591, 33] on span "Next step" at bounding box center [583, 35] width 33 height 9
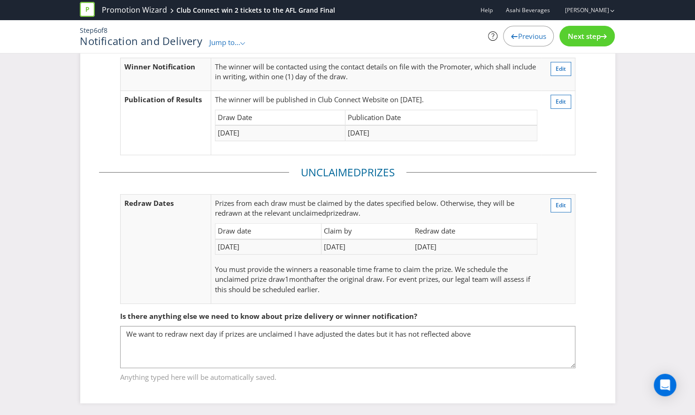
click at [594, 37] on span "Next step" at bounding box center [583, 35] width 33 height 9
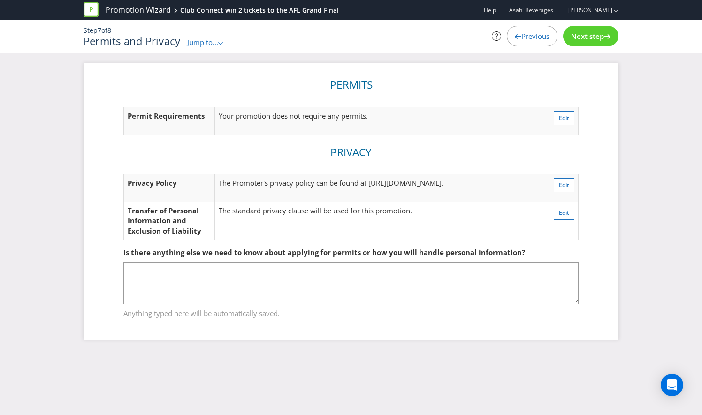
click at [594, 37] on span "Next step" at bounding box center [587, 35] width 33 height 9
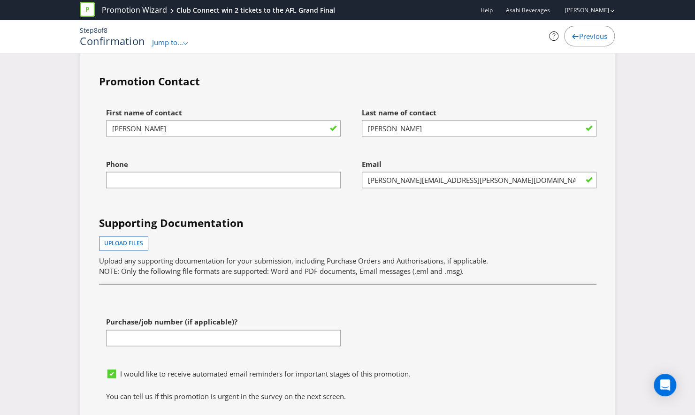
scroll to position [2769, 0]
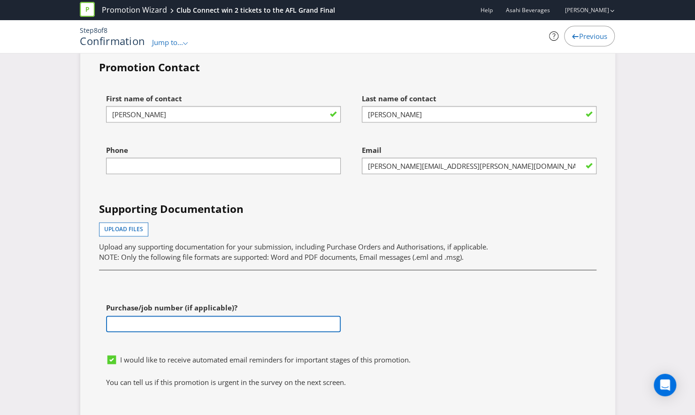
paste input "450118152"
type input "450118152"
click at [399, 291] on div "First name of contact [PERSON_NAME] Last name of contact [PERSON_NAME] Phone Em…" at bounding box center [348, 219] width 512 height 261
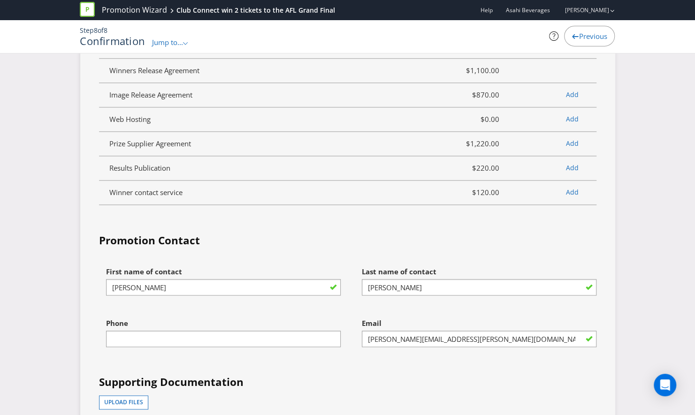
scroll to position [2581, 0]
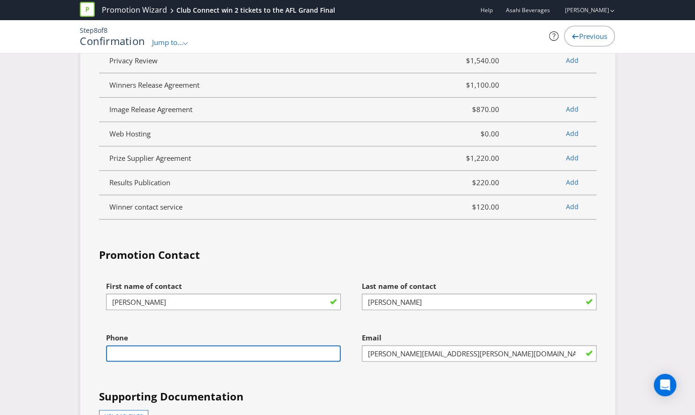
click at [265, 345] on input "text" at bounding box center [223, 353] width 235 height 16
type input "0481270884"
click at [327, 248] on fieldset "Promotion Contact First name of contact [PERSON_NAME] Last name of contact [PER…" at bounding box center [347, 414] width 497 height 332
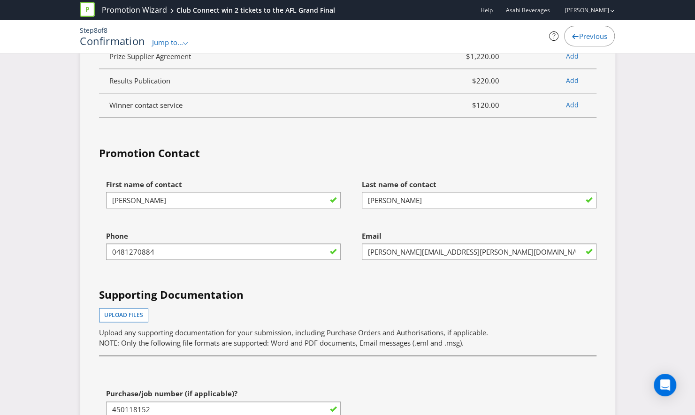
scroll to position [2675, 0]
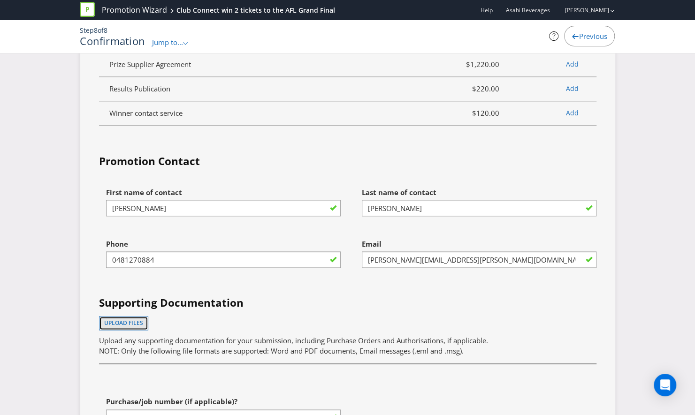
click at [105, 316] on button "Upload files" at bounding box center [123, 323] width 49 height 14
click at [110, 319] on span "Upload files" at bounding box center [123, 323] width 39 height 8
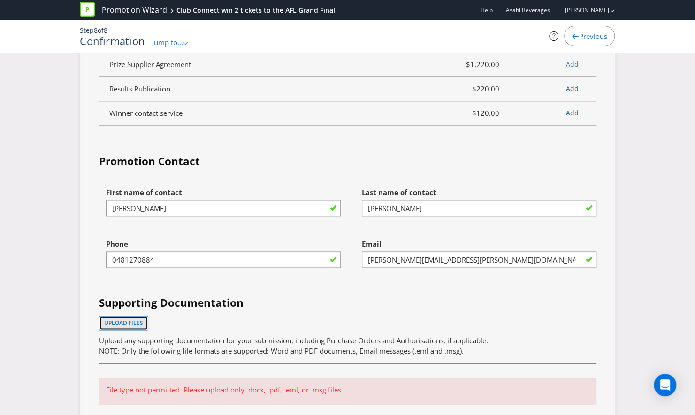
click at [116, 319] on span "Upload files" at bounding box center [123, 323] width 39 height 8
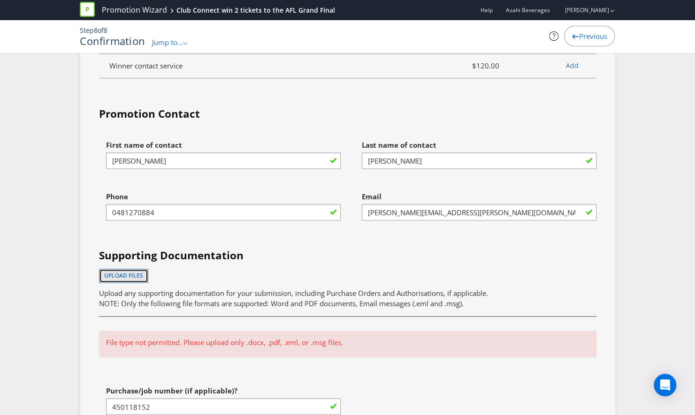
scroll to position [2722, 0]
click at [112, 272] on span "Upload files" at bounding box center [123, 276] width 39 height 8
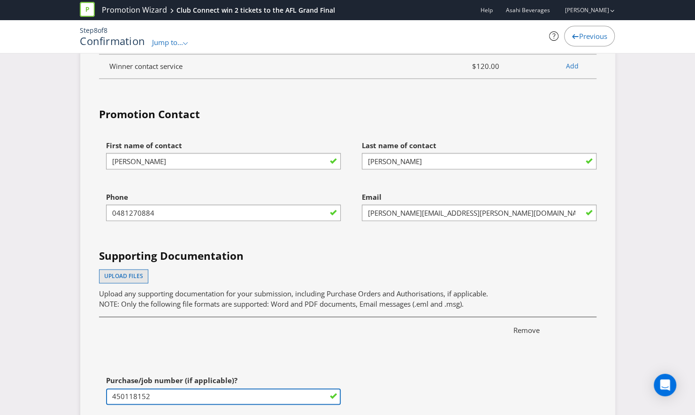
click at [149, 389] on input "450118152" at bounding box center [223, 397] width 235 height 16
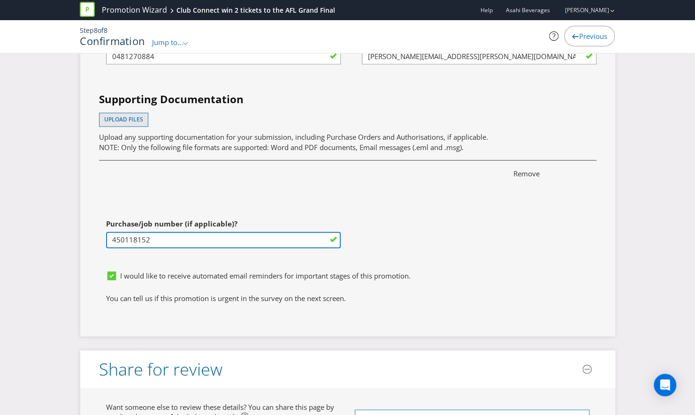
scroll to position [2846, 0]
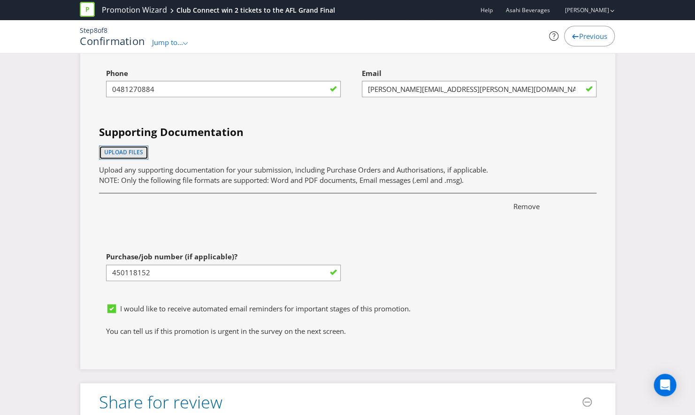
click at [136, 148] on span "Upload files" at bounding box center [123, 152] width 39 height 8
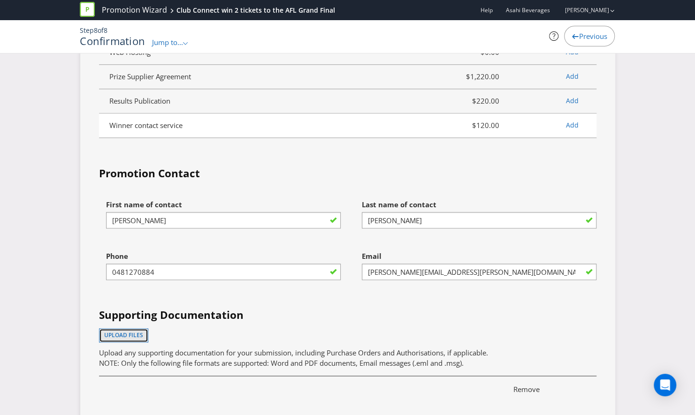
scroll to position [2799, 0]
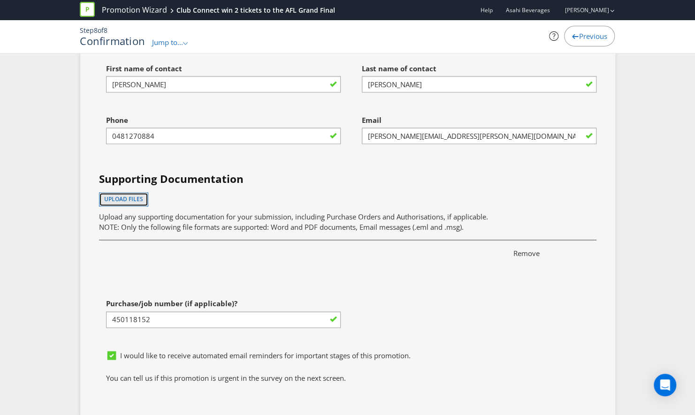
click at [122, 195] on span "Upload files" at bounding box center [123, 199] width 39 height 8
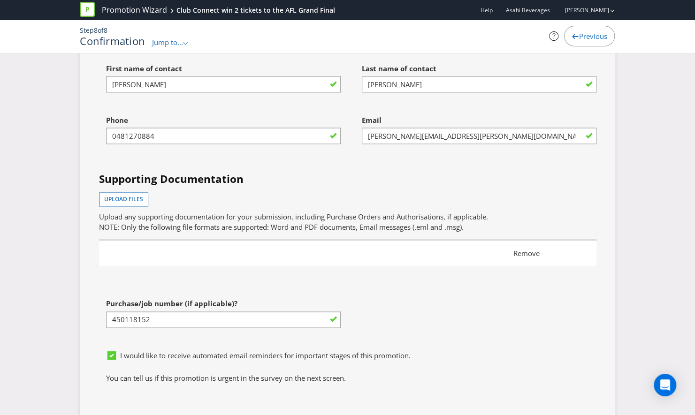
click at [427, 247] on div "Remove" at bounding box center [347, 253] width 476 height 13
click at [524, 249] on span "Remove" at bounding box center [545, 254] width 79 height 10
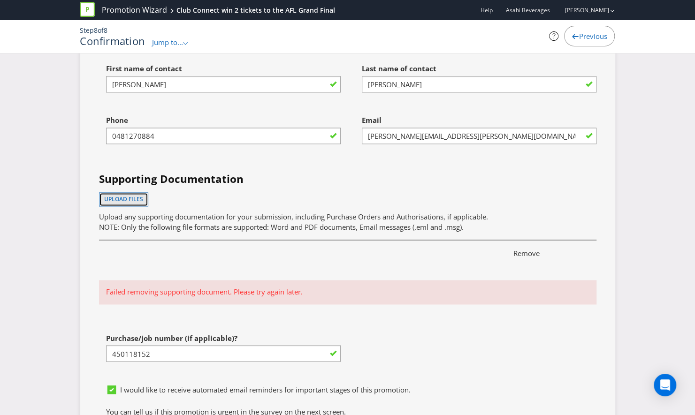
click at [133, 192] on button "Upload files" at bounding box center [123, 199] width 49 height 14
click at [660, 385] on icon "Open Intercom Messenger" at bounding box center [665, 385] width 12 height 12
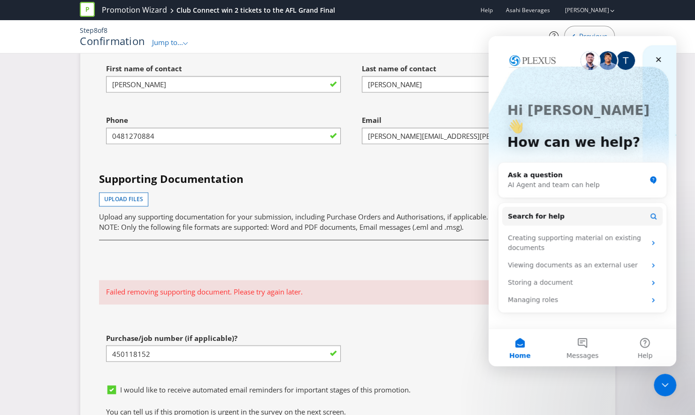
scroll to position [0, 0]
click at [577, 350] on button "Messages" at bounding box center [582, 348] width 62 height 38
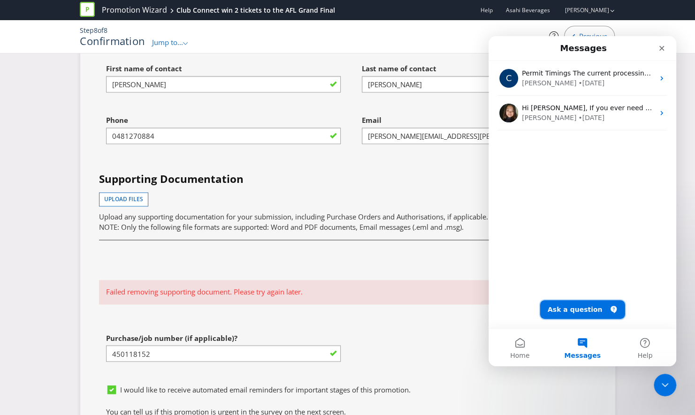
click at [579, 308] on button "Ask a question" at bounding box center [582, 309] width 85 height 19
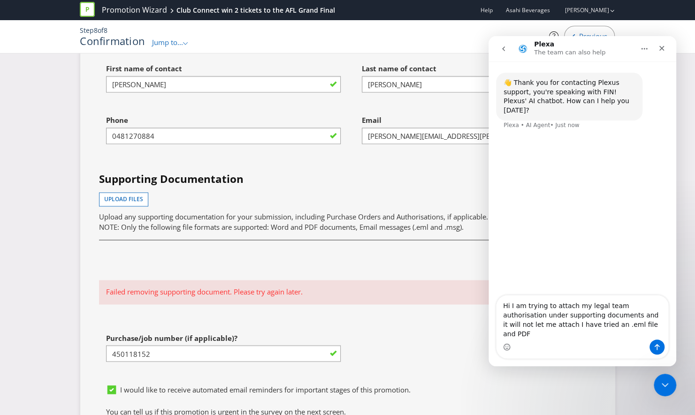
type textarea "Hi I am trying to attach my legal team authorisation under supporting documents…"
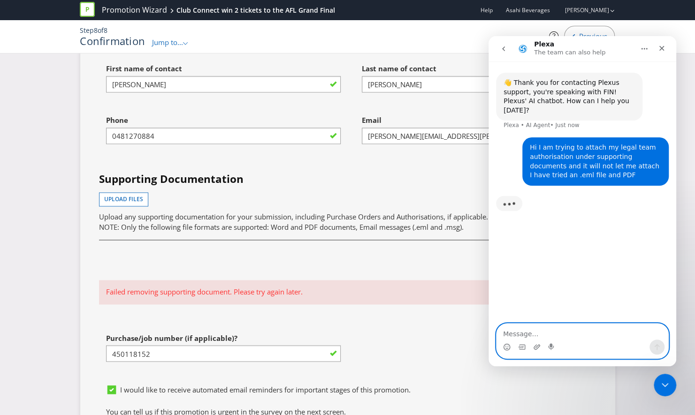
click at [529, 339] on textarea "Message…" at bounding box center [583, 332] width 172 height 16
click at [308, 287] on p "Failed removing supporting document. Please try again later." at bounding box center [347, 292] width 483 height 10
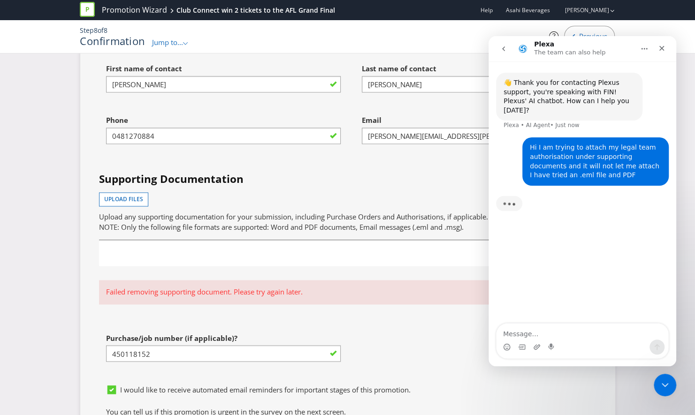
click at [308, 242] on li "Remove" at bounding box center [347, 253] width 497 height 26
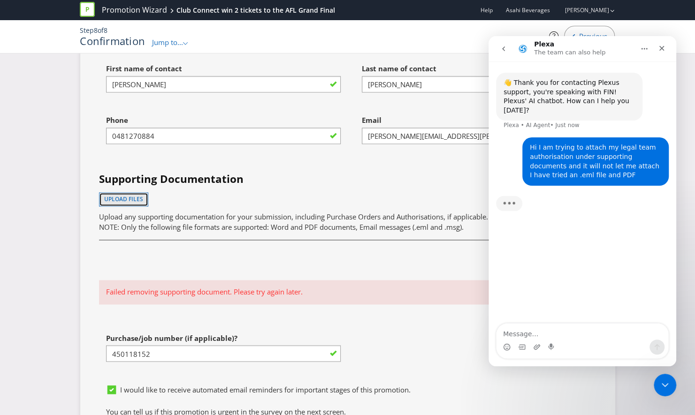
click at [136, 195] on span "Upload files" at bounding box center [123, 199] width 39 height 8
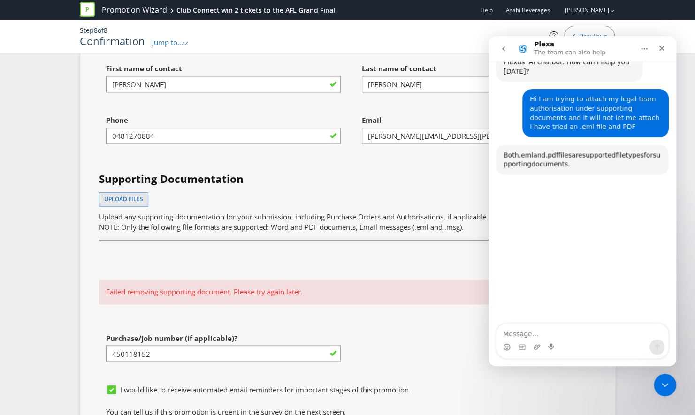
scroll to position [60, 0]
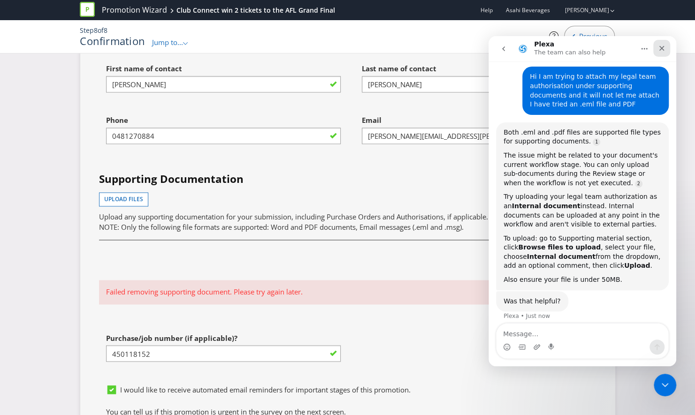
click at [658, 51] on icon "Close" at bounding box center [662, 49] width 8 height 8
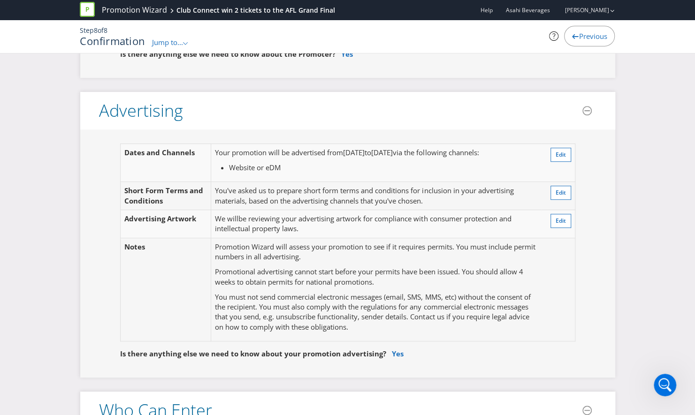
scroll to position [235, 0]
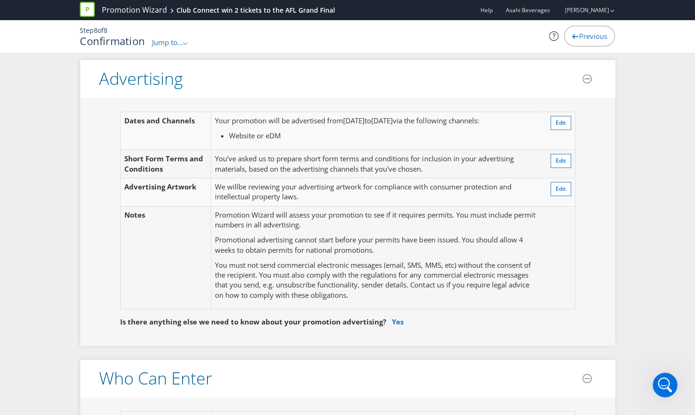
click at [668, 375] on div "Open Intercom Messenger" at bounding box center [663, 383] width 31 height 31
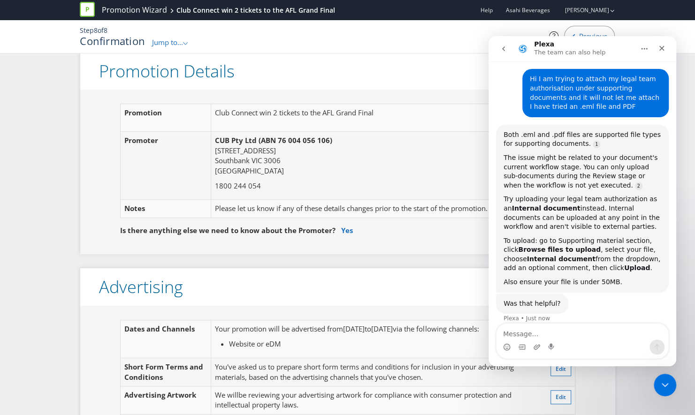
scroll to position [0, 0]
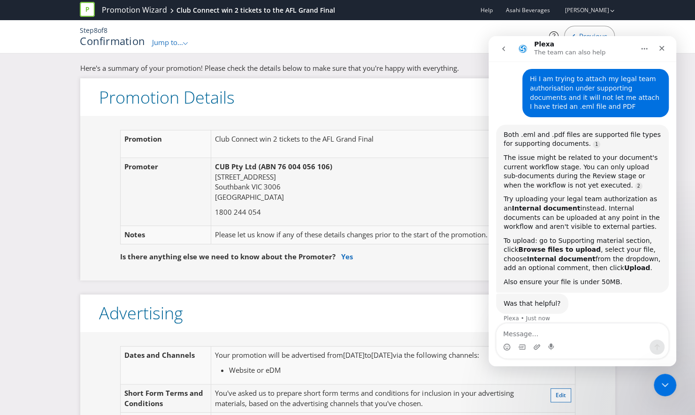
click at [442, 297] on header "Advertising" at bounding box center [347, 314] width 535 height 38
click at [658, 46] on icon "Close" at bounding box center [662, 49] width 8 height 8
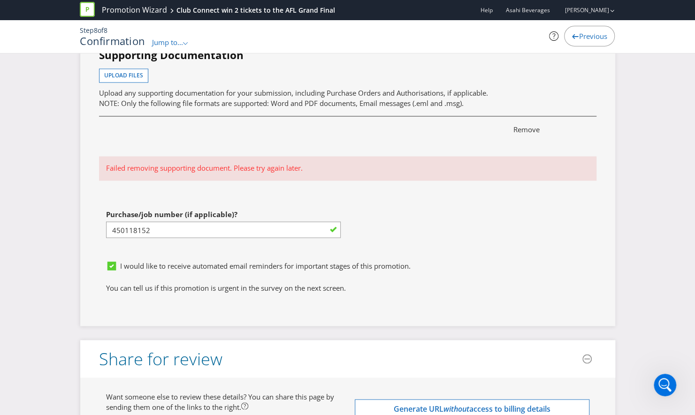
scroll to position [2880, 0]
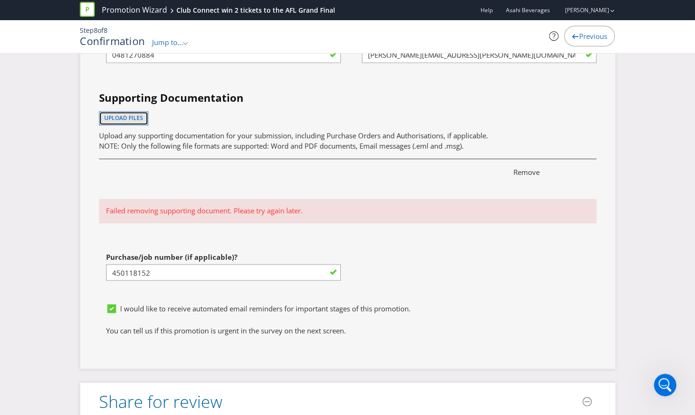
click at [114, 111] on button "Upload files" at bounding box center [123, 118] width 49 height 14
click at [663, 383] on icon "Open Intercom Messenger" at bounding box center [663, 383] width 15 height 15
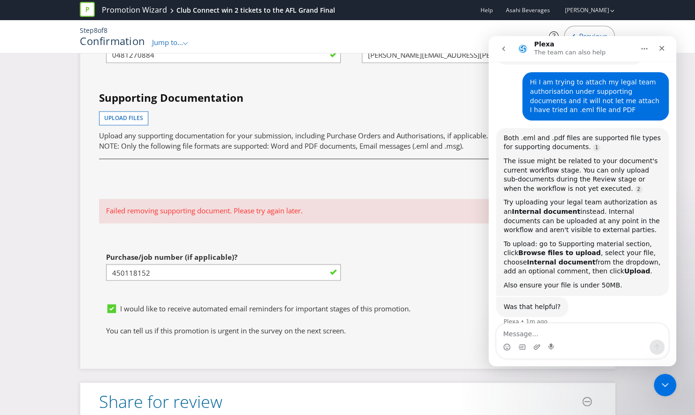
scroll to position [59, 0]
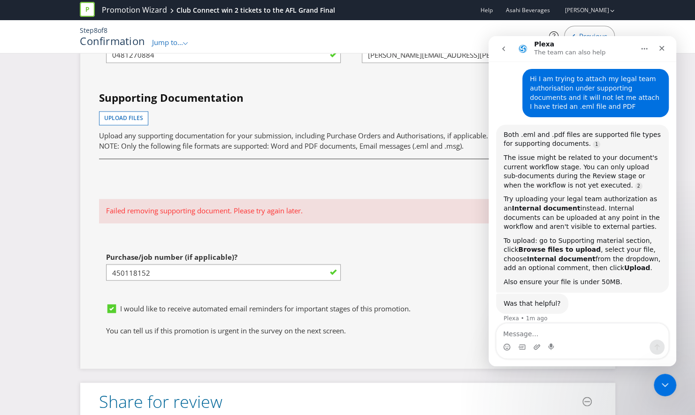
click at [560, 323] on div "Was that helpful? Plexa • 1m ago" at bounding box center [582, 314] width 173 height 41
click at [518, 332] on textarea "Message…" at bounding box center [583, 332] width 172 height 16
type textarea "i"
type textarea "I"
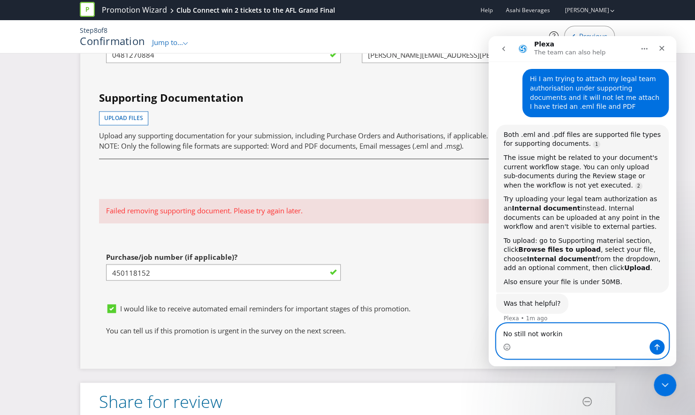
type textarea "No still not working"
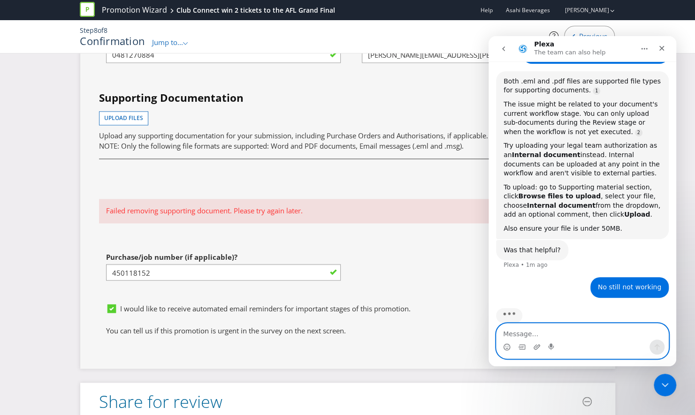
scroll to position [118, 0]
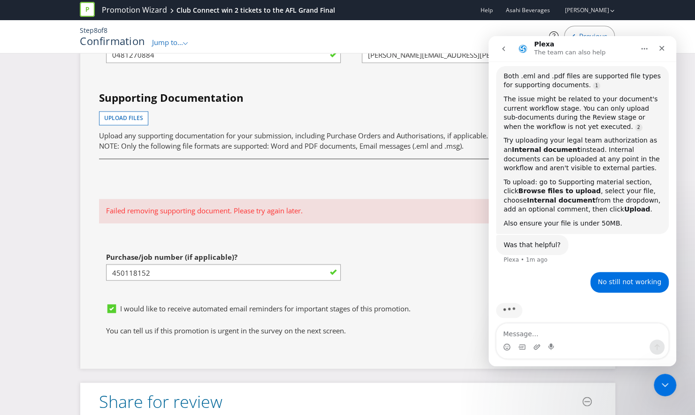
click at [428, 204] on div "Remove Failed removing supporting document. Please try again later." at bounding box center [348, 194] width 512 height 77
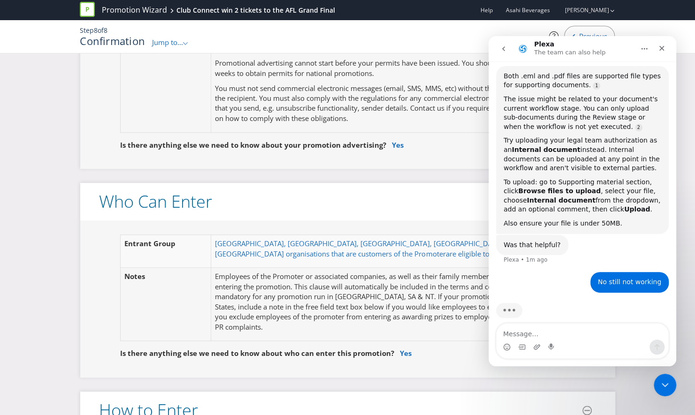
scroll to position [252, 0]
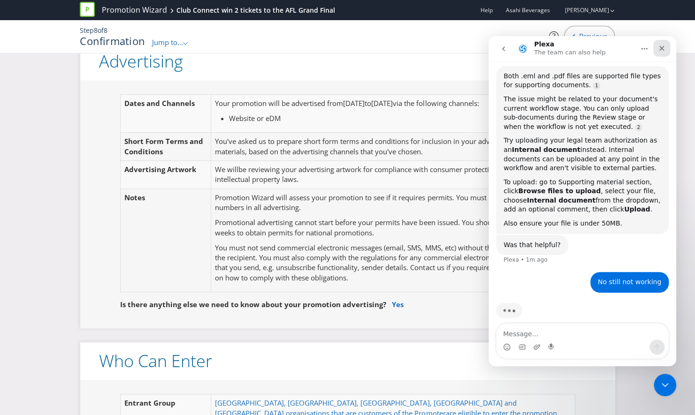
click at [660, 50] on icon "Close" at bounding box center [662, 49] width 8 height 8
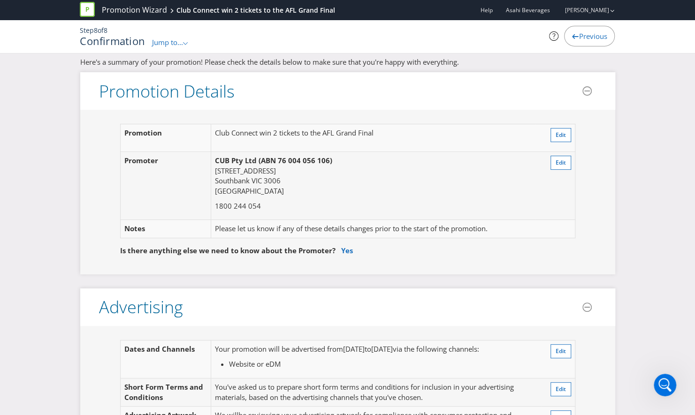
scroll to position [0, 0]
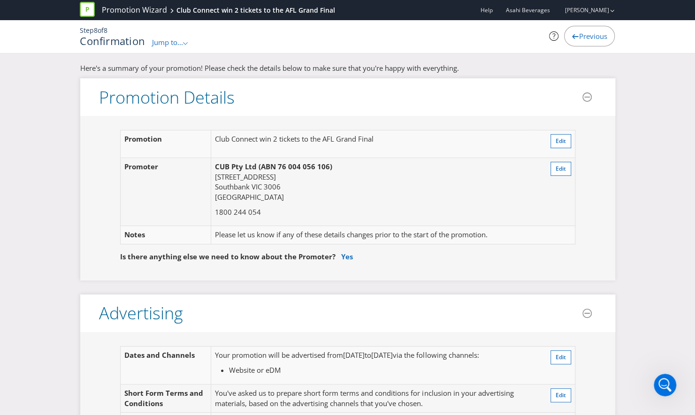
click at [161, 47] on div "Jump to... .st0{fill-rule:evenodd;clip-rule:evenodd;}" at bounding box center [170, 43] width 37 height 10
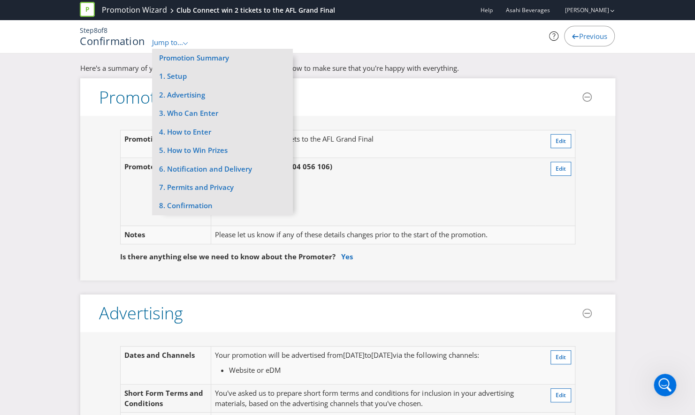
click at [168, 39] on span "Jump to..." at bounding box center [167, 42] width 31 height 9
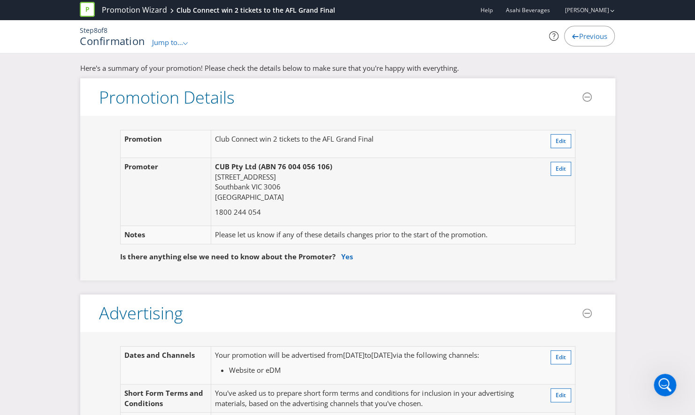
click at [168, 39] on span "Jump to..." at bounding box center [167, 42] width 31 height 9
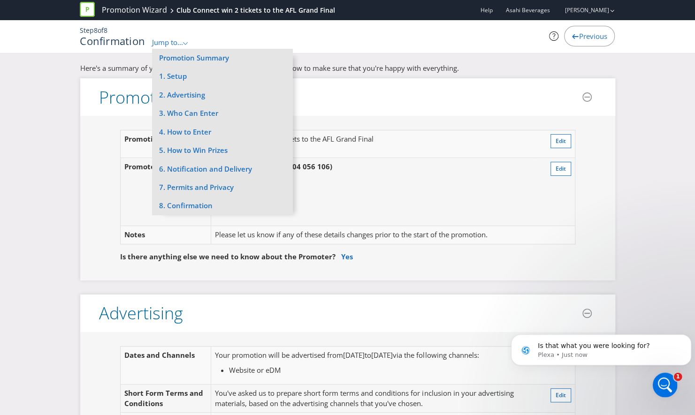
click at [665, 381] on icon "Open Intercom Messenger" at bounding box center [663, 383] width 15 height 15
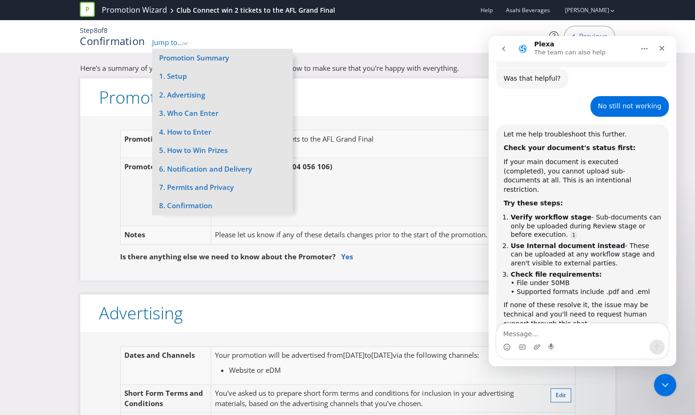
scroll to position [317, 0]
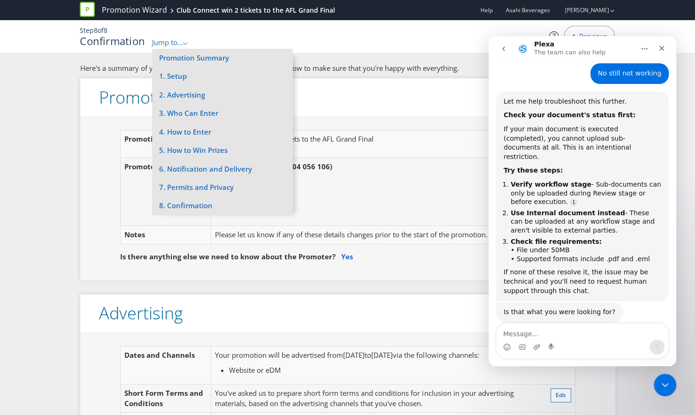
click at [457, 103] on header "Promotion Details" at bounding box center [347, 97] width 535 height 38
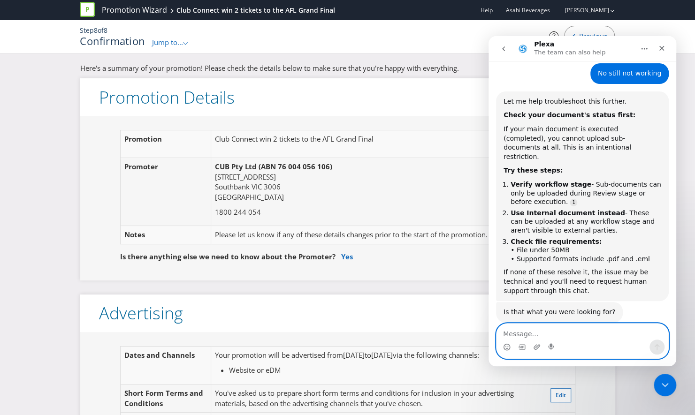
click at [561, 333] on textarea "Message…" at bounding box center [583, 332] width 172 height 16
type textarea "none of this is working"
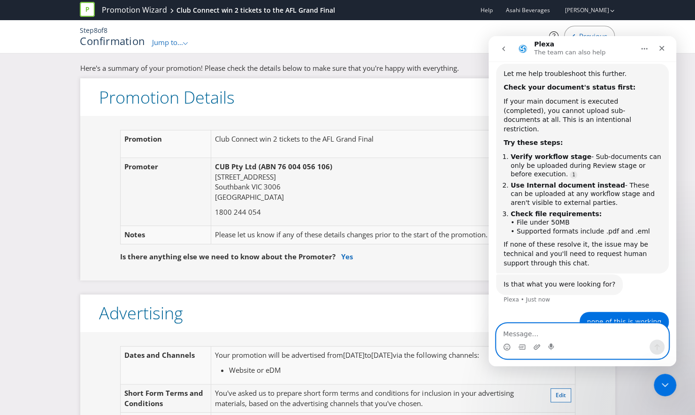
scroll to position [375, 0]
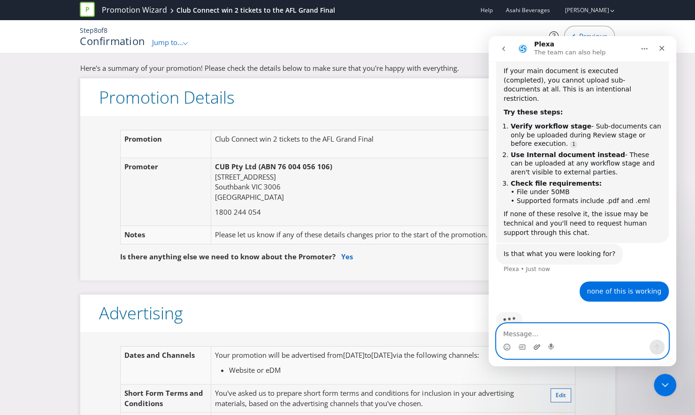
click at [535, 344] on icon "Upload attachment" at bounding box center [537, 348] width 8 height 8
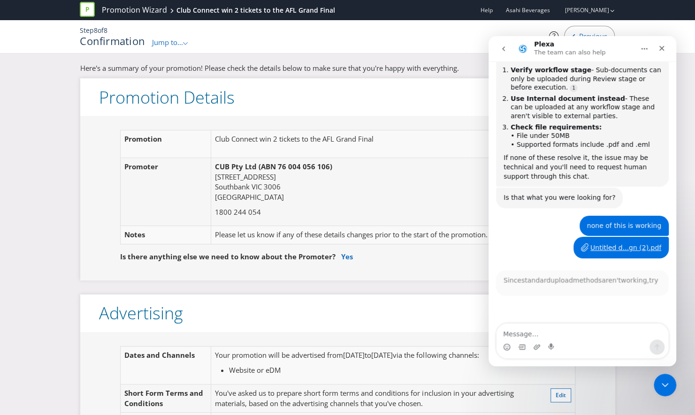
scroll to position [1, 0]
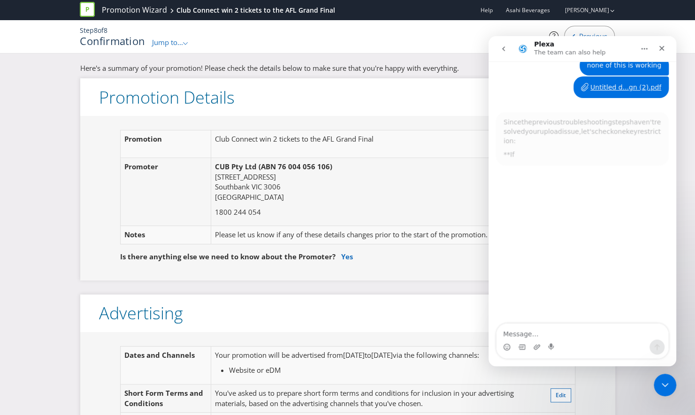
scroll to position [582, 0]
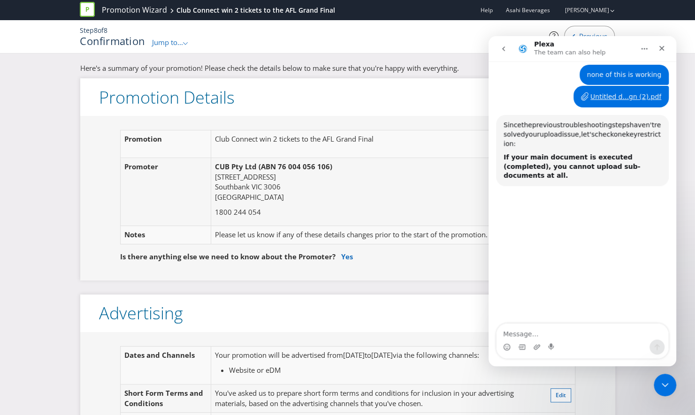
scroll to position [94, 0]
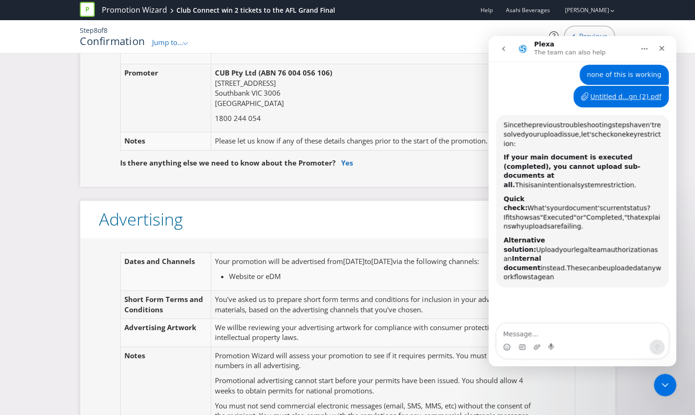
click at [641, 47] on icon "Home" at bounding box center [645, 49] width 8 height 8
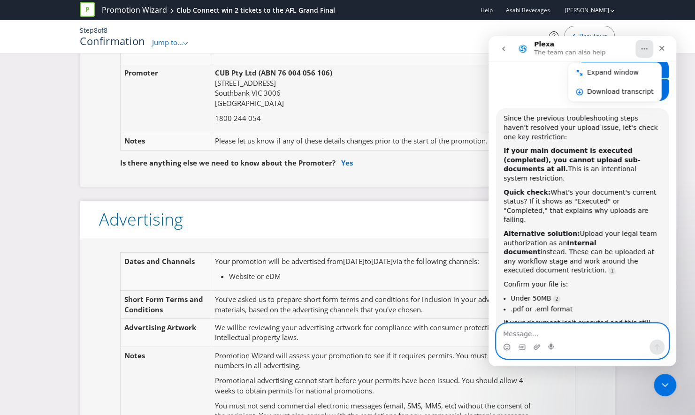
scroll to position [590, 0]
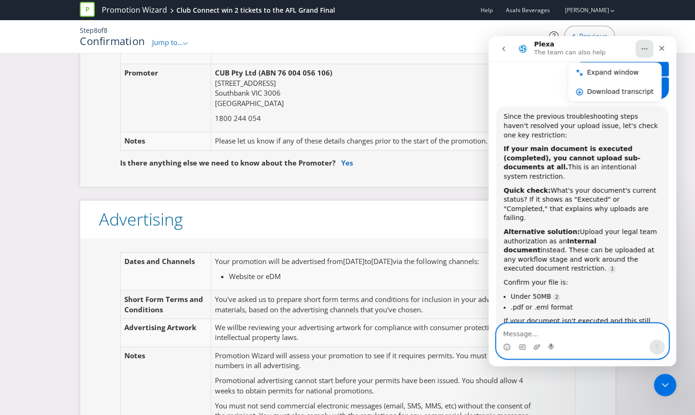
click at [542, 332] on textarea "Message…" at bounding box center [583, 332] width 172 height 16
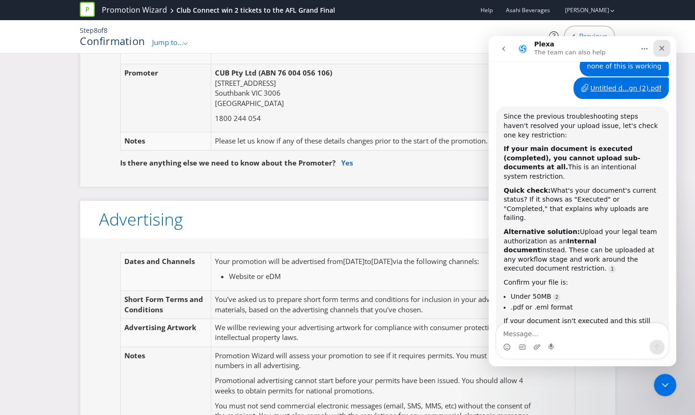
click at [659, 48] on icon "Close" at bounding box center [662, 49] width 8 height 8
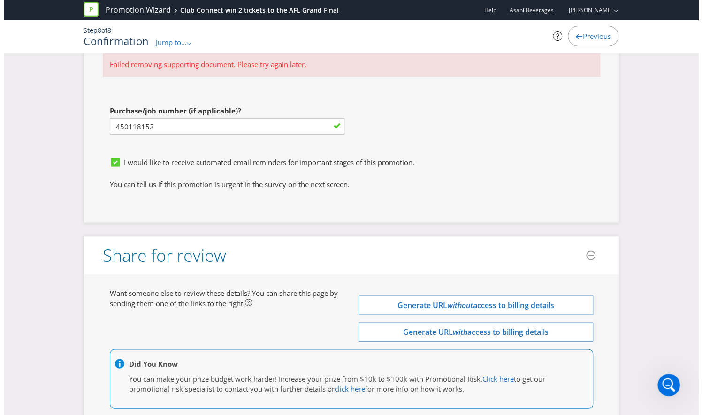
scroll to position [3068, 0]
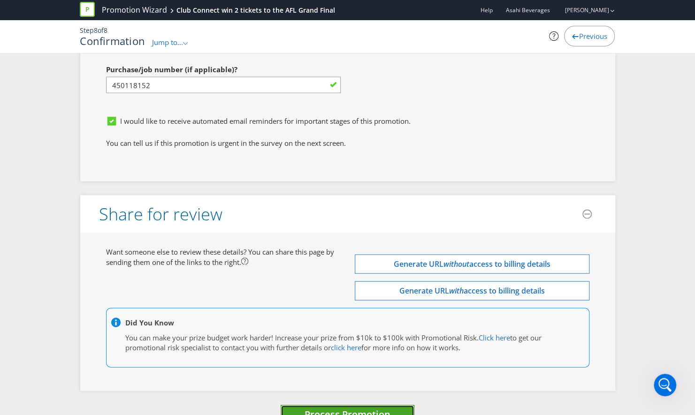
click at [331, 408] on span "Process Promotion" at bounding box center [348, 414] width 86 height 13
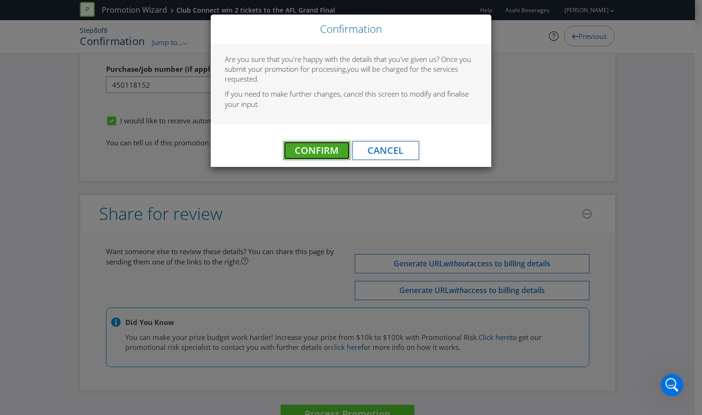
click at [321, 149] on span "Confirm" at bounding box center [317, 150] width 44 height 13
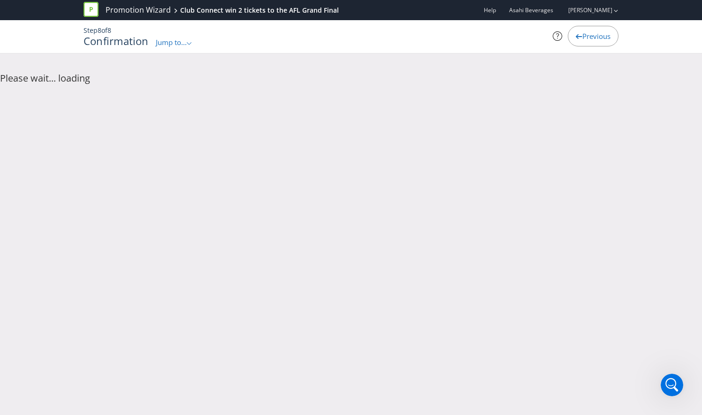
scroll to position [0, 0]
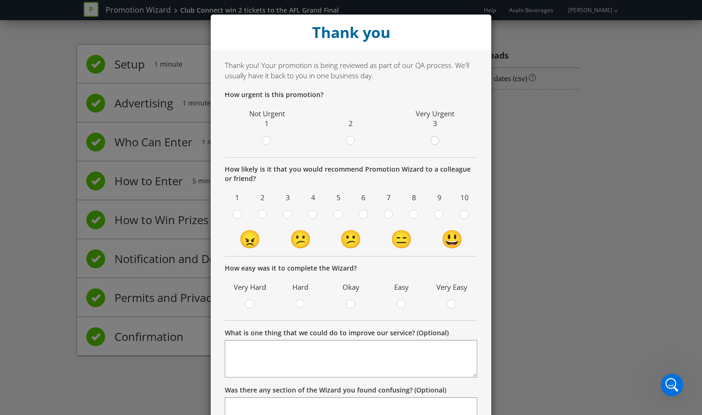
click at [430, 141] on icon at bounding box center [434, 140] width 9 height 9
click at [0, 0] on input "radio" at bounding box center [0, 0] width 0 height 0
click at [384, 215] on icon at bounding box center [388, 214] width 9 height 9
click at [0, 0] on input "radio" at bounding box center [0, 0] width 0 height 0
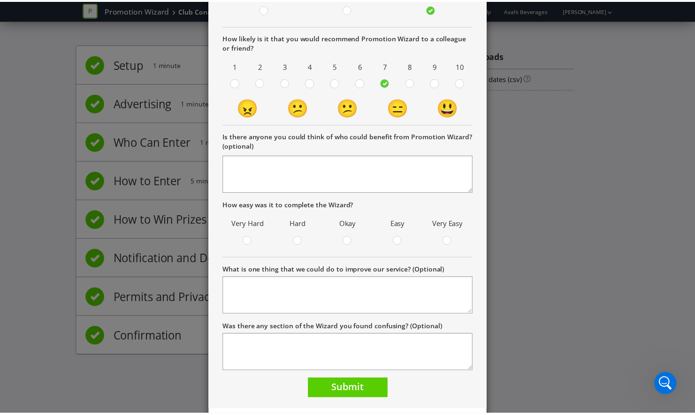
scroll to position [141, 0]
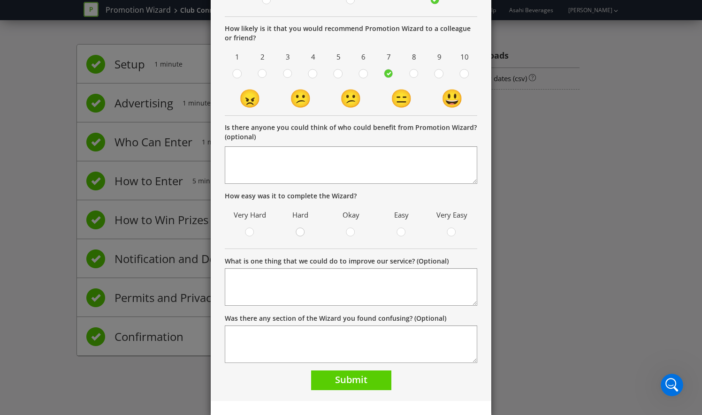
click at [301, 233] on icon at bounding box center [300, 232] width 9 height 9
click at [0, 0] on input "radio" at bounding box center [0, 0] width 0 height 0
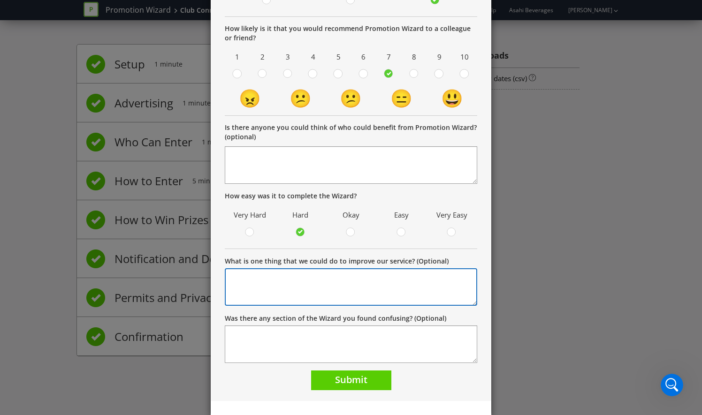
click at [330, 274] on textarea "What is one thing that we could do to improve our service? (Optional)" at bounding box center [351, 287] width 252 height 38
drag, startPoint x: 367, startPoint y: 279, endPoint x: 342, endPoint y: 277, distance: 24.9
click at [342, 277] on textarea "It would not let me update the legal files" at bounding box center [351, 287] width 252 height 38
type textarea "It would not let me update the legal approval files"
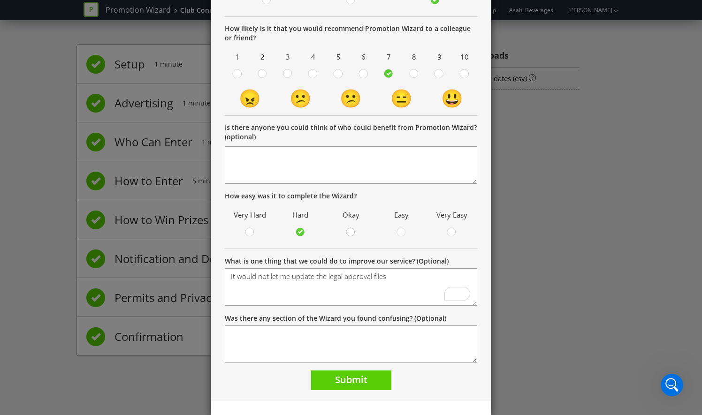
click at [346, 231] on circle at bounding box center [350, 232] width 8 height 8
click at [0, 0] on input "radio" at bounding box center [0, 0] width 0 height 0
click at [344, 384] on span "Submit" at bounding box center [351, 380] width 32 height 13
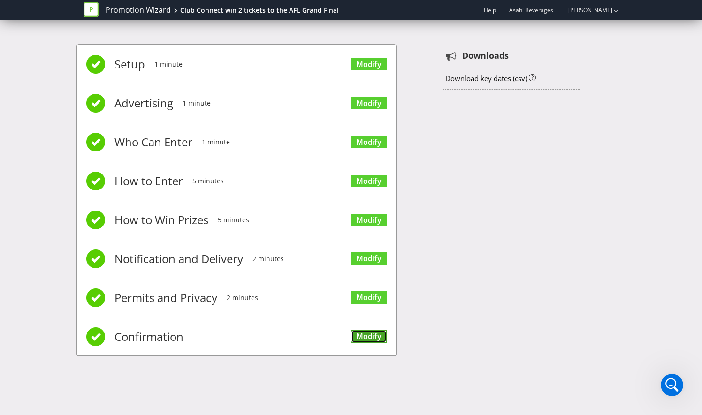
click at [369, 338] on link "Modify" at bounding box center [369, 336] width 36 height 13
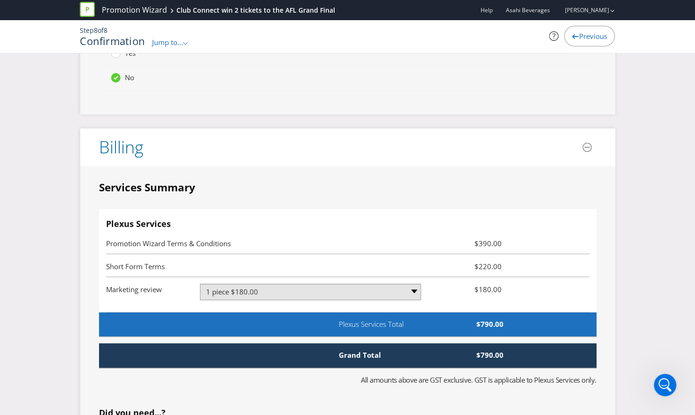
scroll to position [590, 0]
click at [661, 384] on icon "Open Intercom Messenger" at bounding box center [663, 383] width 15 height 15
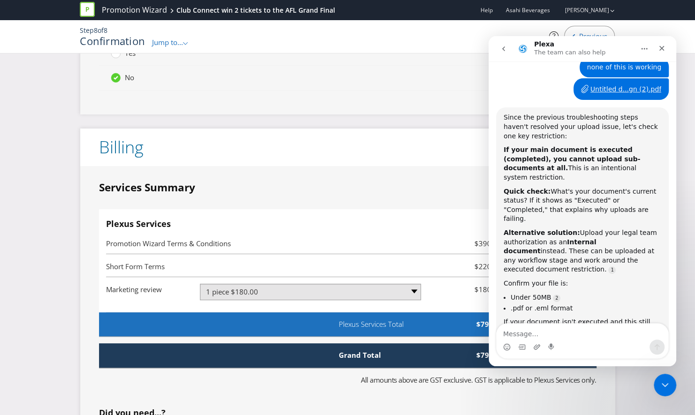
click at [280, 231] on li "Promotion Wizard Terms & Conditions $390.00" at bounding box center [347, 242] width 483 height 23
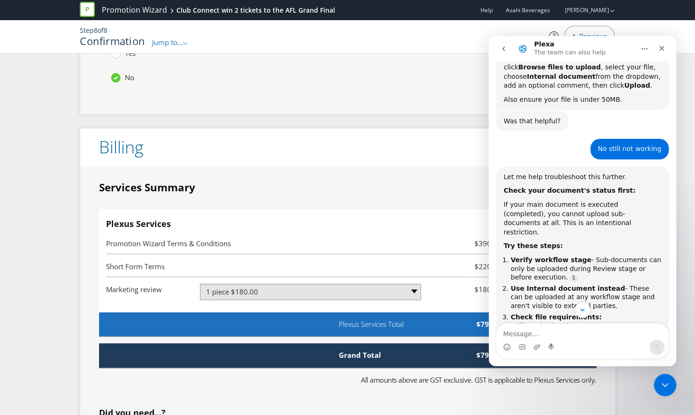
scroll to position [262, 0]
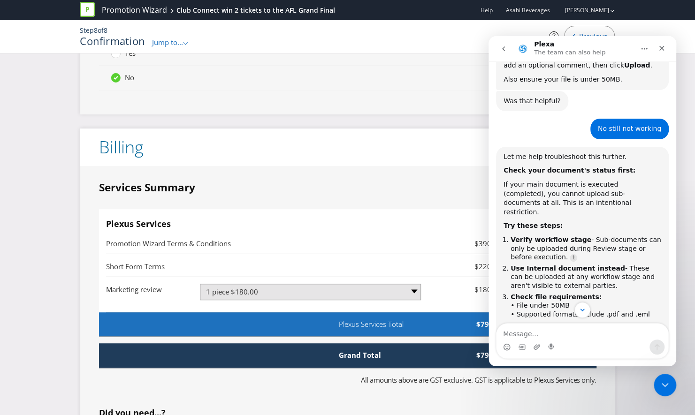
click at [321, 139] on header "Billing" at bounding box center [347, 148] width 535 height 38
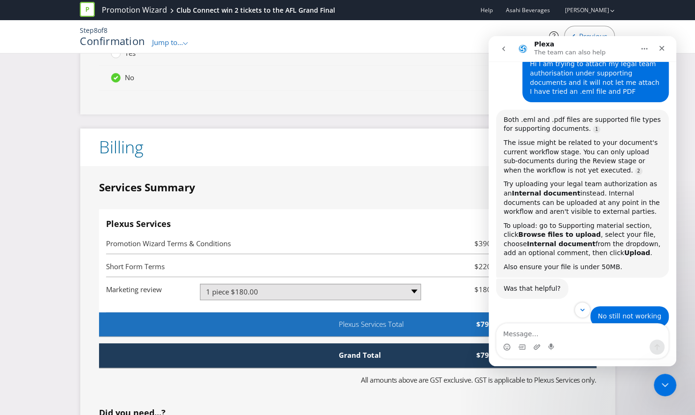
scroll to position [27, 0]
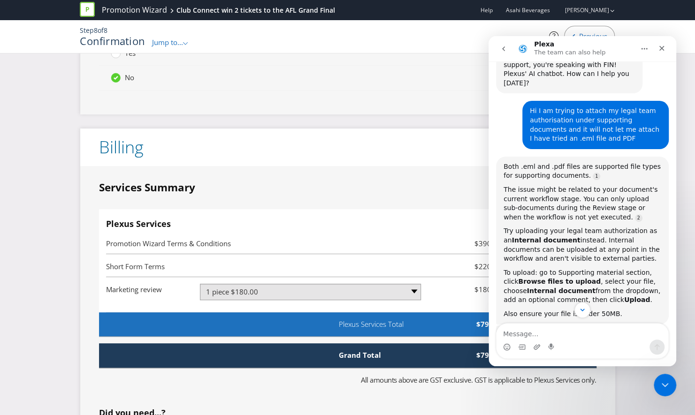
click at [665, 47] on icon "Close" at bounding box center [662, 49] width 8 height 8
